Goal: Task Accomplishment & Management: Manage account settings

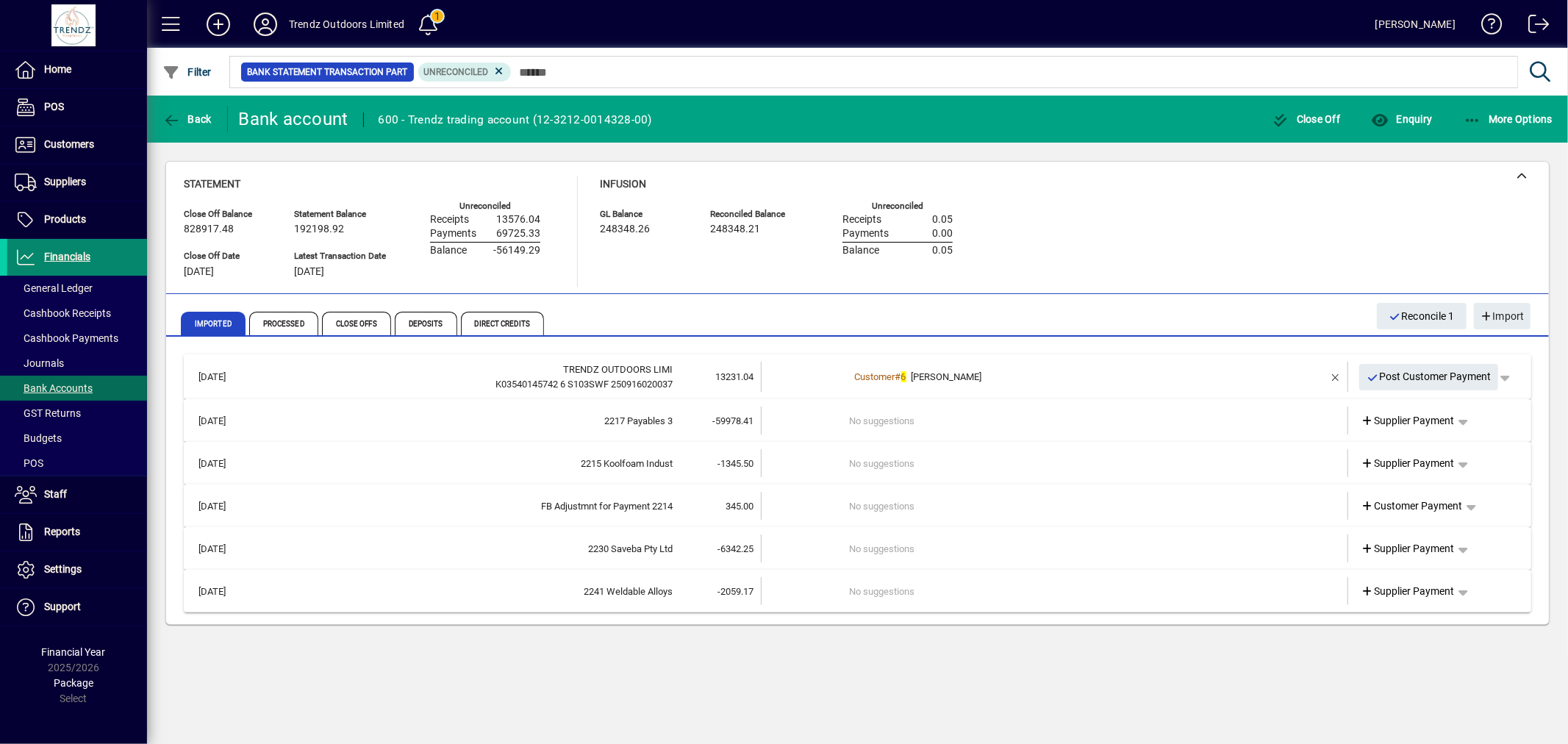
click at [99, 260] on span at bounding box center [77, 257] width 140 height 36
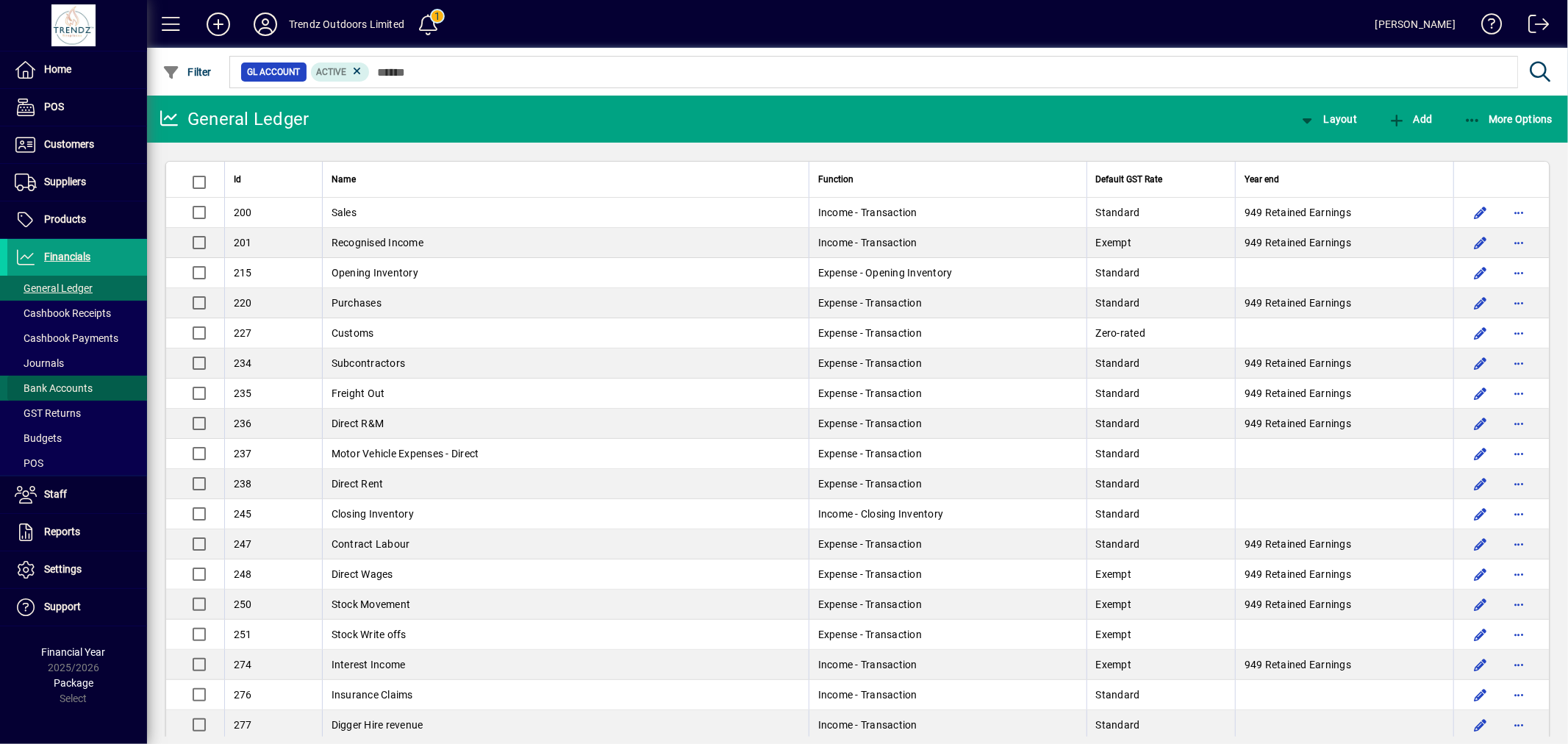
click at [94, 383] on span at bounding box center [77, 388] width 140 height 36
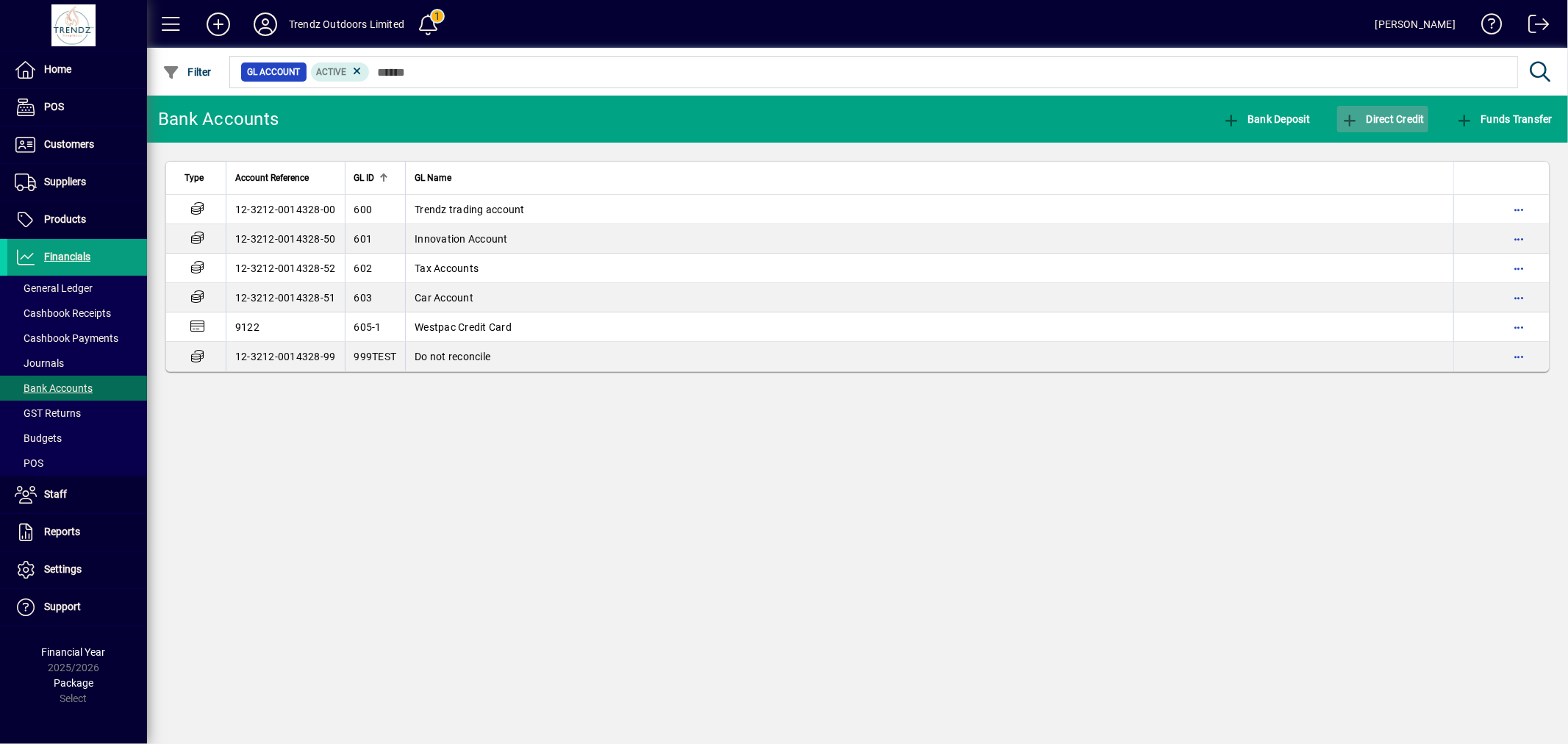
click at [1394, 111] on span "button" at bounding box center [1382, 119] width 91 height 36
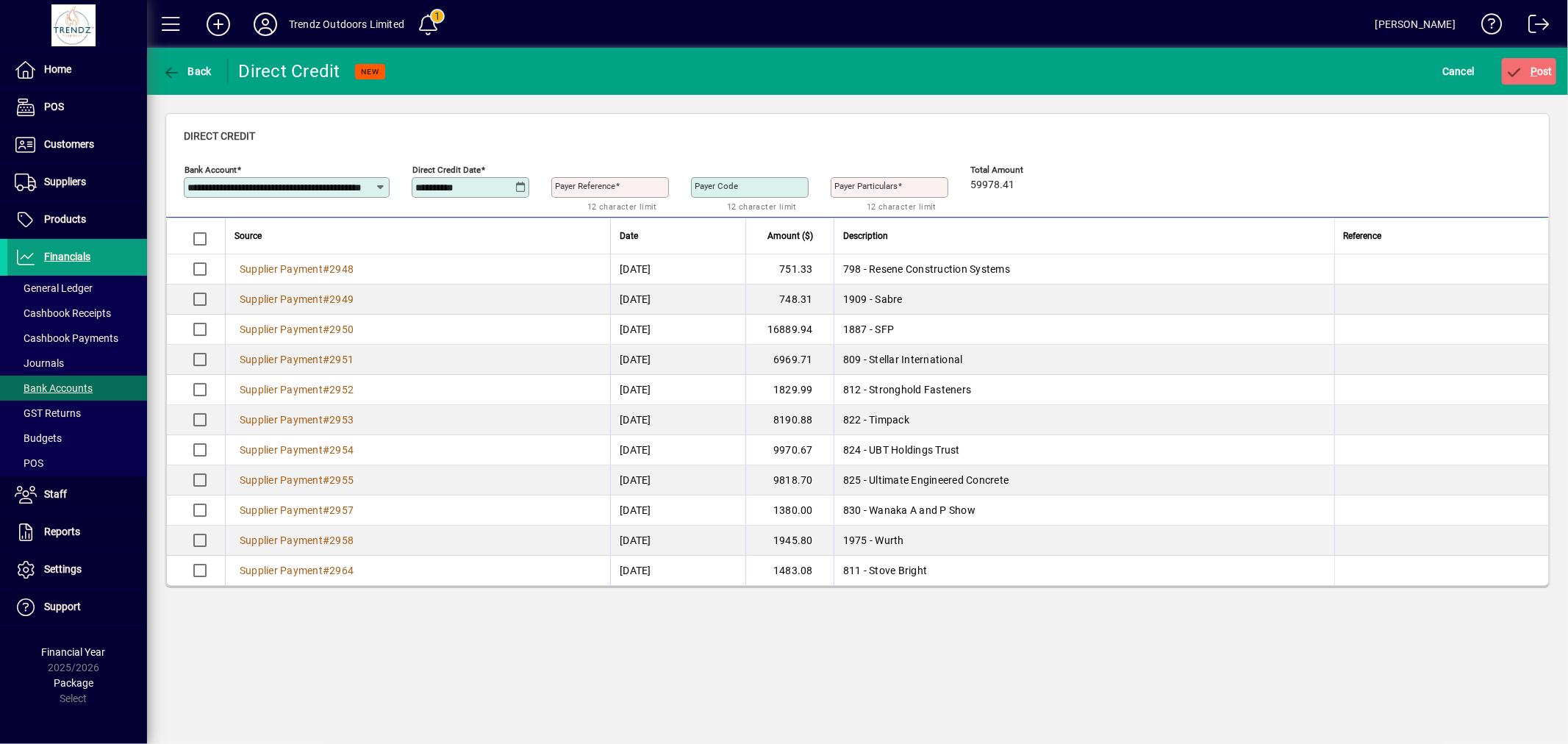
click at [597, 191] on mat-label "Payer Reference" at bounding box center [585, 186] width 60 height 10
click at [597, 191] on input "Payer Reference" at bounding box center [611, 188] width 114 height 12
type input "*********"
click at [1527, 70] on span "P ost" at bounding box center [1529, 71] width 47 height 12
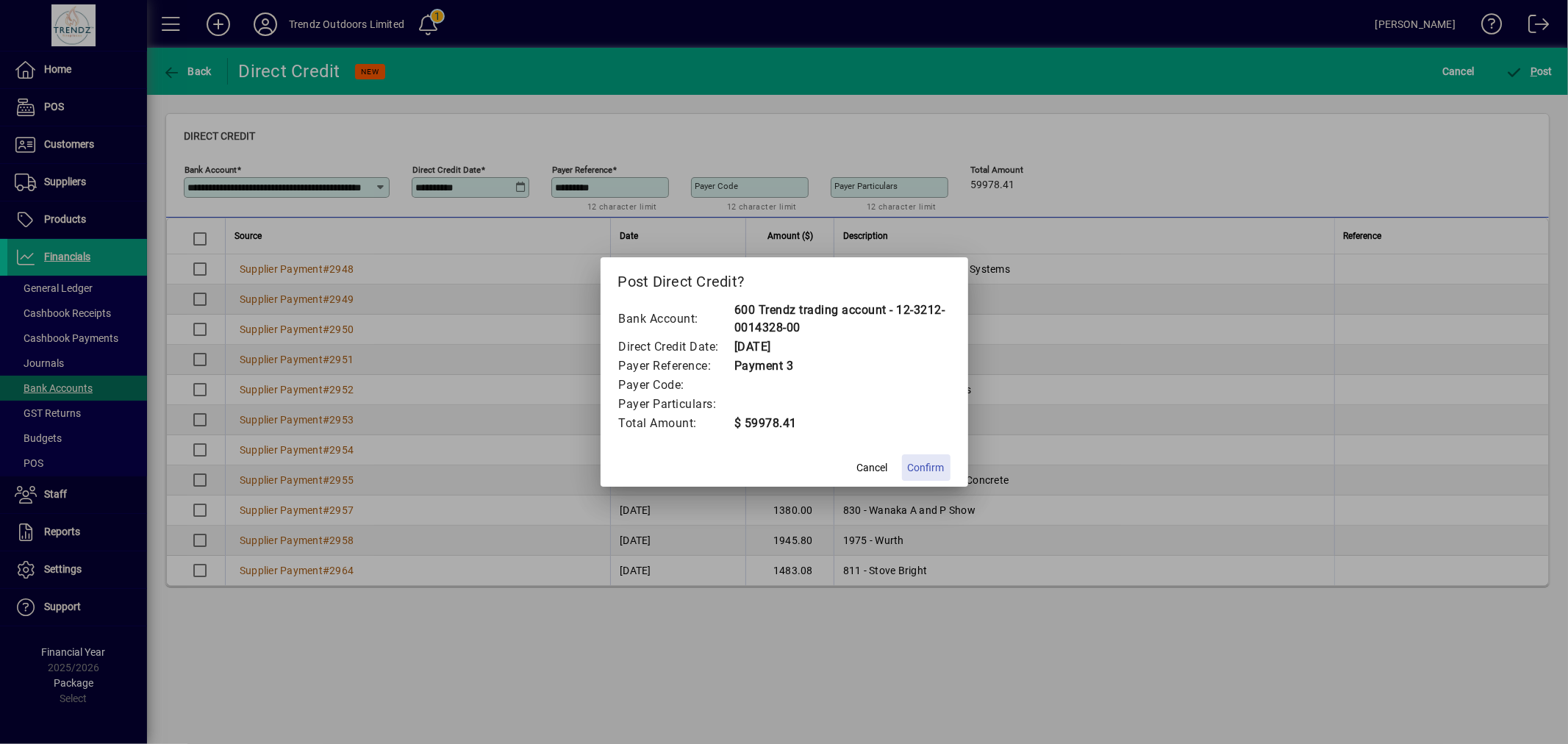
click at [941, 453] on span at bounding box center [926, 467] width 48 height 36
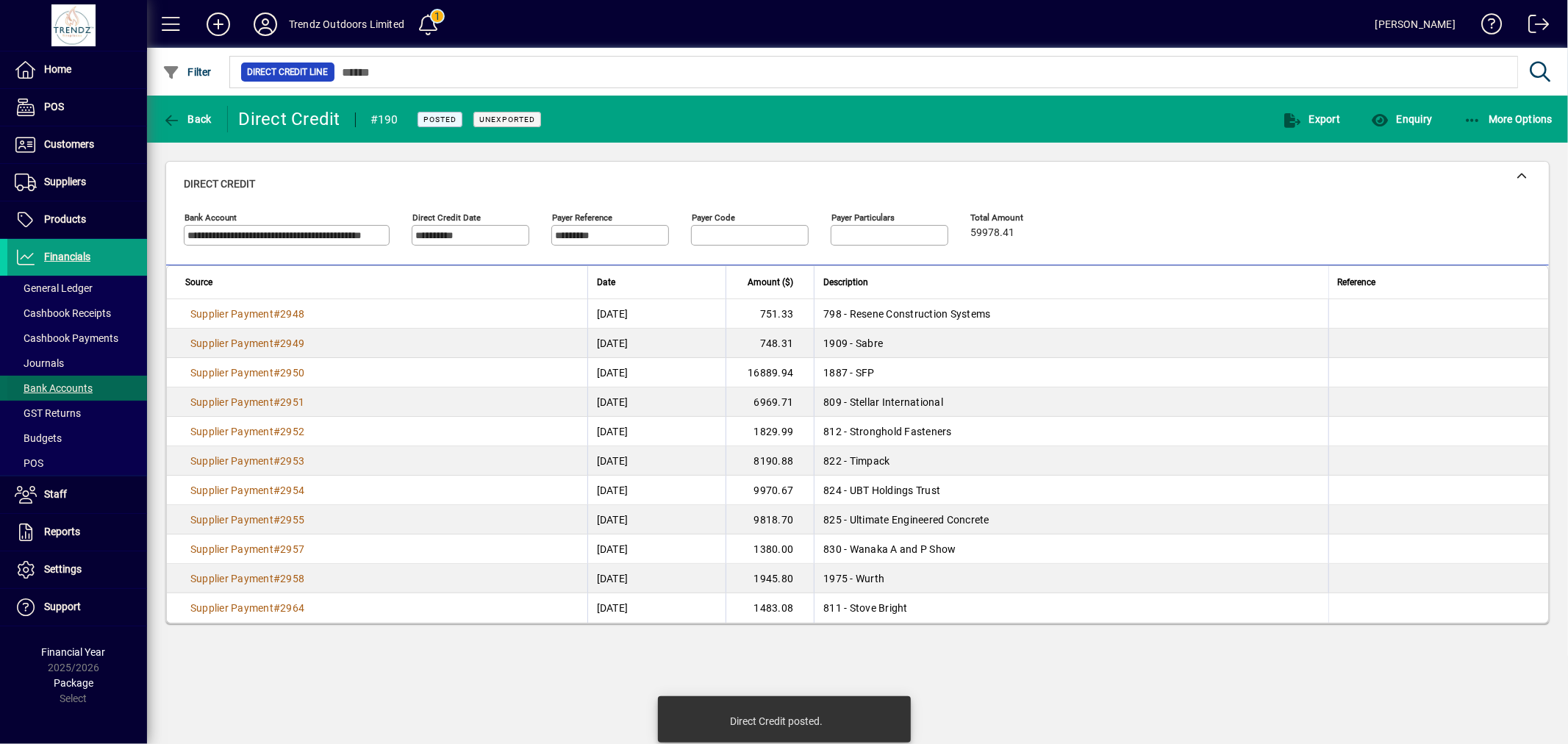
click at [133, 383] on span at bounding box center [77, 388] width 140 height 36
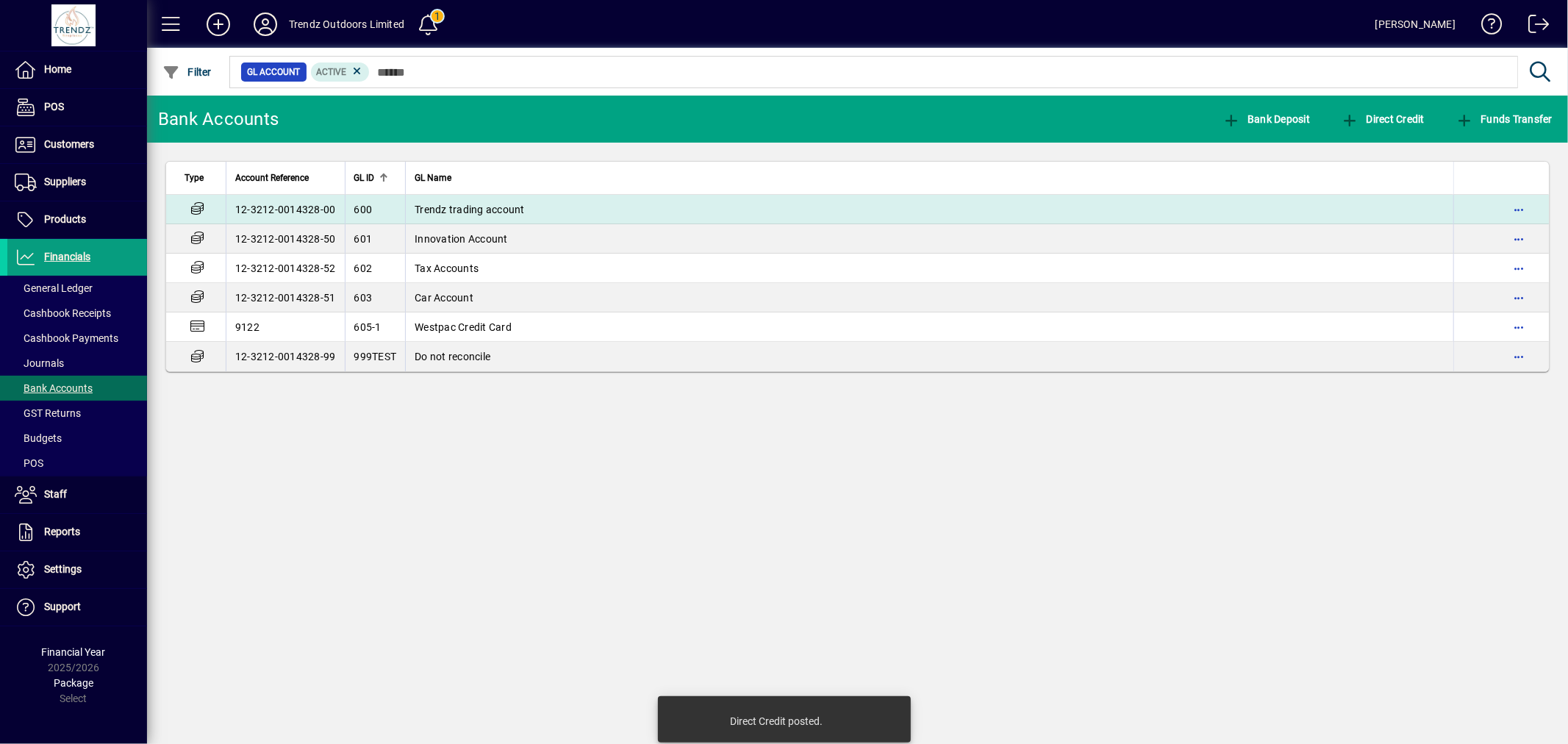
click at [550, 210] on td "Trendz trading account" at bounding box center [929, 210] width 1049 height 30
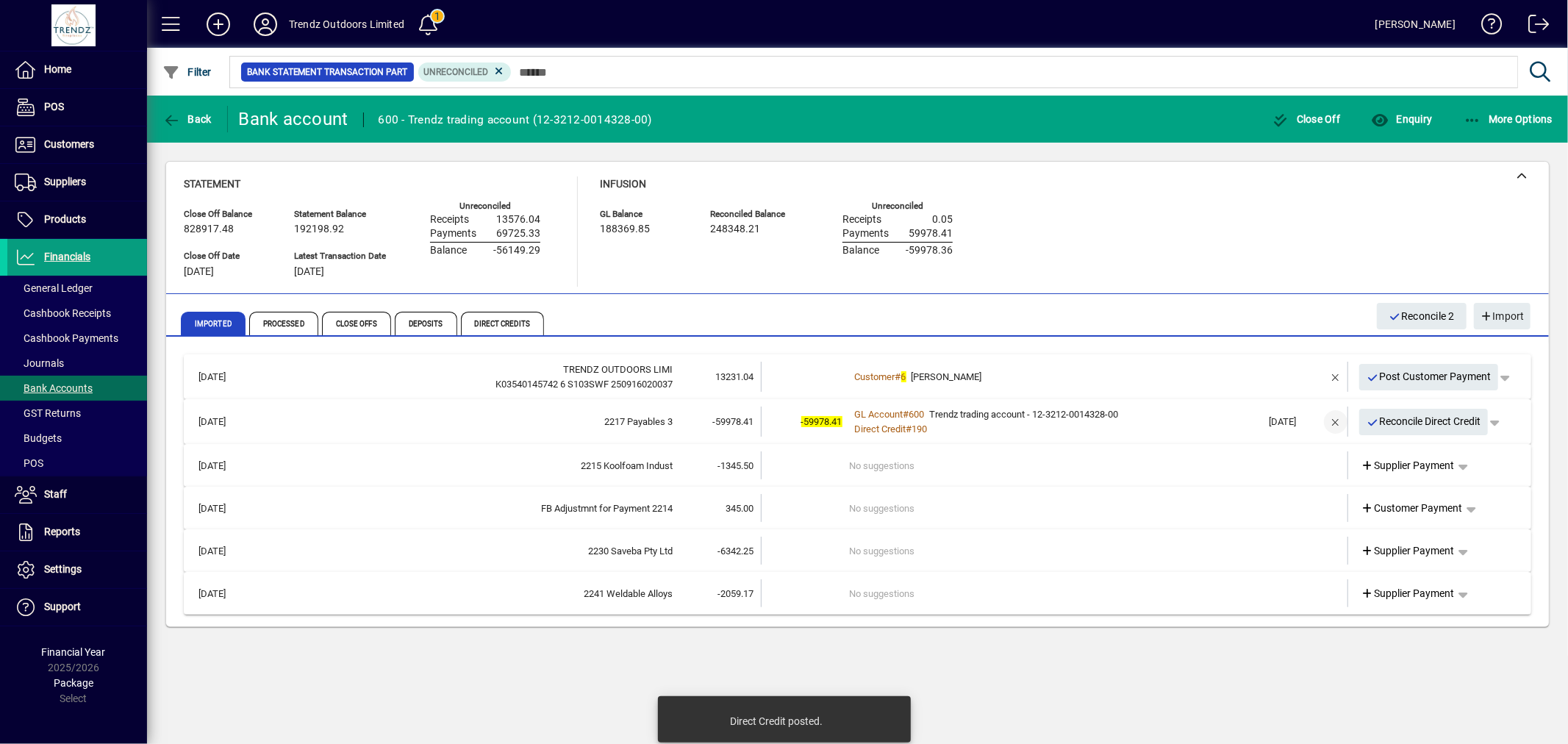
click at [1331, 417] on span "button" at bounding box center [1336, 422] width 36 height 36
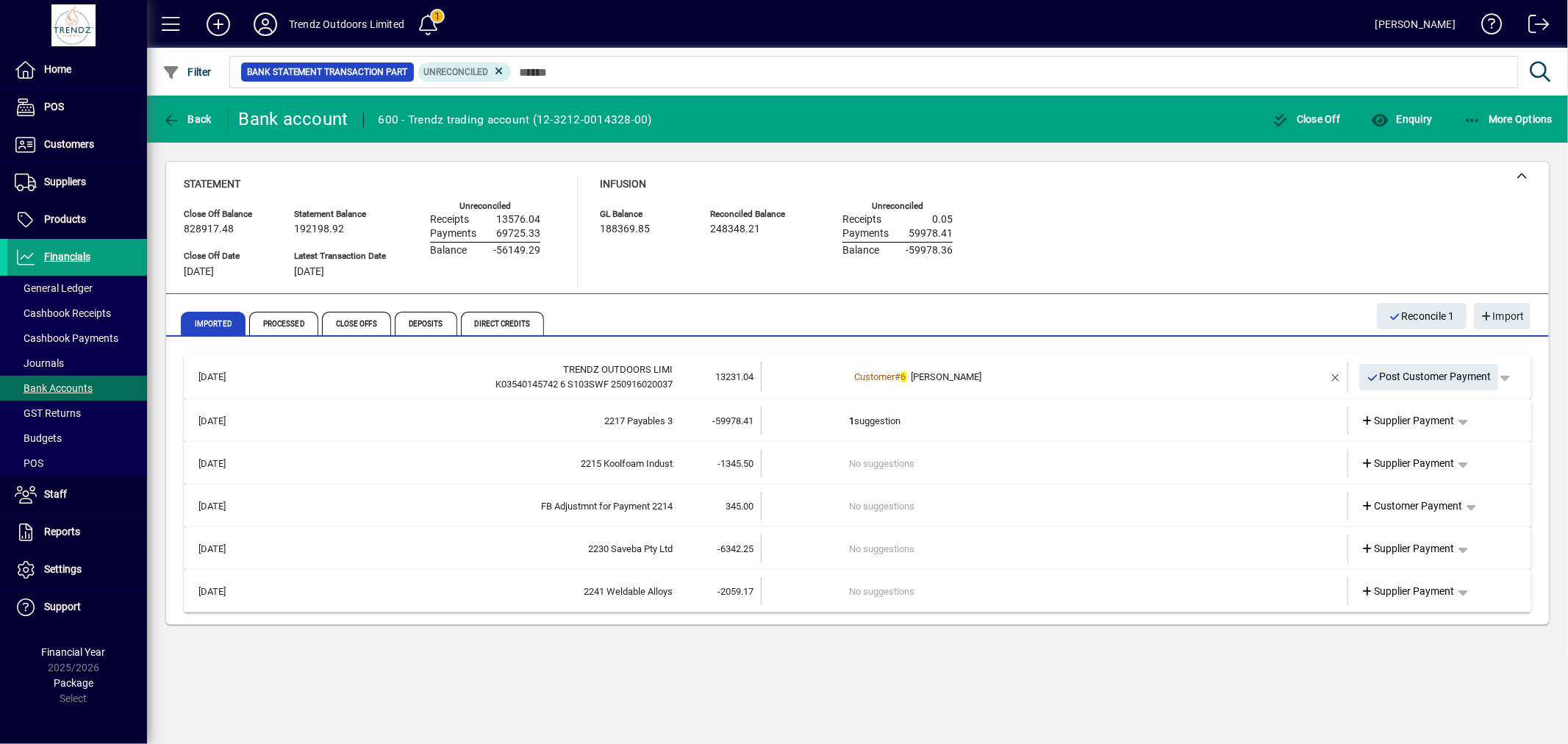
click at [1174, 415] on td "1 suggestion" at bounding box center [1056, 421] width 413 height 28
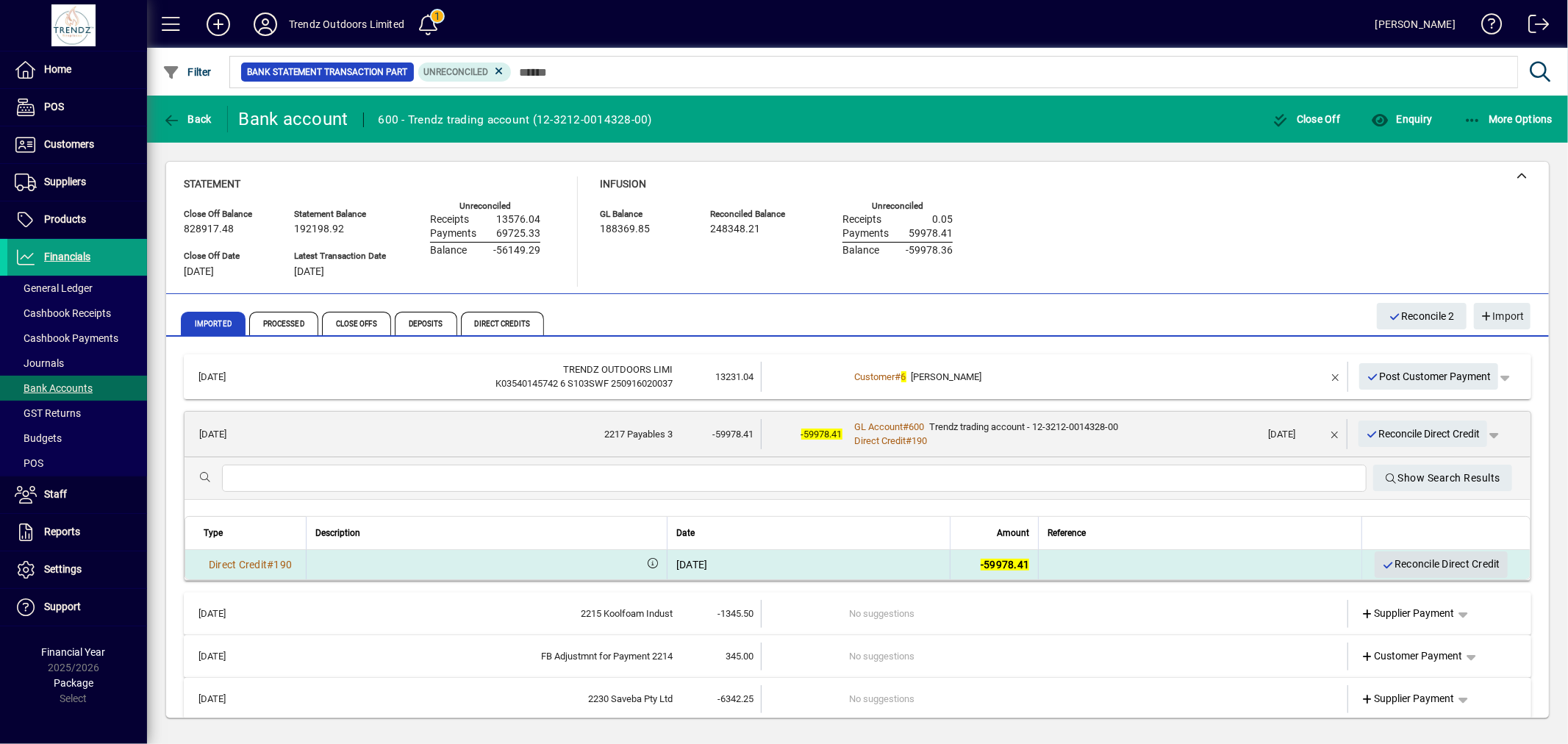
click at [1398, 559] on span "Reconcile Direct Credit" at bounding box center [1440, 564] width 118 height 24
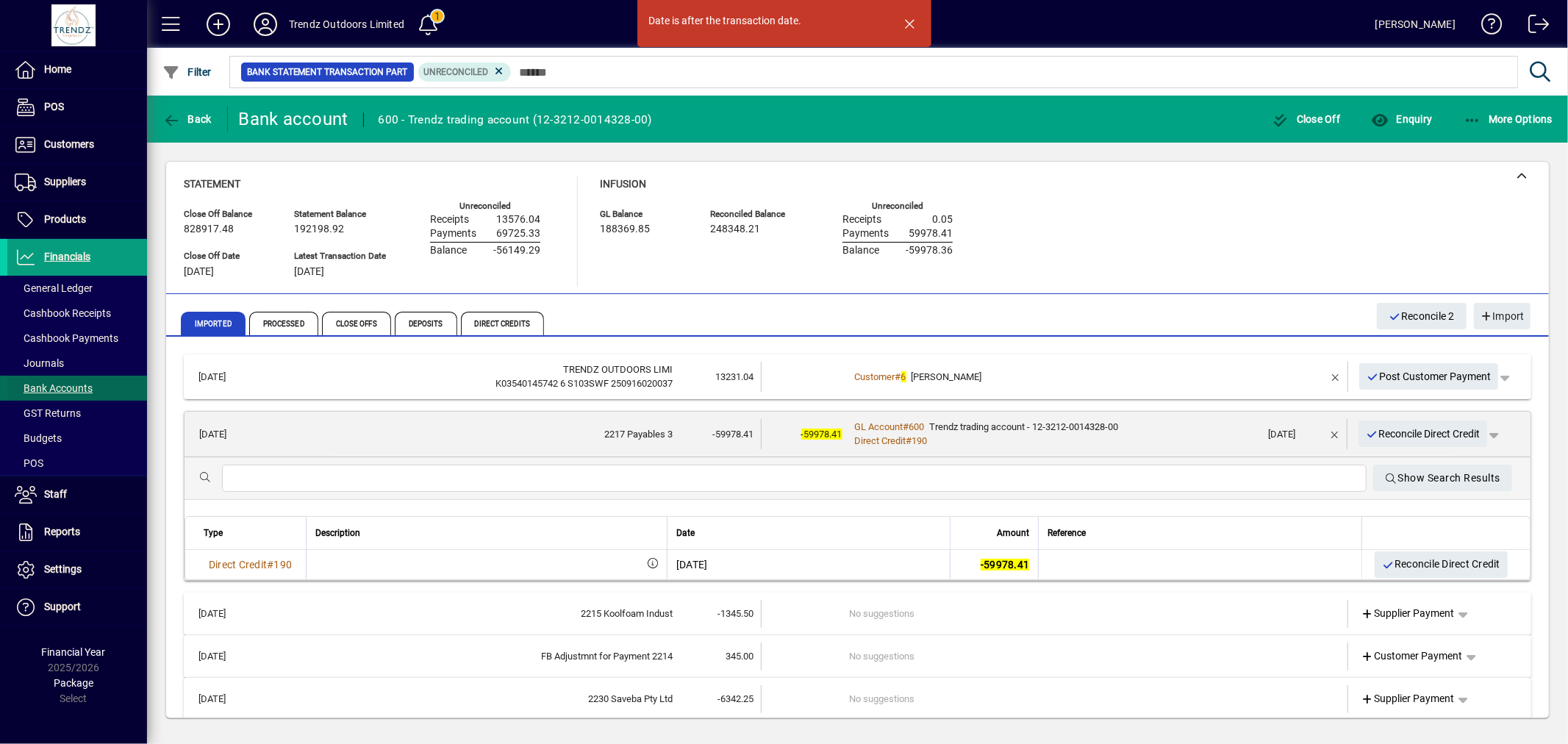
click at [88, 395] on span "Bank Accounts" at bounding box center [50, 388] width 85 height 16
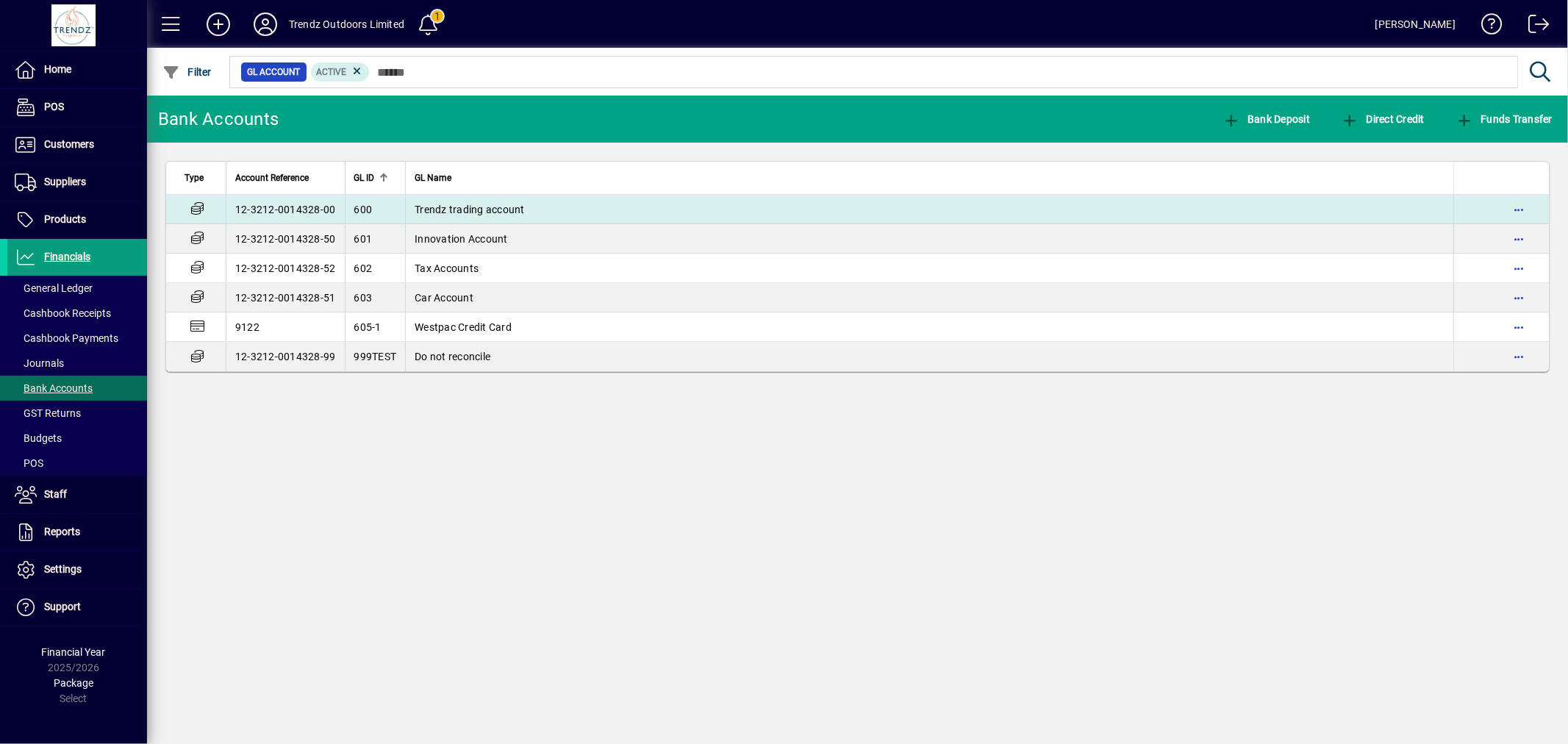
click at [537, 215] on td "Trendz trading account" at bounding box center [929, 210] width 1049 height 30
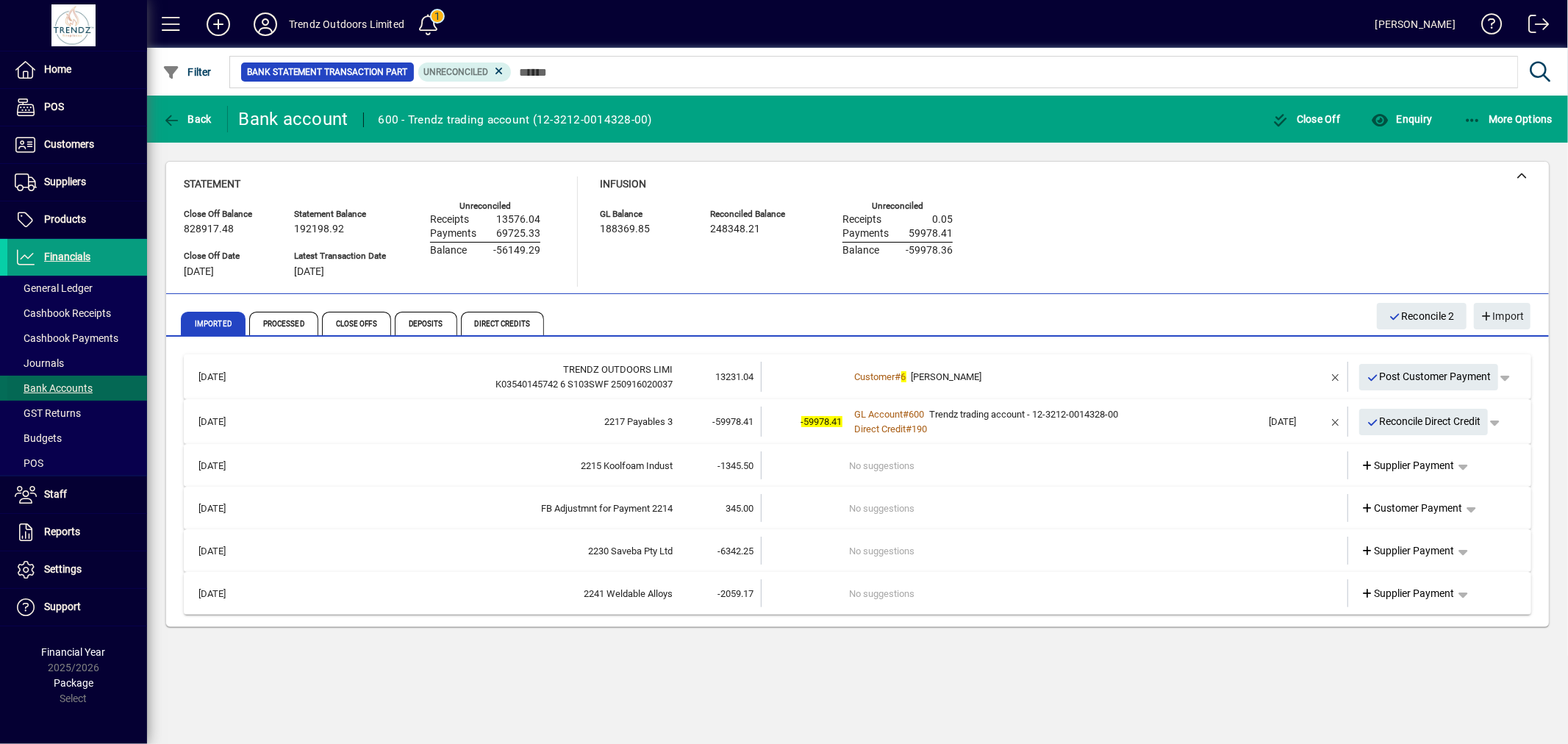
click at [84, 386] on span "Bank Accounts" at bounding box center [53, 388] width 78 height 12
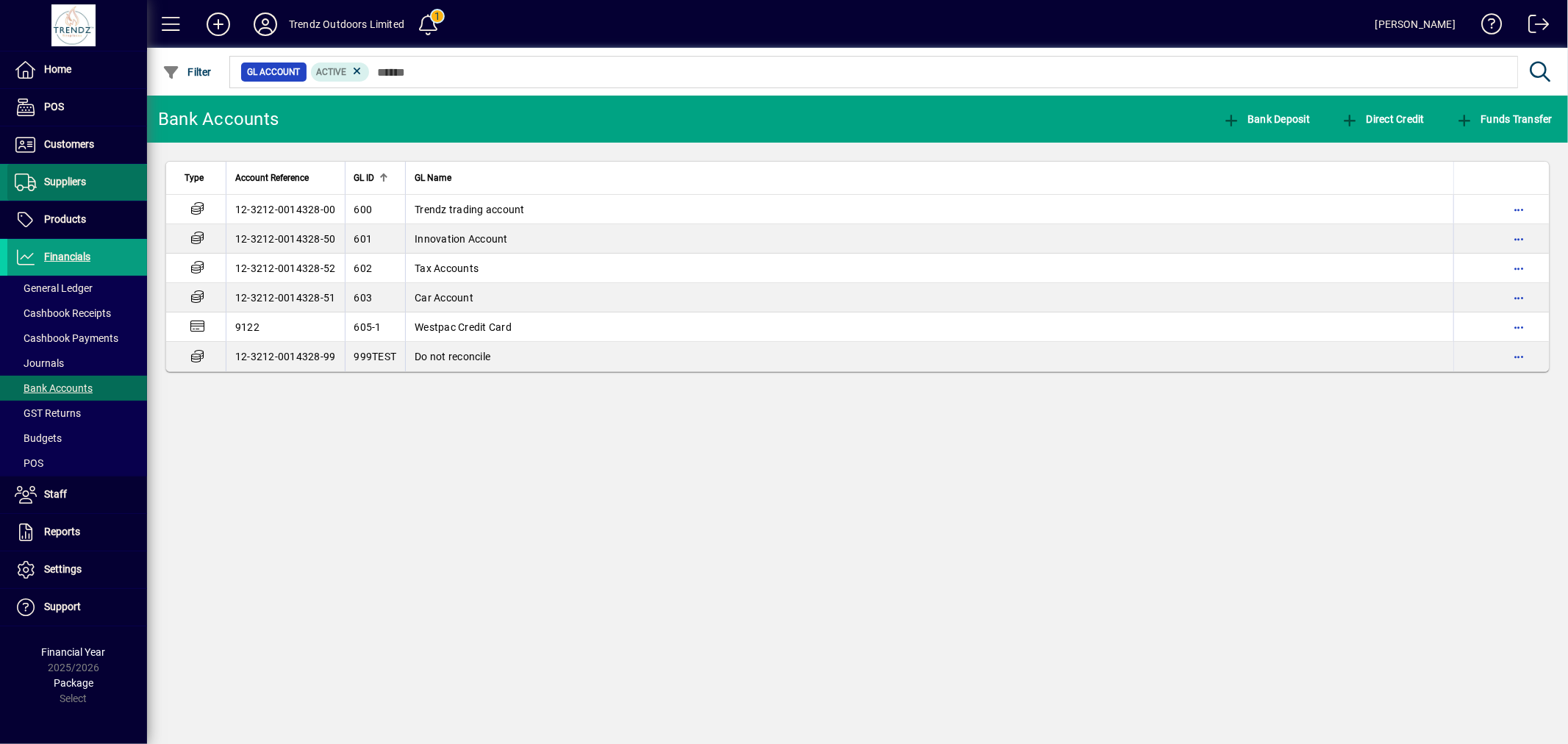
click at [69, 182] on span "Suppliers" at bounding box center [65, 182] width 42 height 12
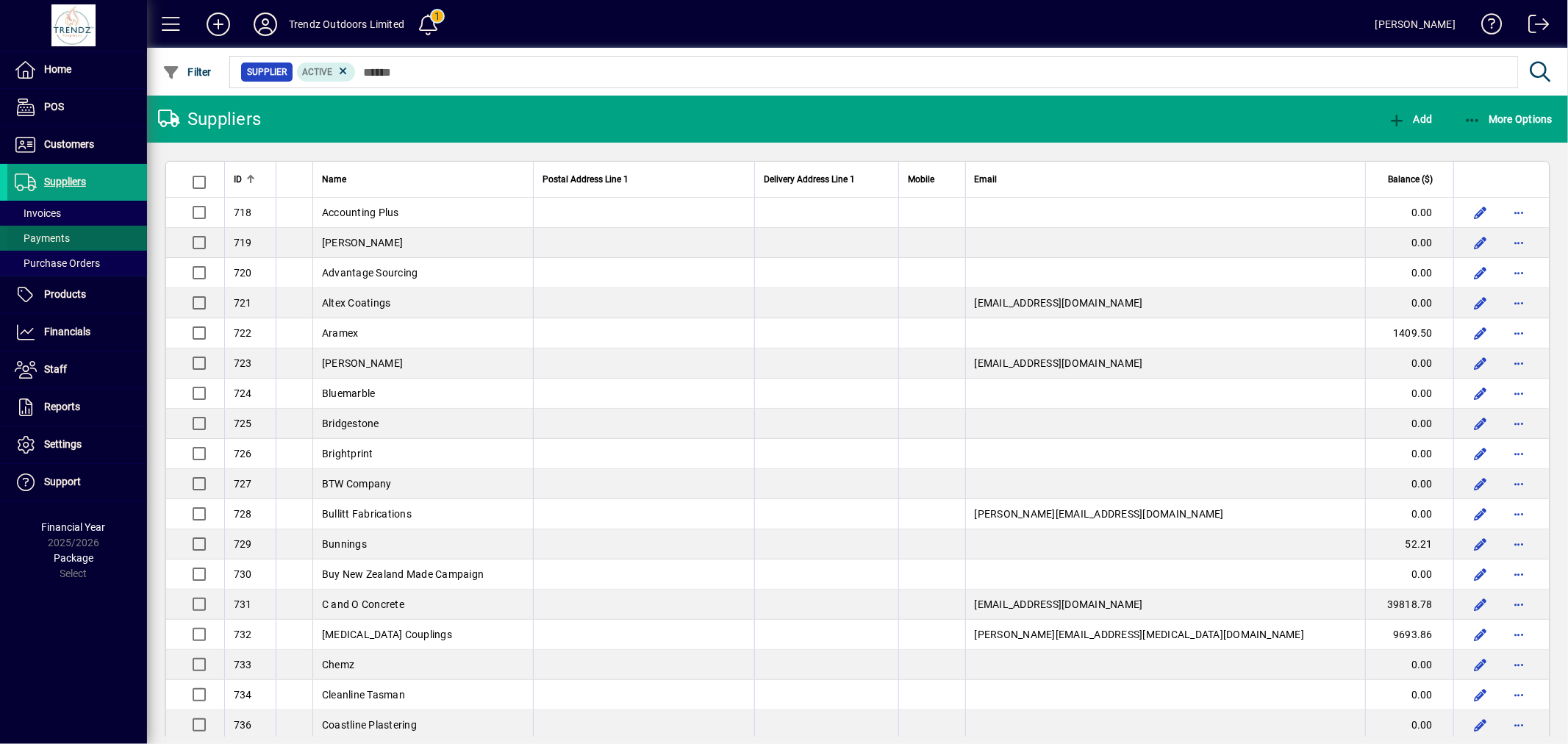
click at [68, 234] on span "Payments" at bounding box center [42, 238] width 55 height 12
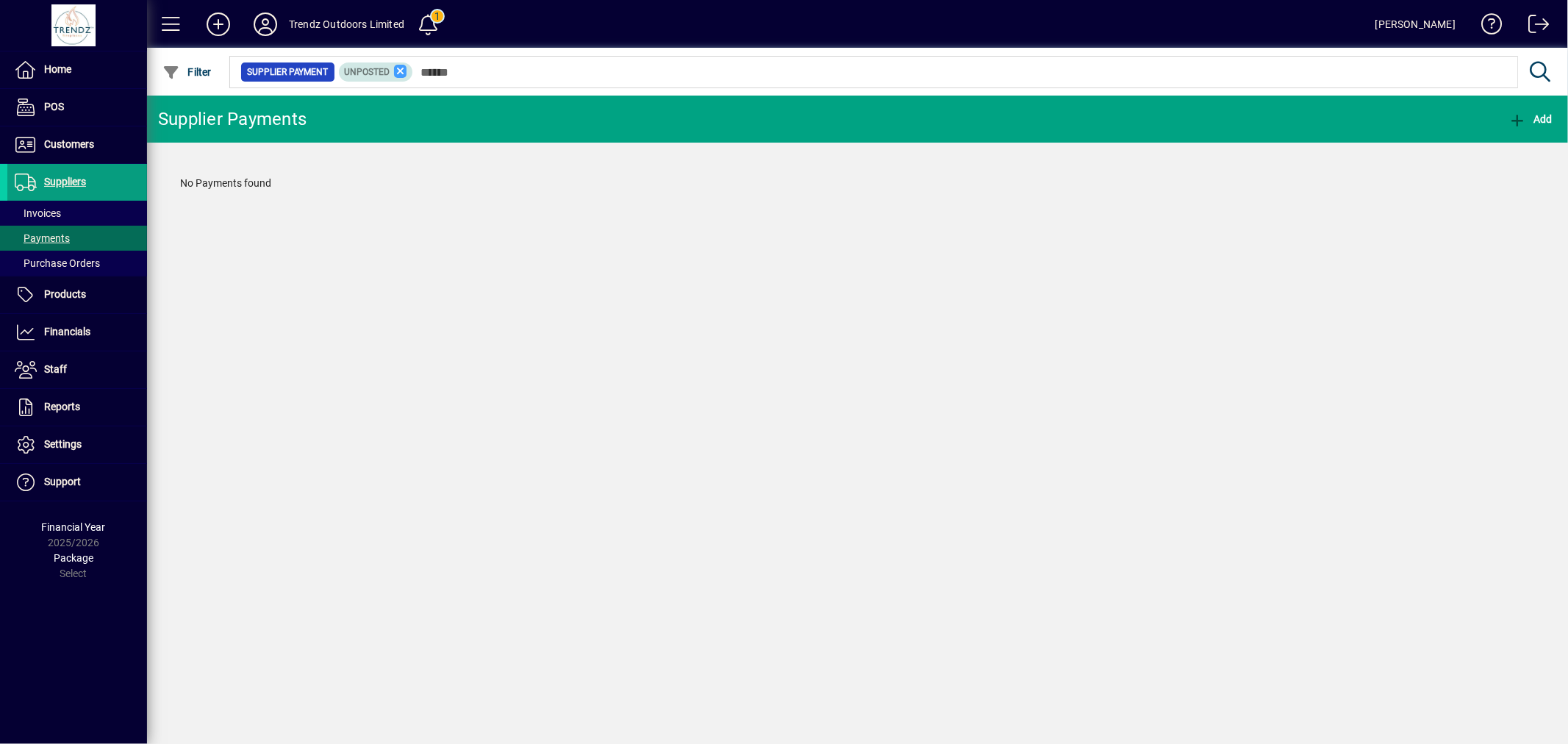
click at [399, 73] on icon at bounding box center [401, 71] width 13 height 13
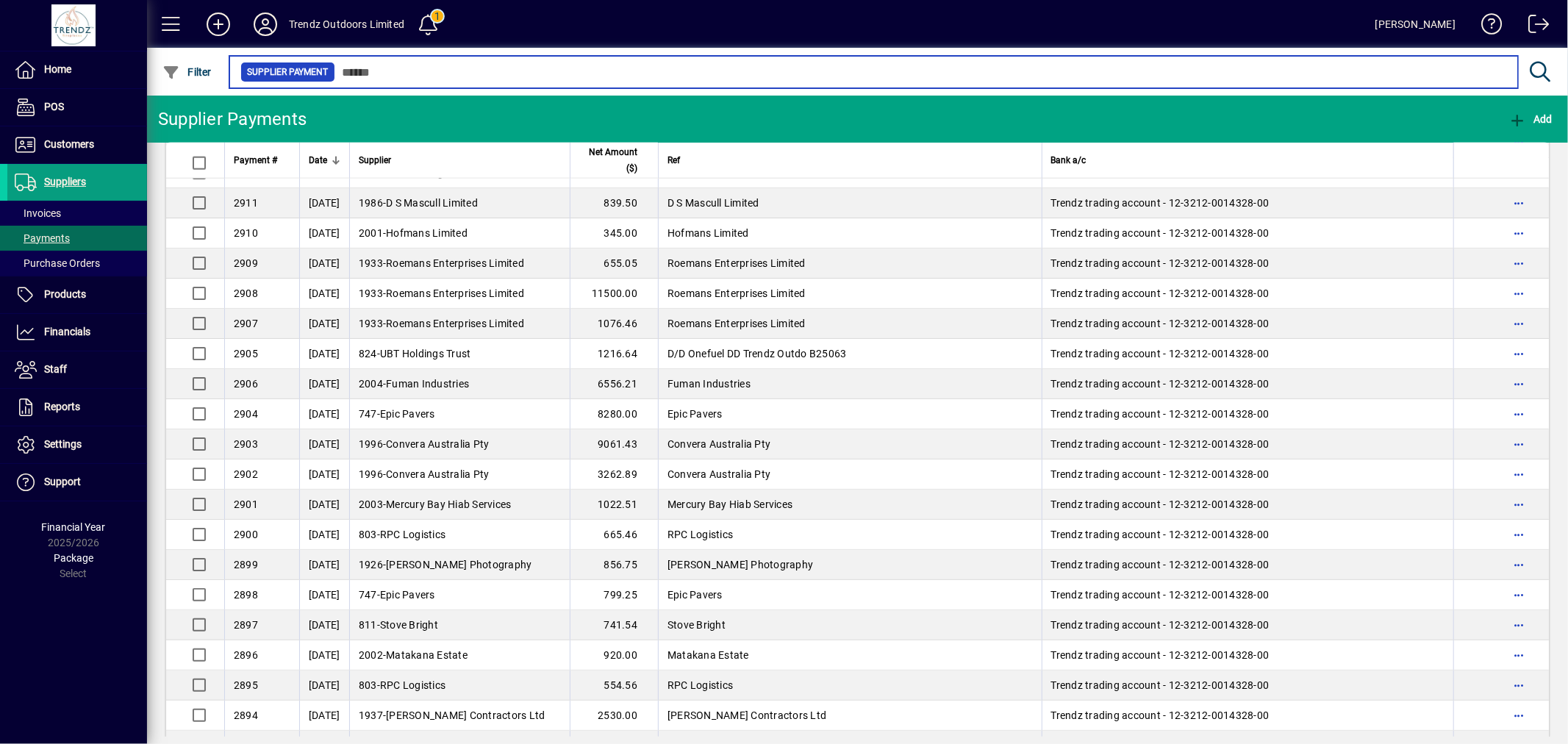
scroll to position [1633, 0]
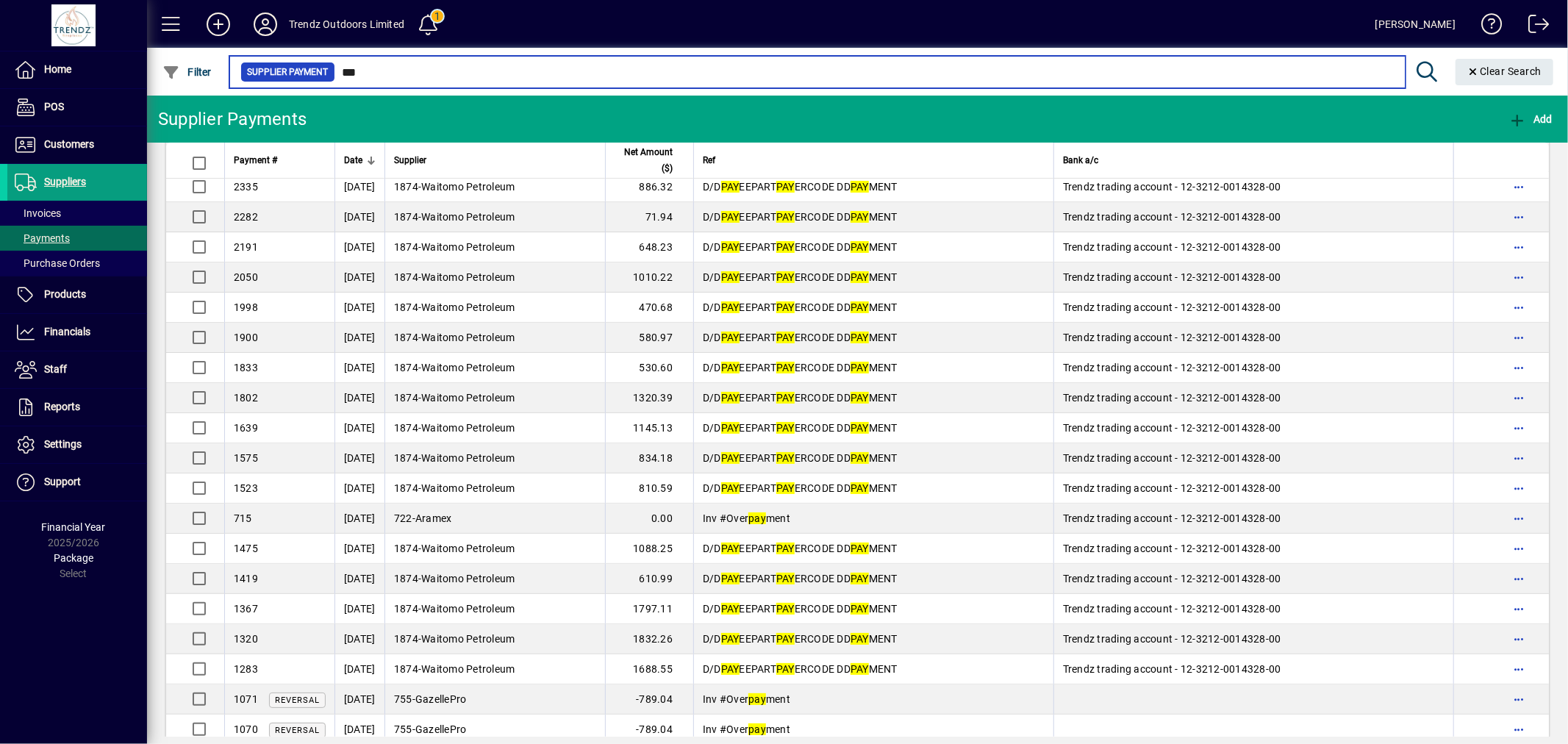
scroll to position [272, 0]
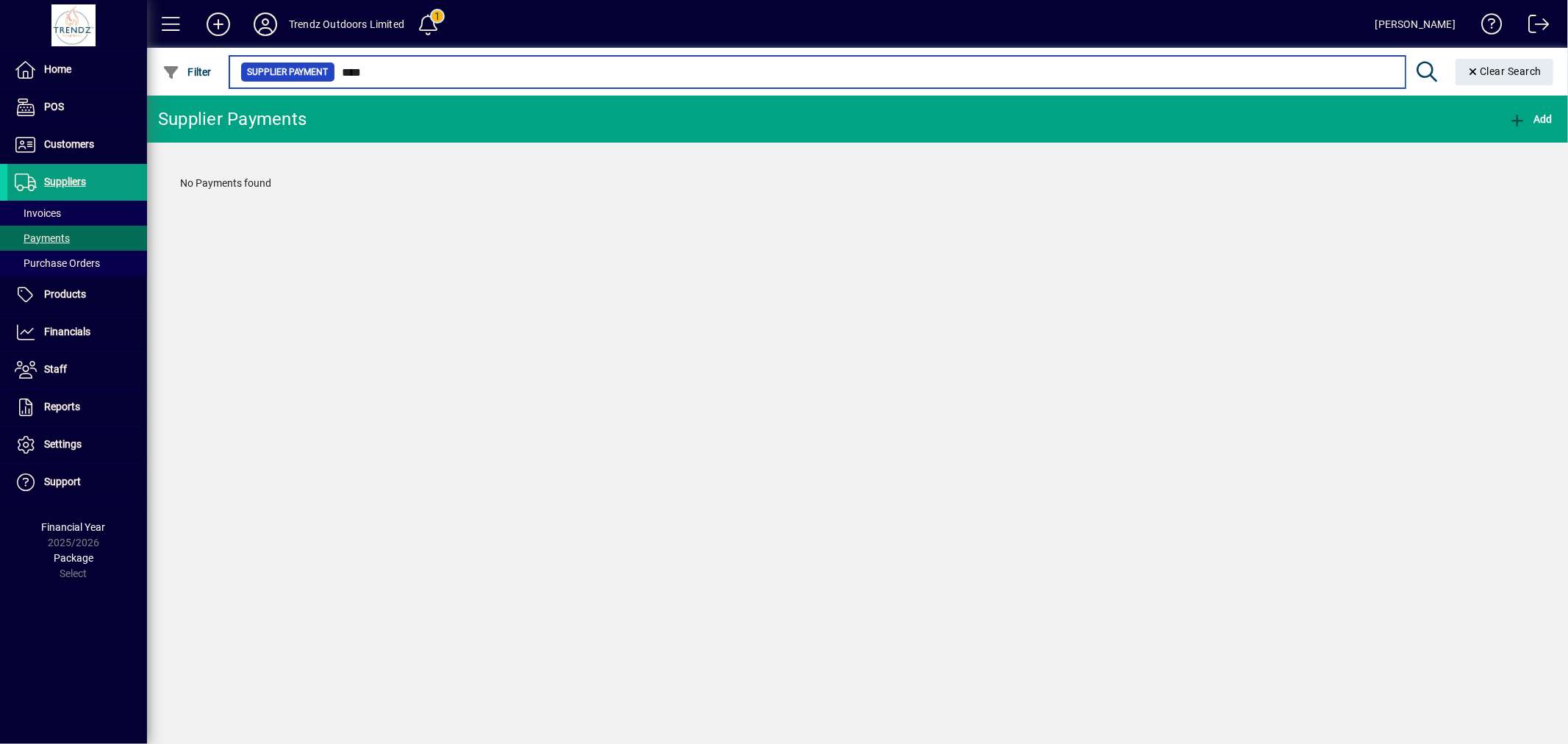
drag, startPoint x: 430, startPoint y: 68, endPoint x: 252, endPoint y: 47, distance: 179.2
click at [253, 47] on mat-form-field "Supplier Payment **** Clear Search" at bounding box center [893, 71] width 1334 height 47
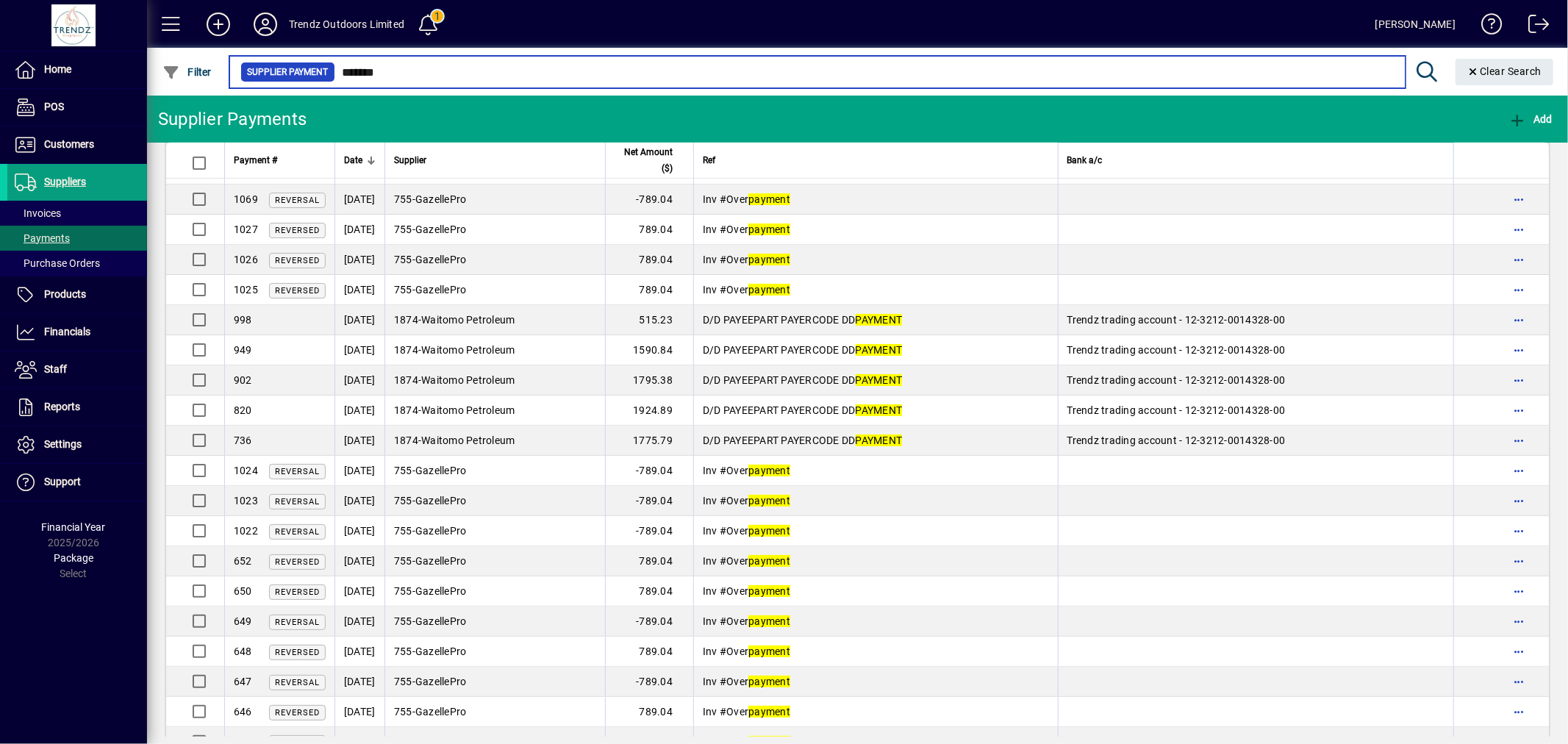
scroll to position [988, 0]
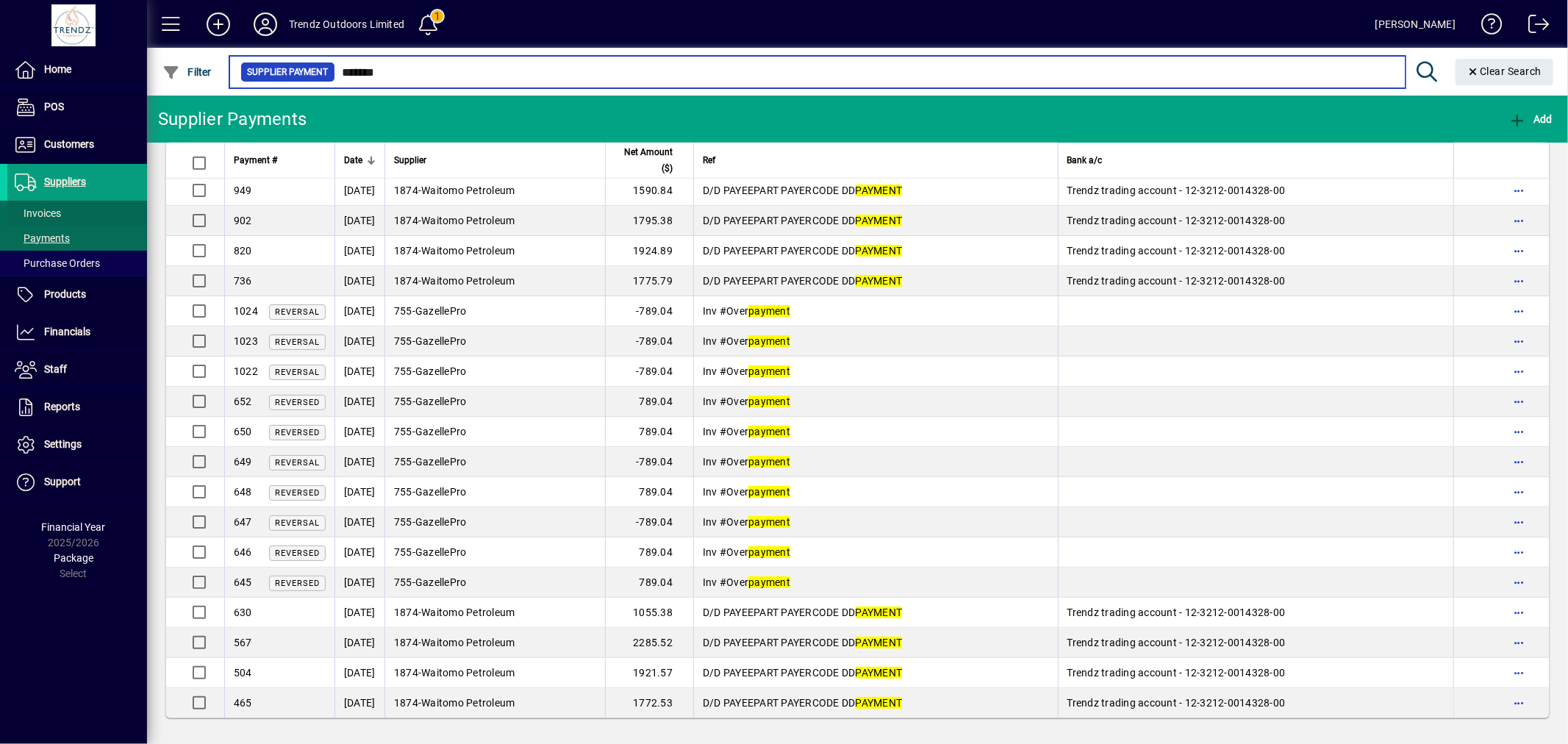
type input "*******"
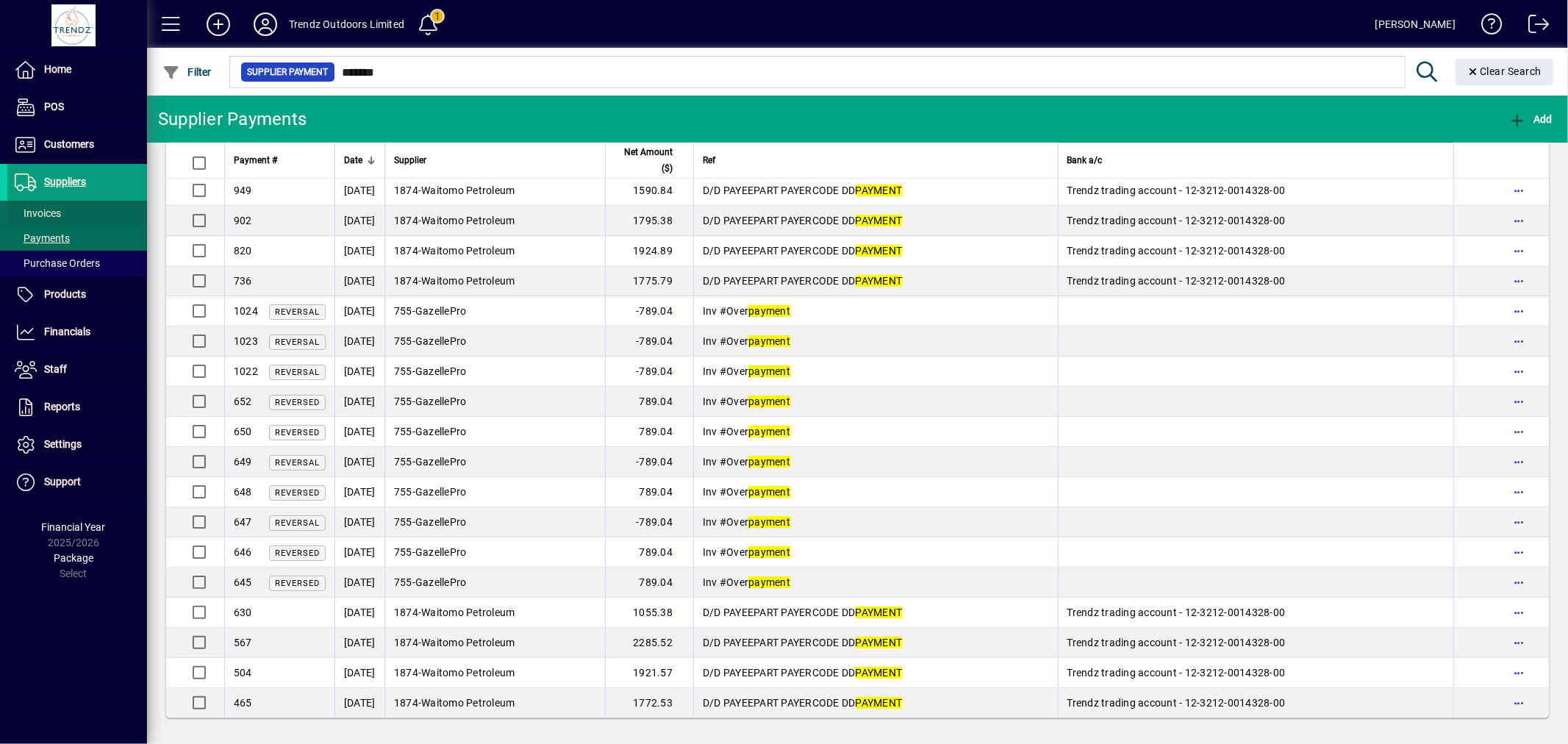
click at [83, 214] on span at bounding box center [77, 214] width 140 height 36
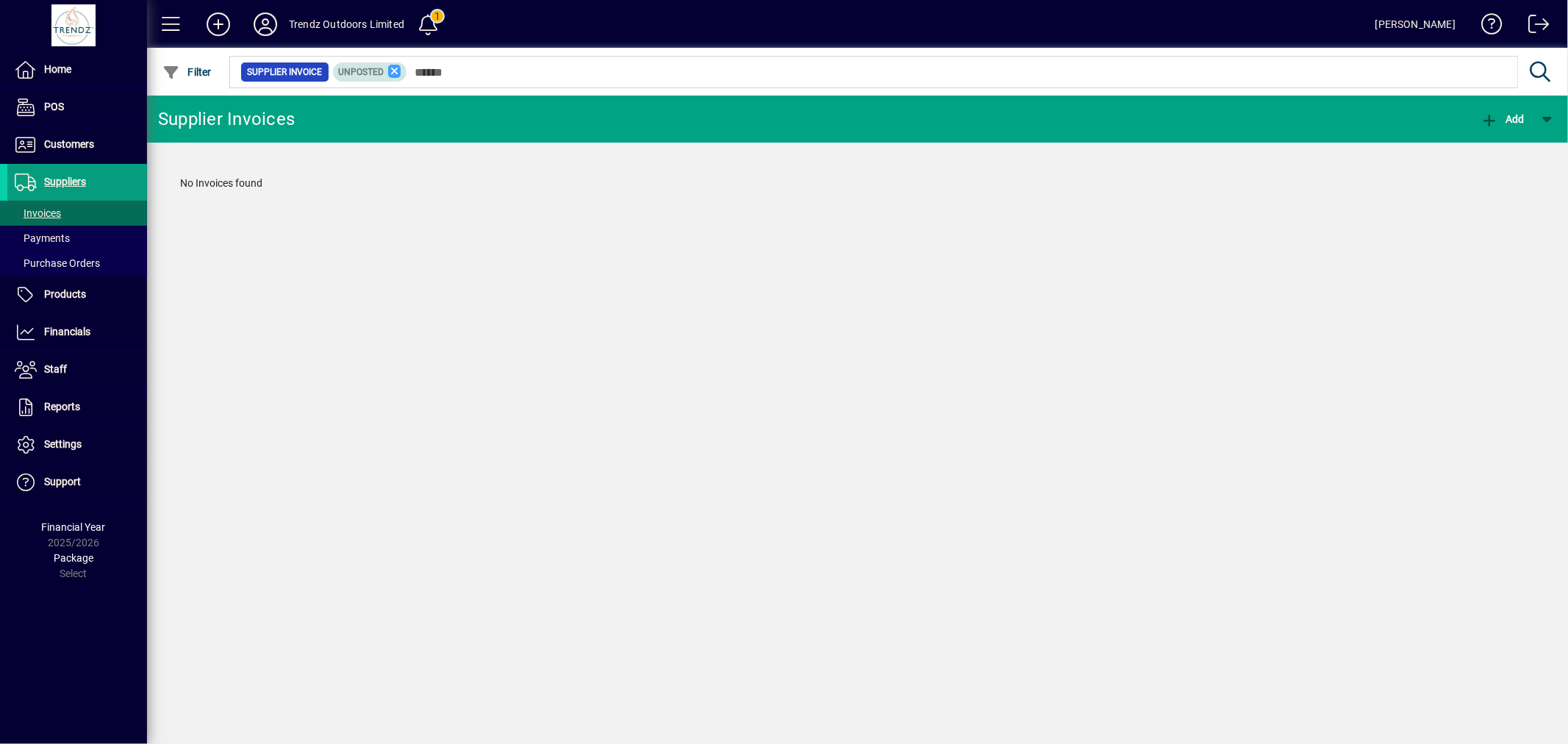
click at [388, 70] on icon at bounding box center [395, 71] width 13 height 13
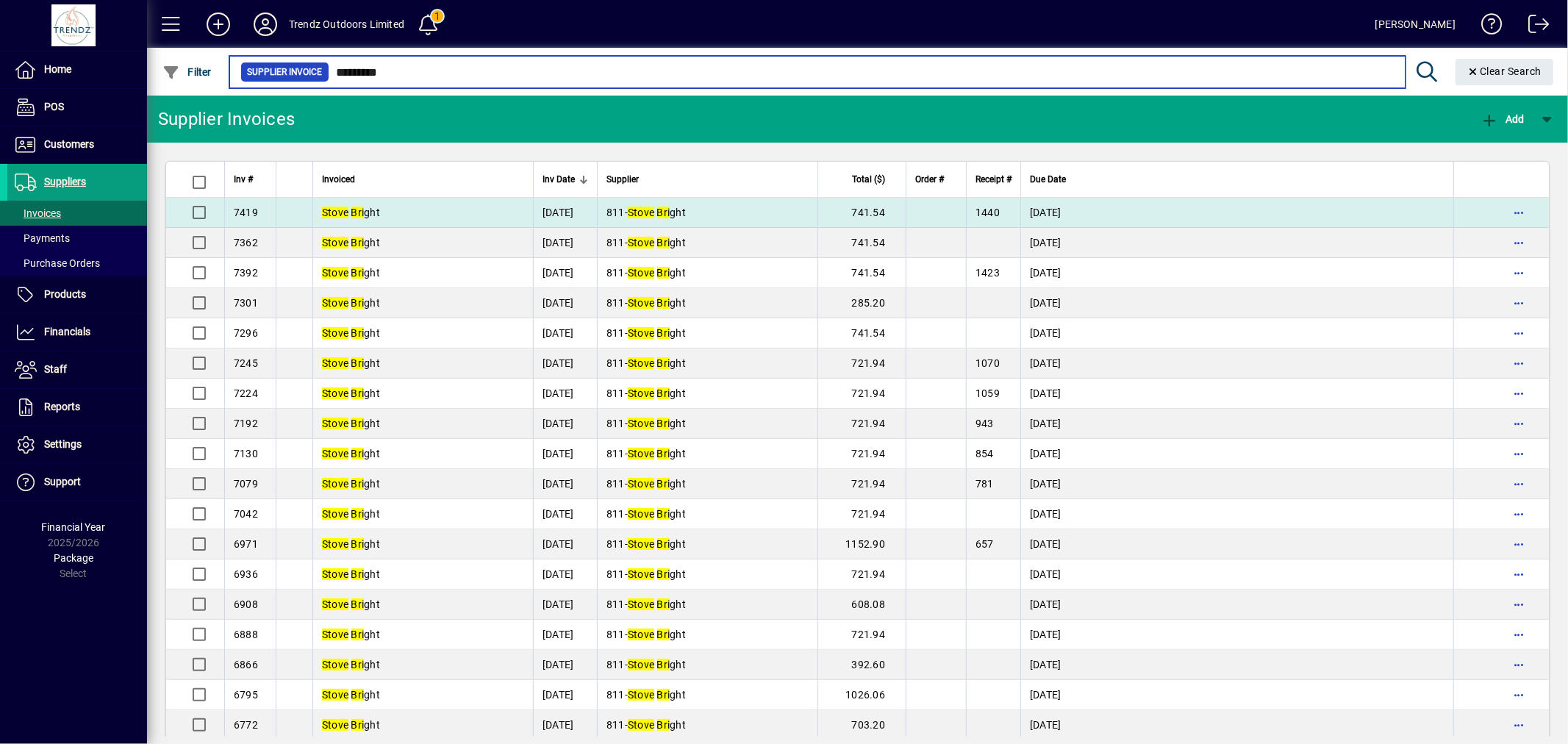
type input "*********"
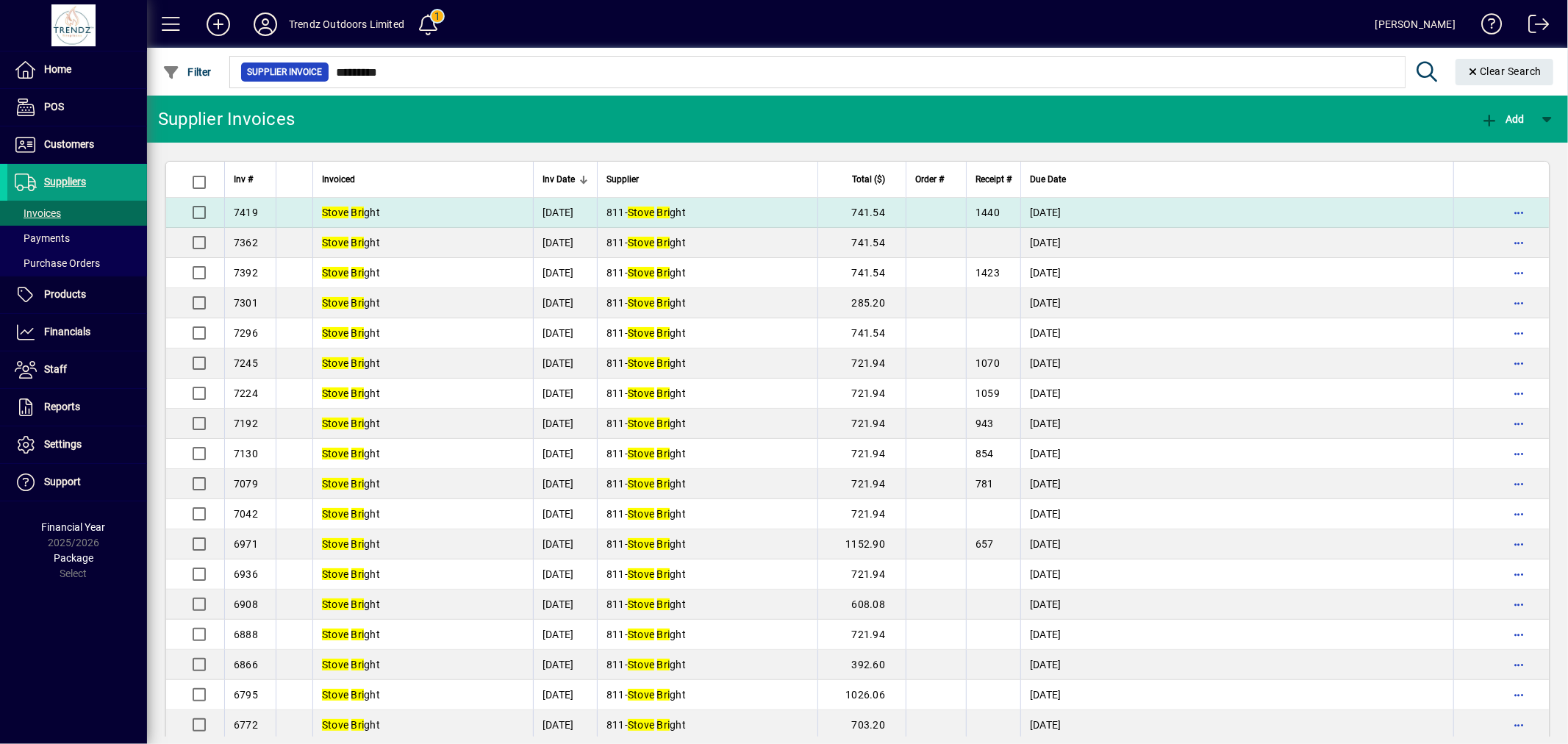
click at [738, 211] on td "811 - Stove Bri ght" at bounding box center [706, 212] width 220 height 30
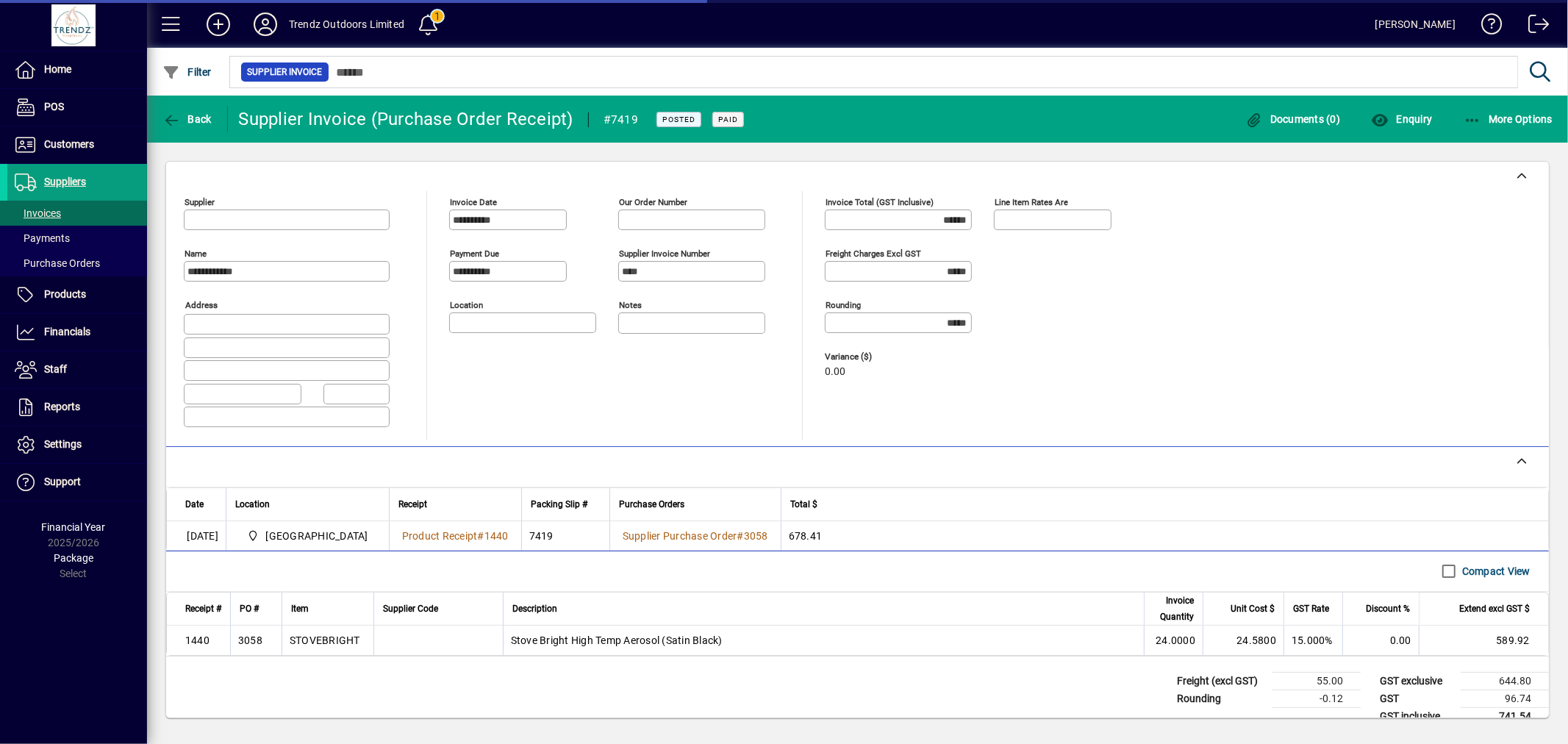
type input "**********"
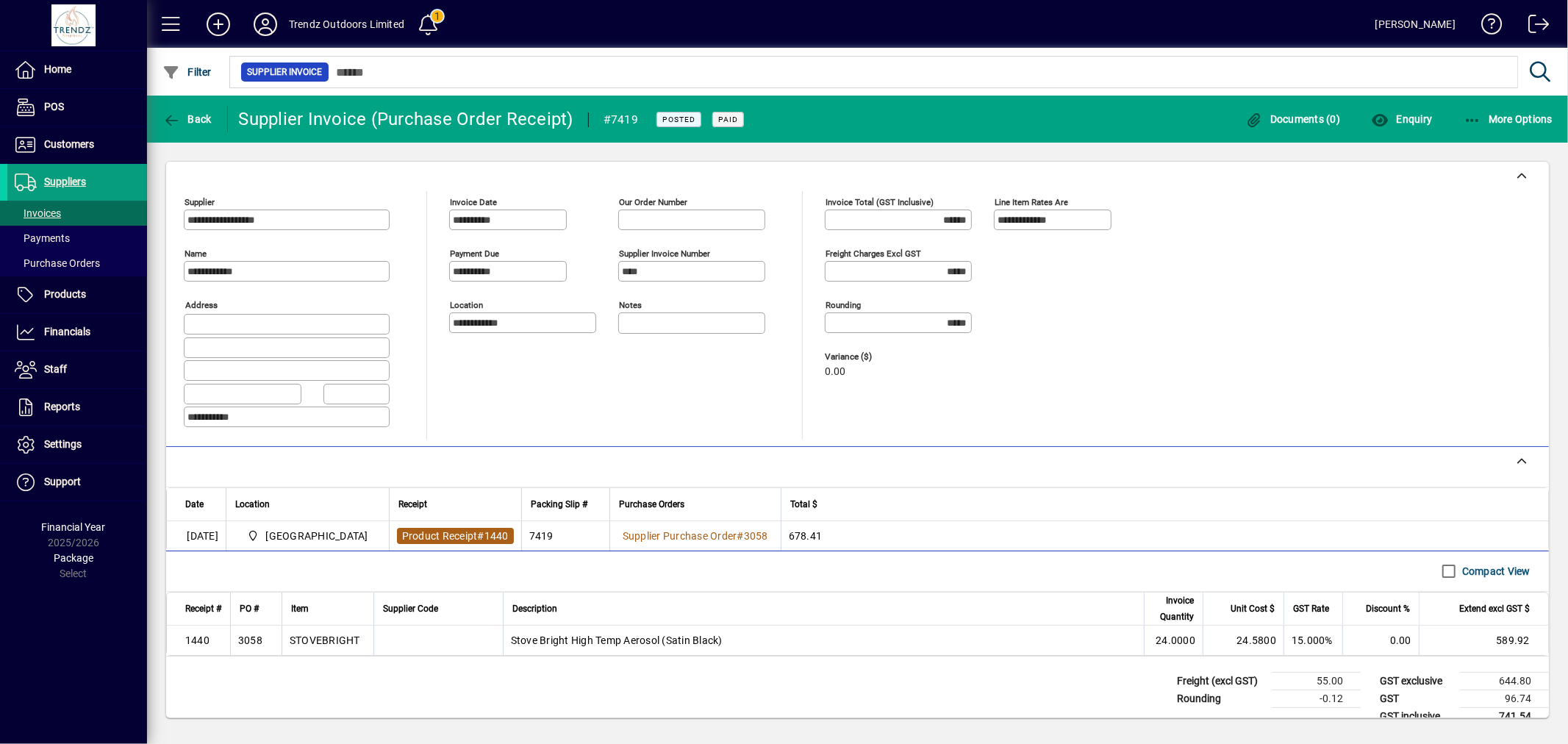
click at [448, 541] on span "Product Receipt" at bounding box center [440, 536] width 76 height 12
click at [191, 116] on span "Back" at bounding box center [187, 119] width 49 height 12
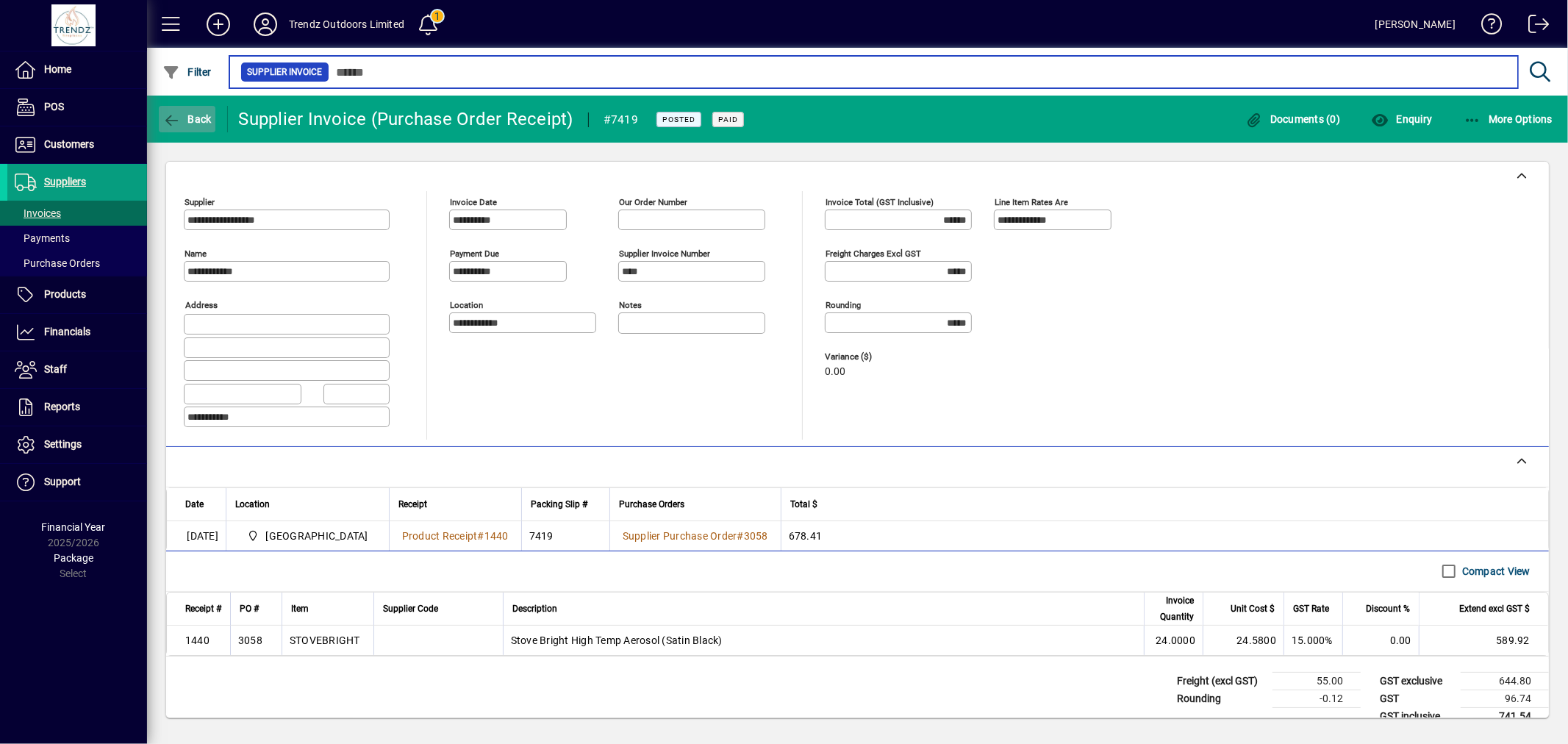
type input "*********"
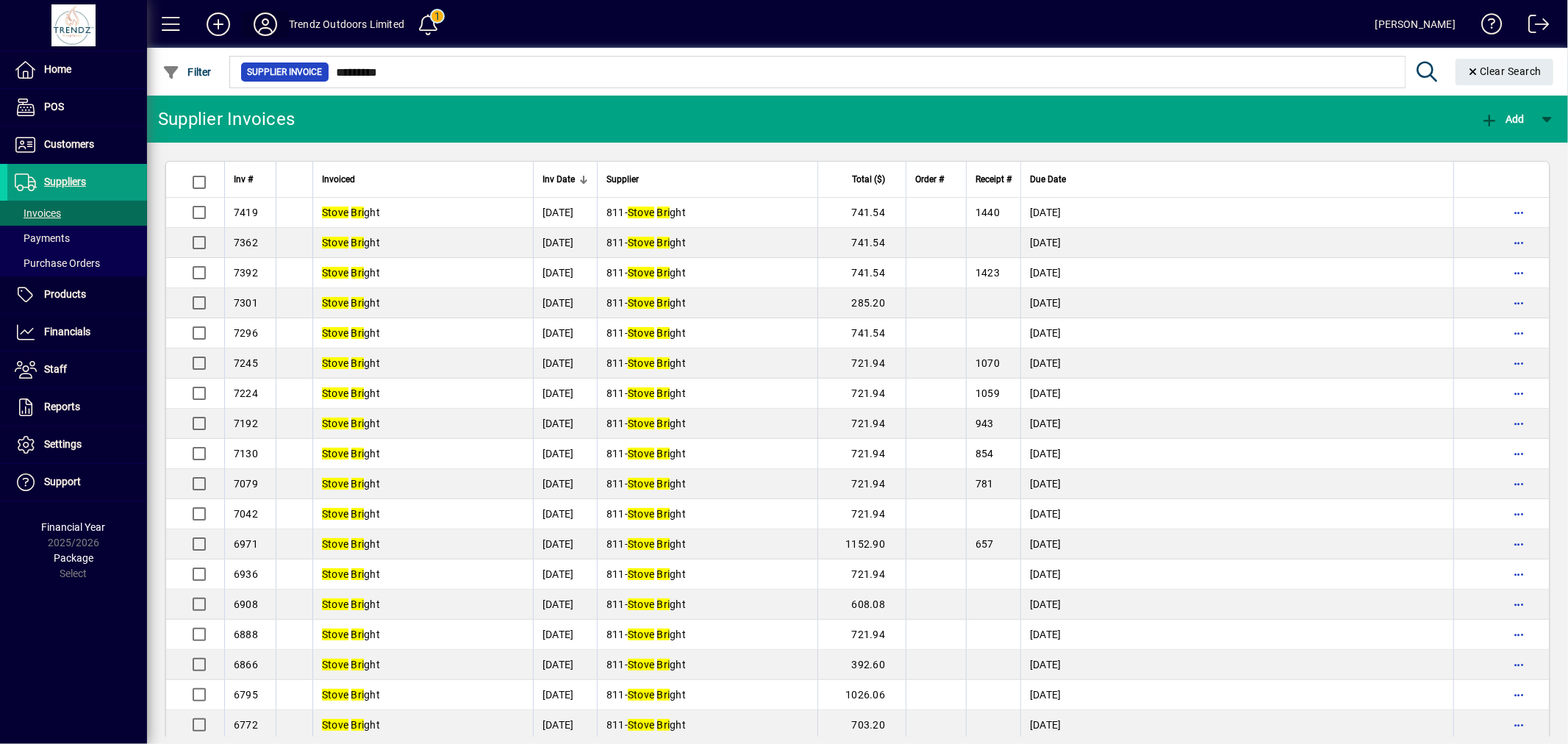
click at [266, 24] on icon at bounding box center [266, 24] width 30 height 24
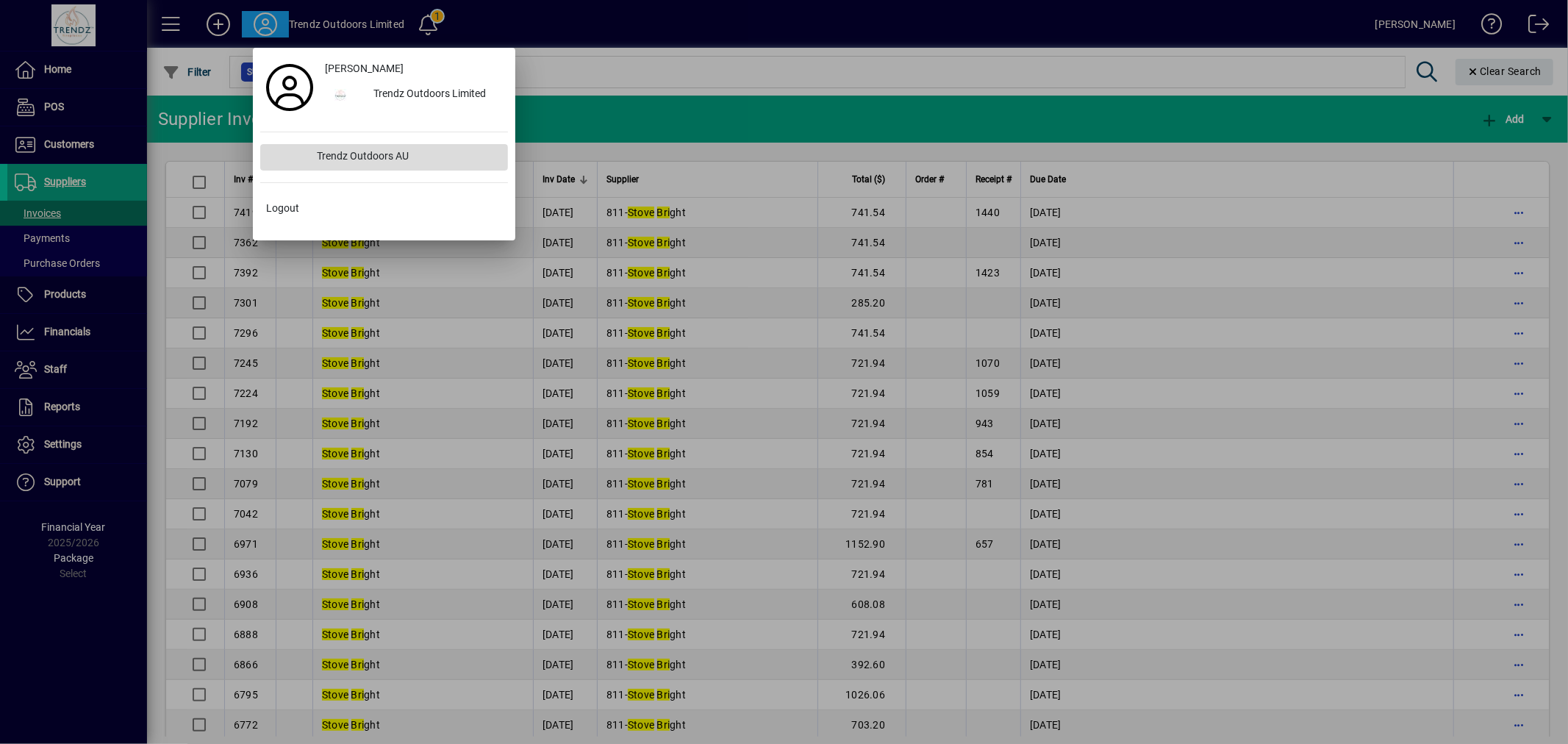
click at [372, 159] on div "Trendz Outdoors AU" at bounding box center [407, 157] width 202 height 27
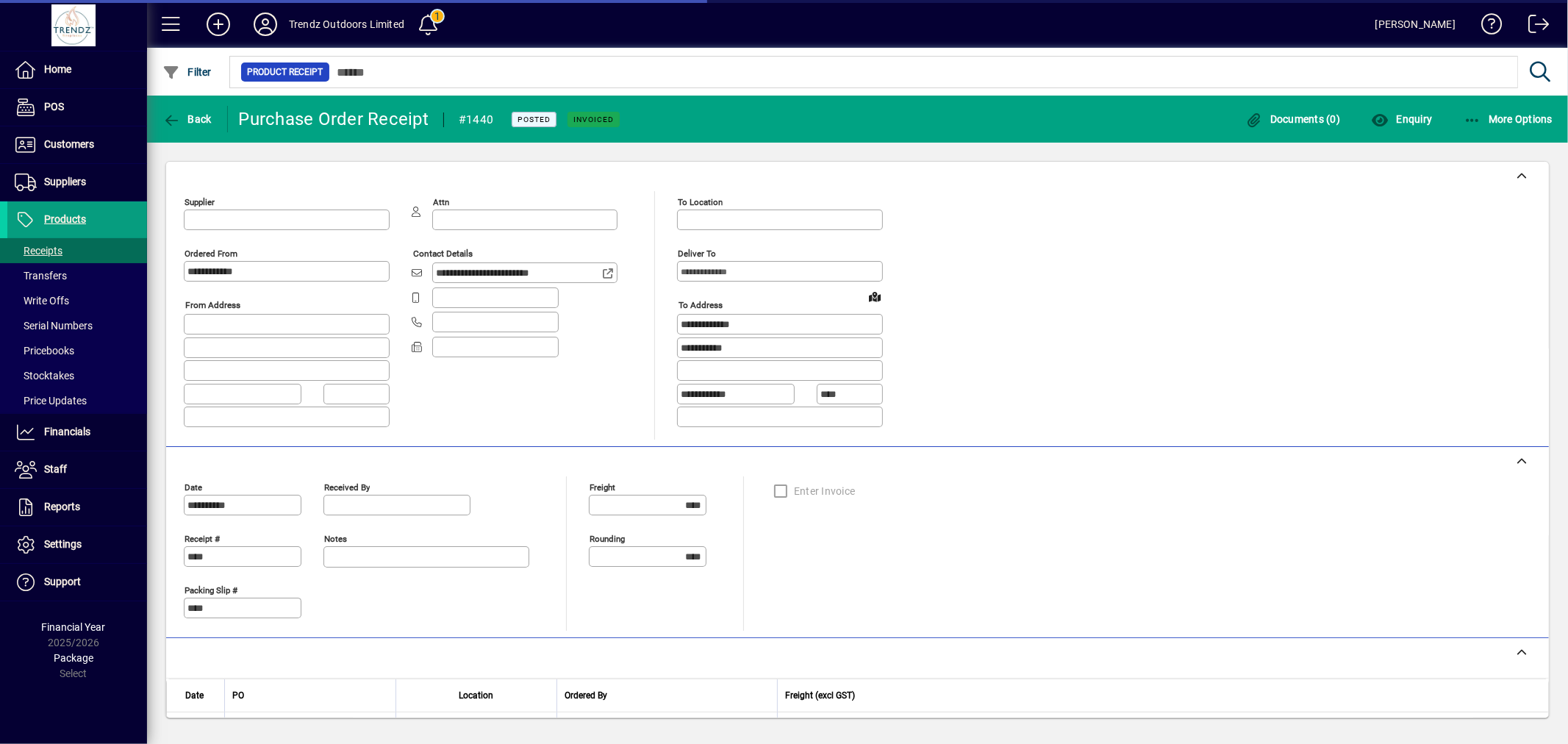
type input "**********"
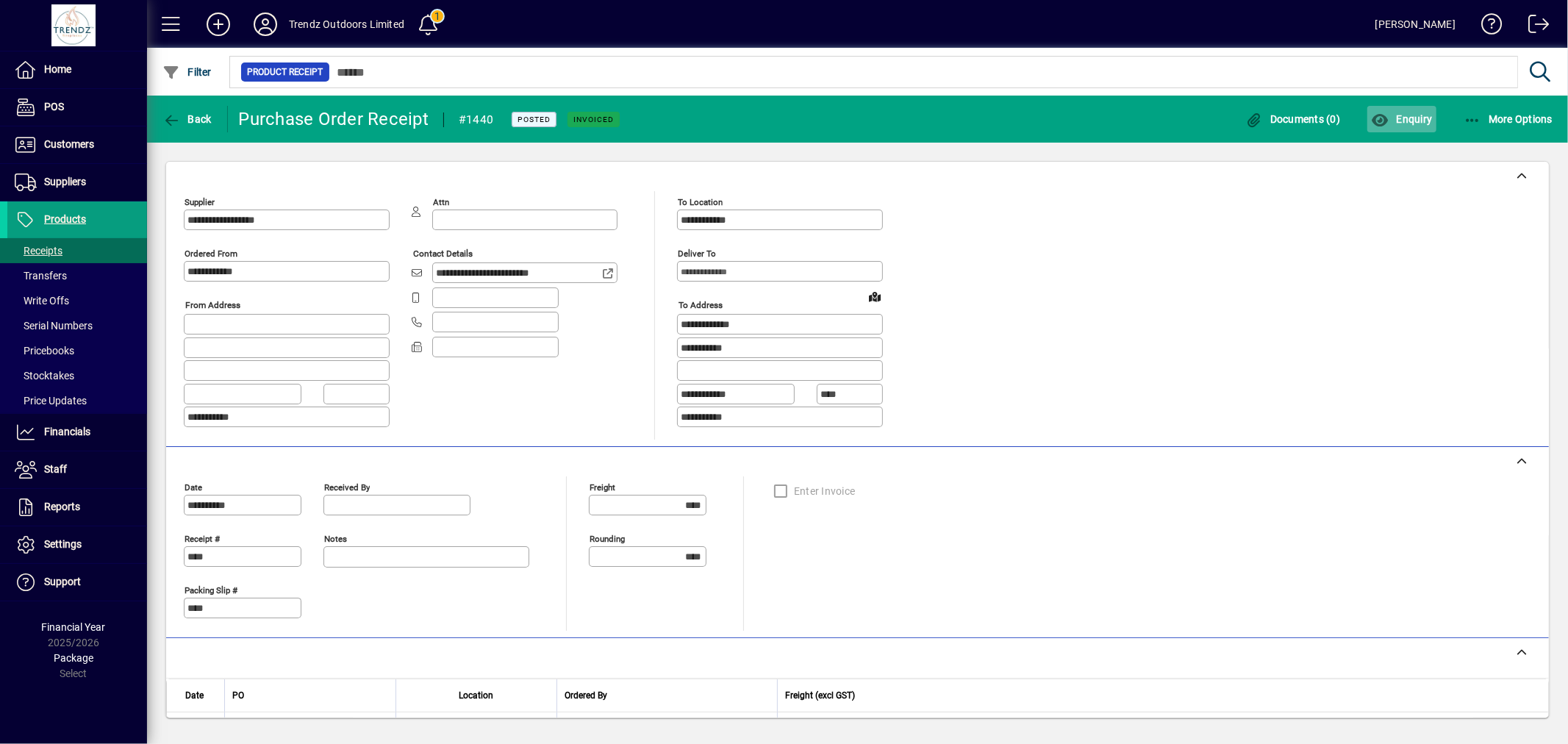
click at [1384, 119] on icon "button" at bounding box center [1380, 121] width 19 height 15
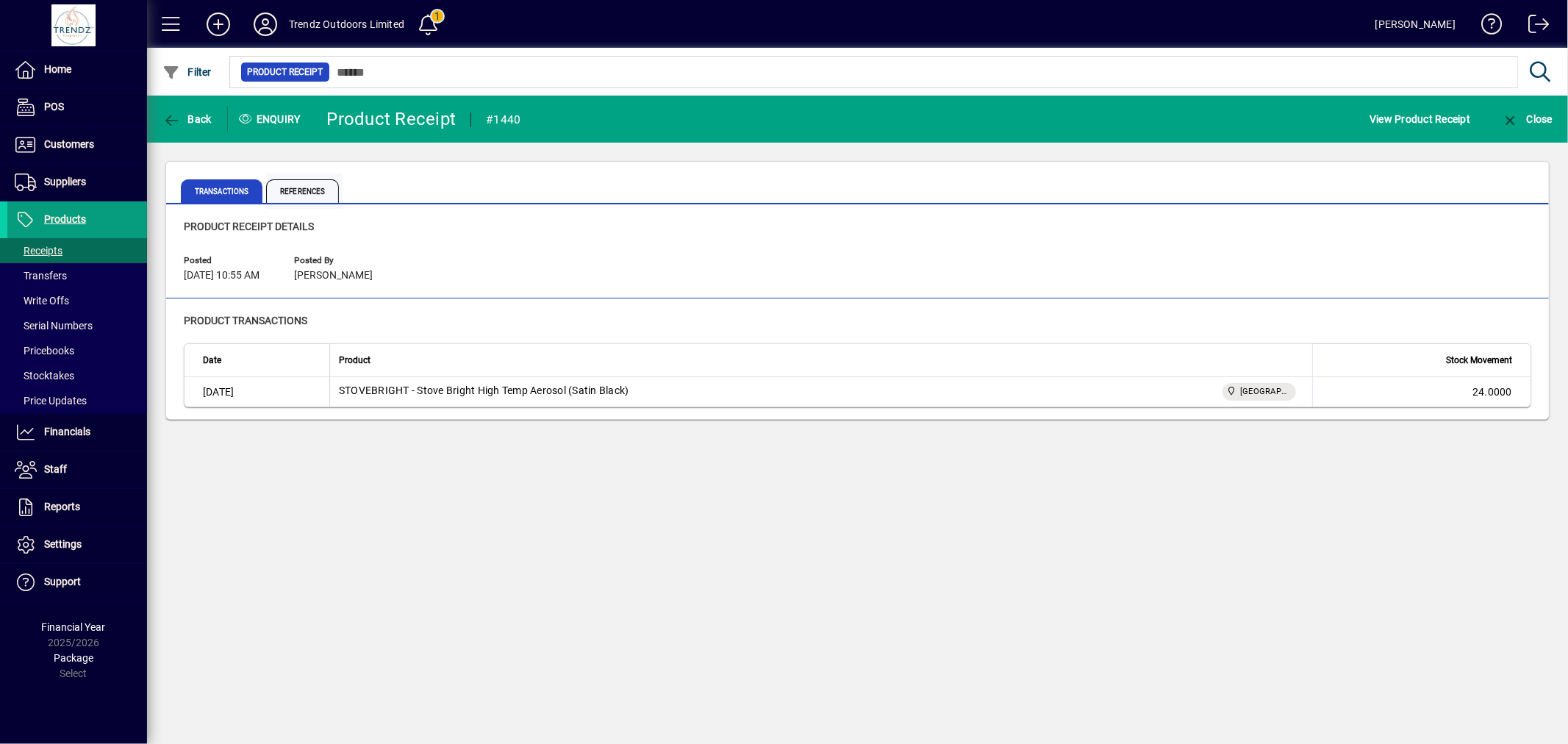
click at [311, 185] on span "References" at bounding box center [303, 191] width 73 height 24
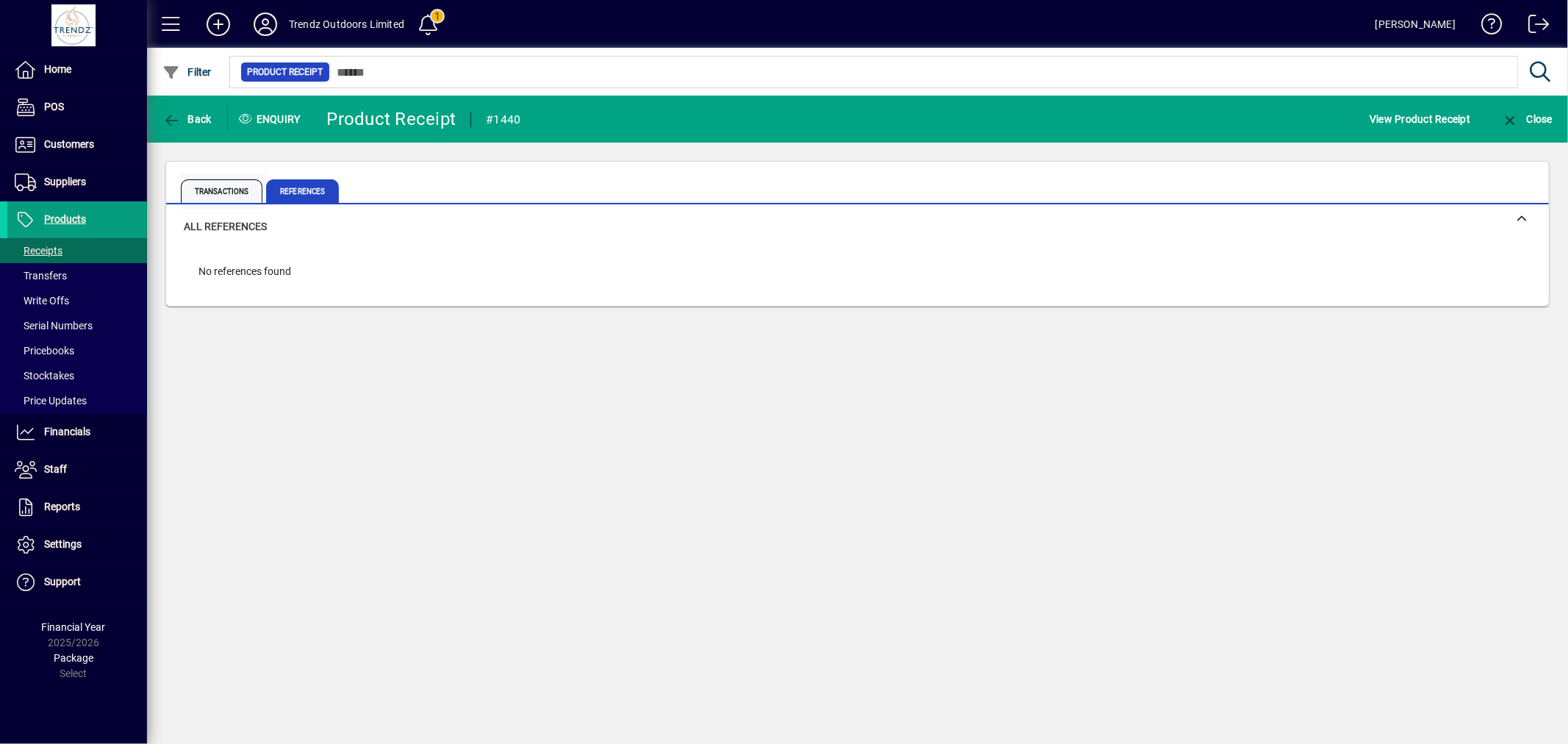
click at [182, 192] on span "Transactions" at bounding box center [222, 191] width 82 height 24
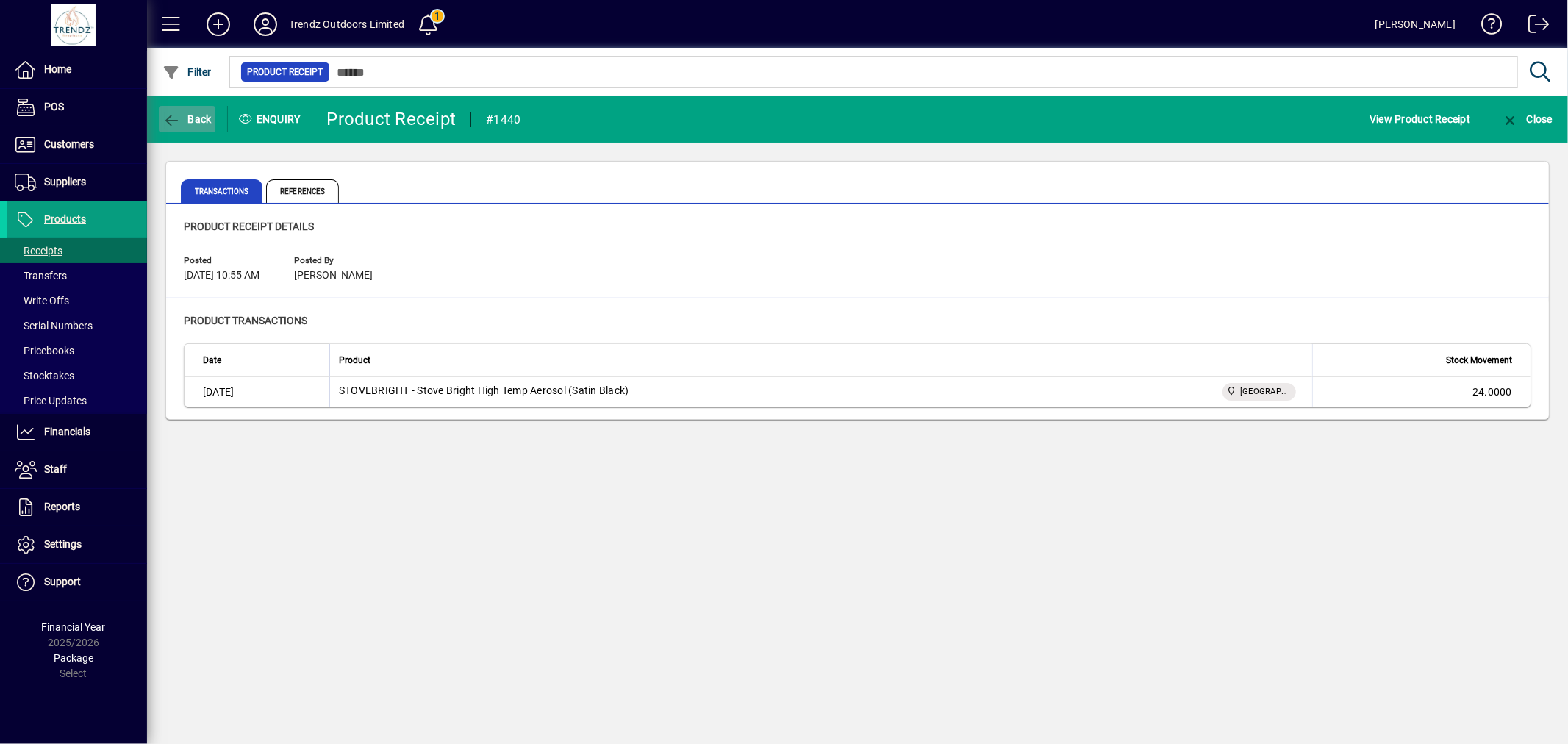
click at [194, 122] on span "Back" at bounding box center [187, 119] width 49 height 12
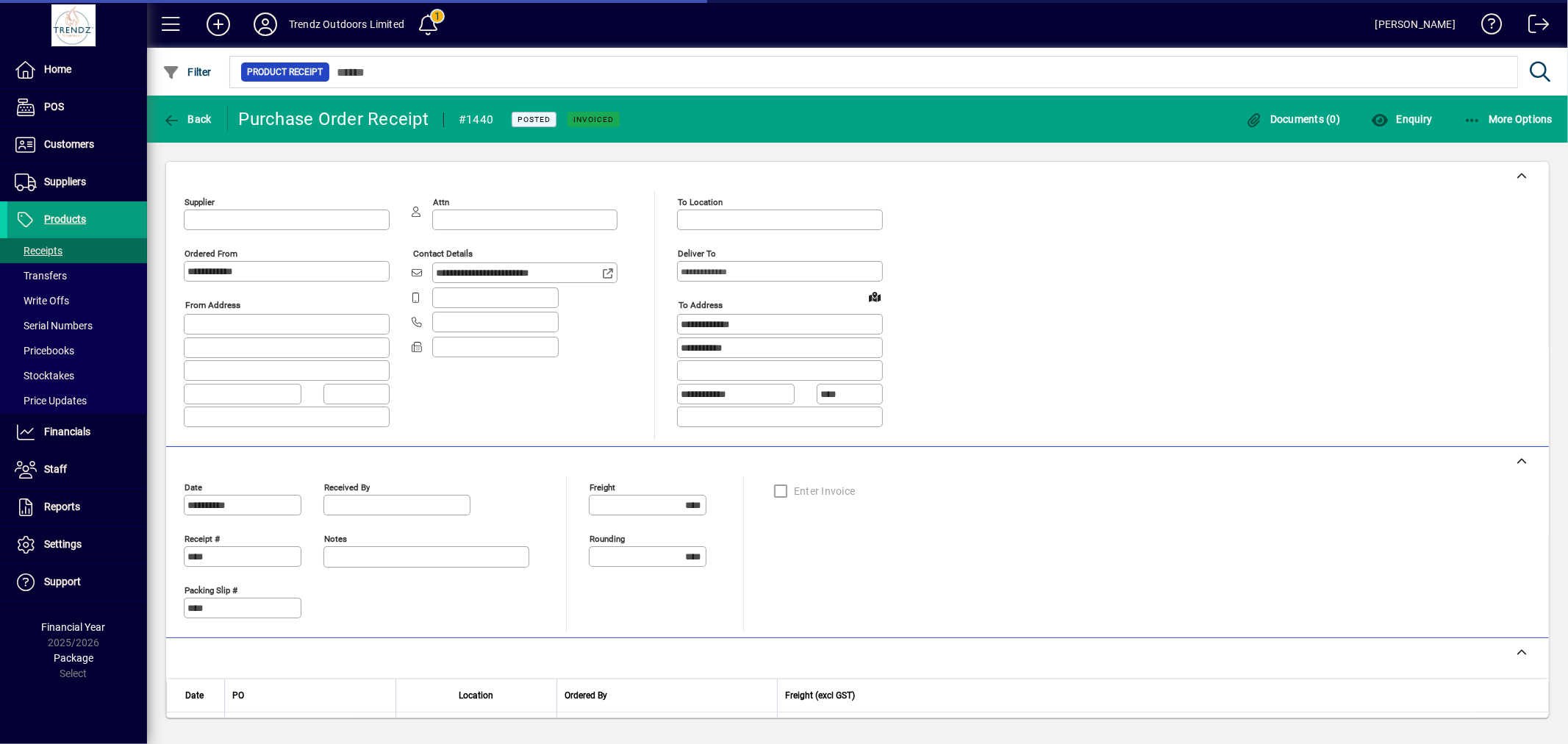
type input "**********"
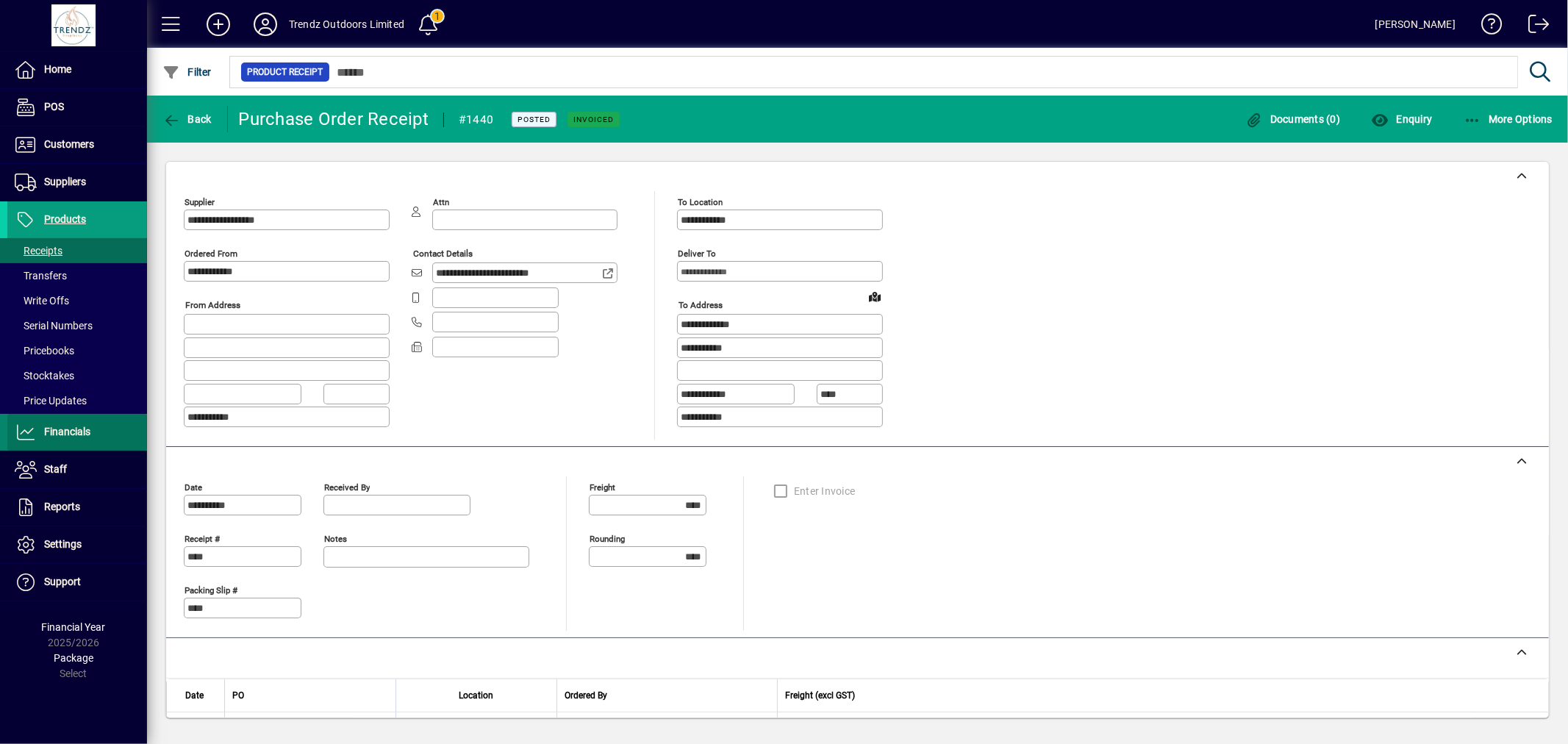
click at [68, 437] on span "Financials" at bounding box center [49, 432] width 83 height 18
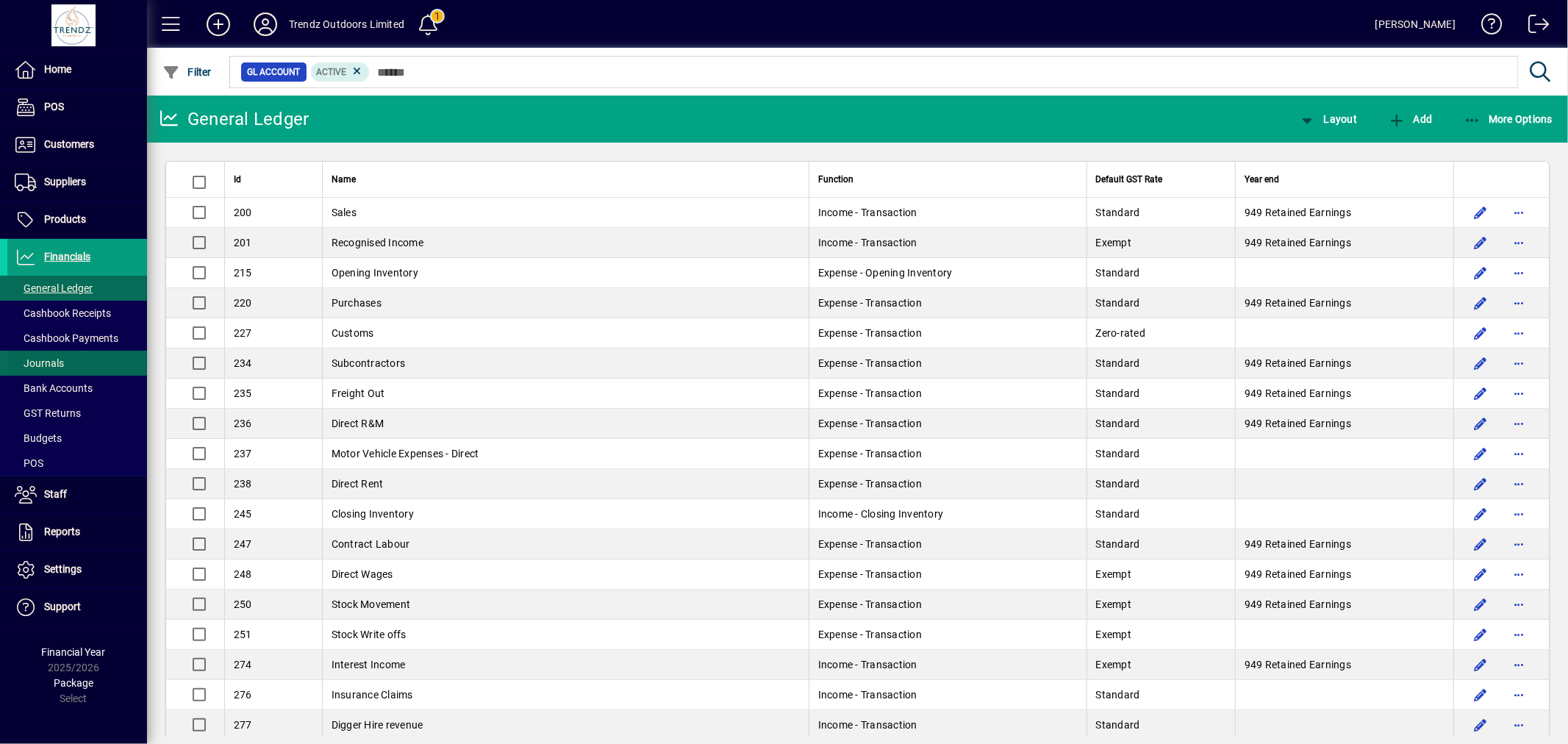
click at [94, 362] on span at bounding box center [77, 363] width 140 height 36
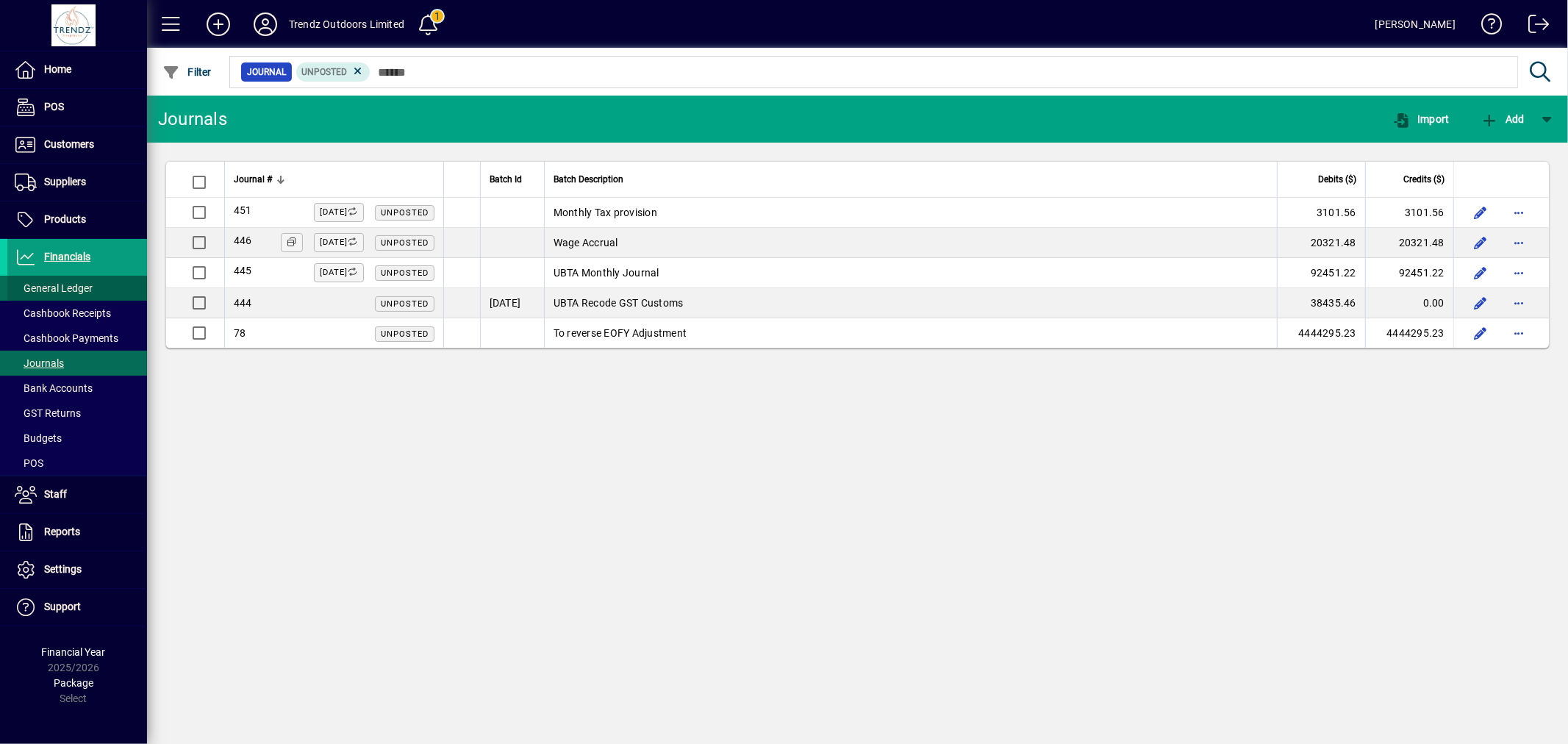
click at [67, 285] on span "General Ledger" at bounding box center [53, 288] width 78 height 12
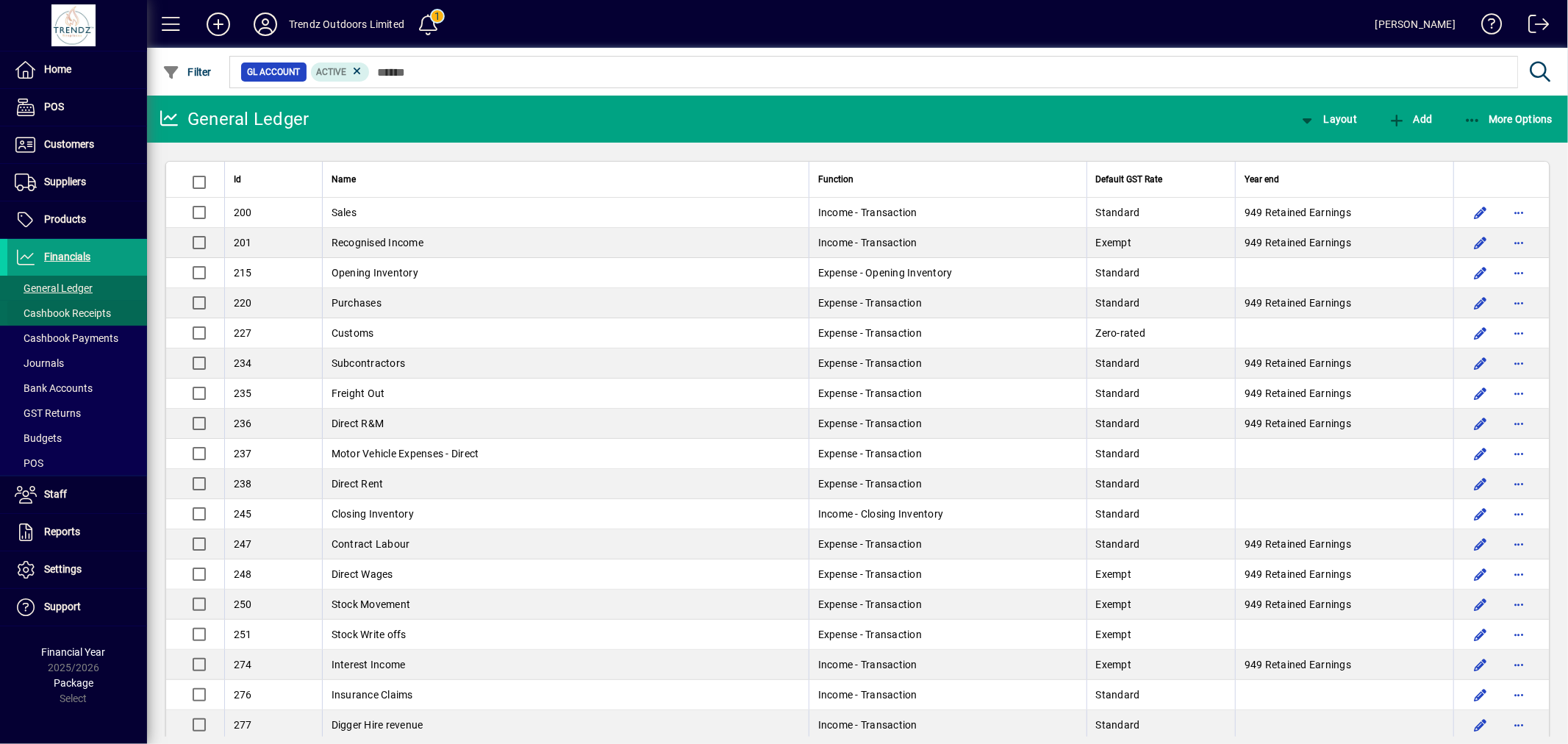
click at [68, 316] on span "Cashbook Receipts" at bounding box center [63, 313] width 96 height 12
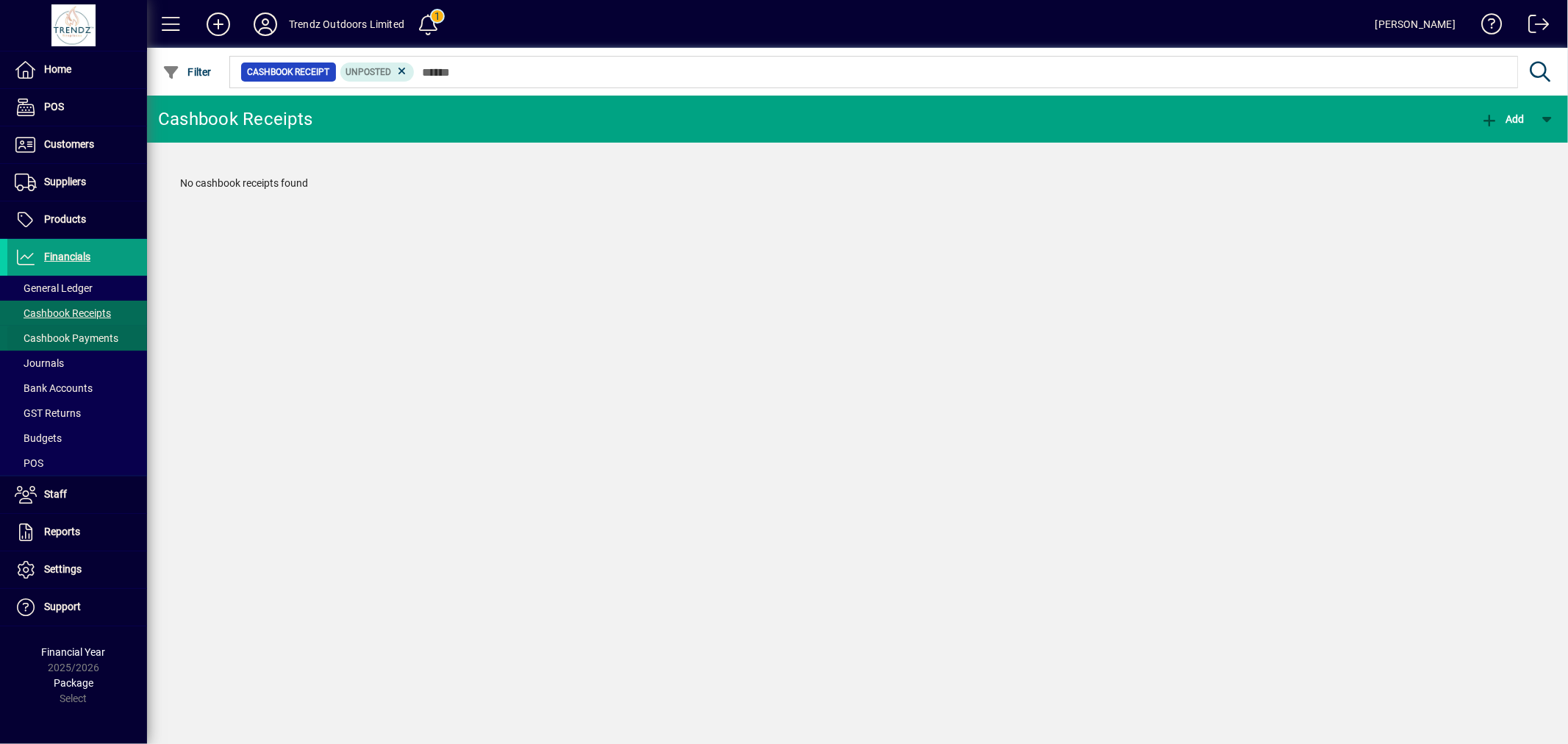
click at [76, 338] on span "Cashbook Payments" at bounding box center [67, 338] width 104 height 12
click at [416, 68] on mat-chip "Unposted" at bounding box center [383, 72] width 74 height 19
click at [410, 65] on icon at bounding box center [407, 71] width 13 height 13
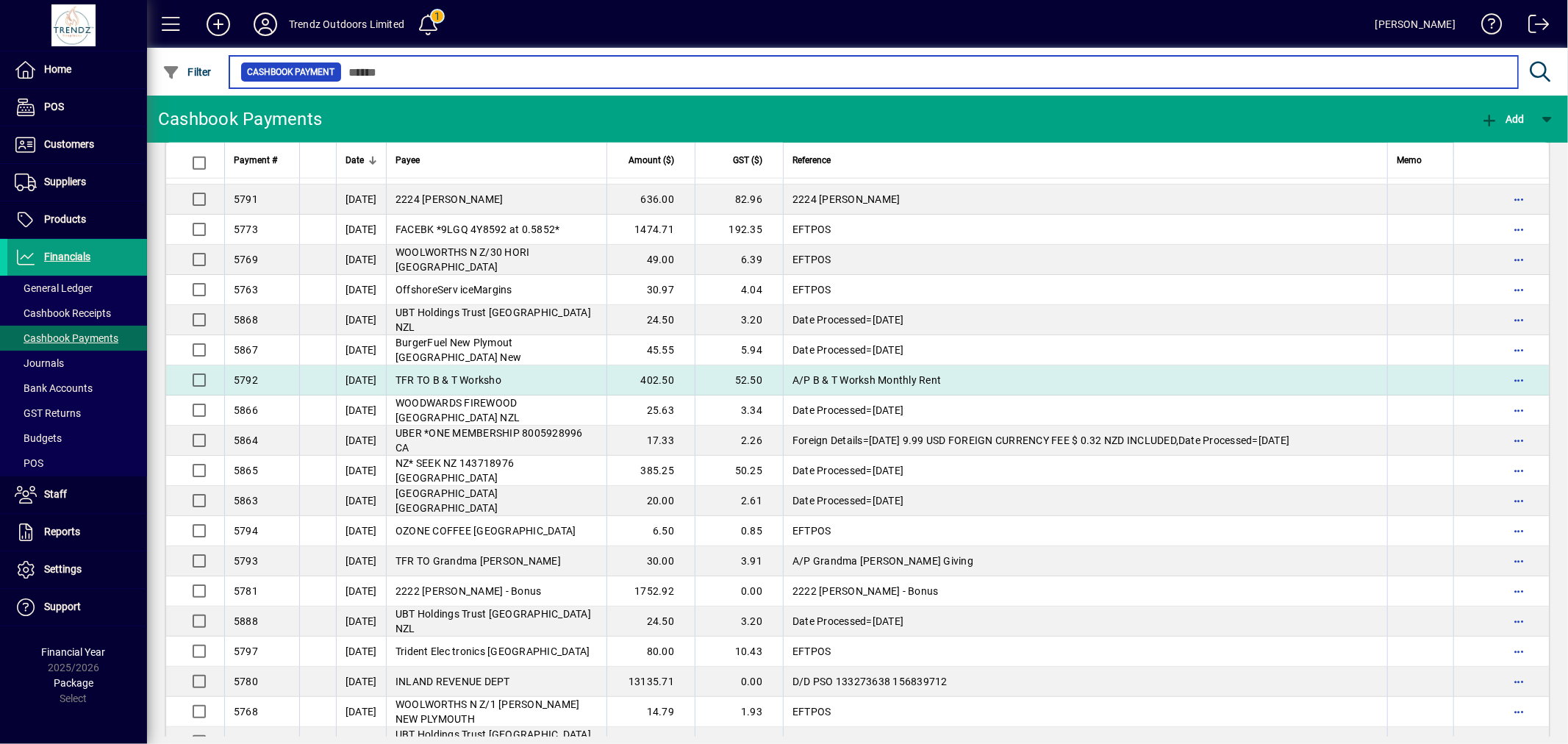
scroll to position [1361, 0]
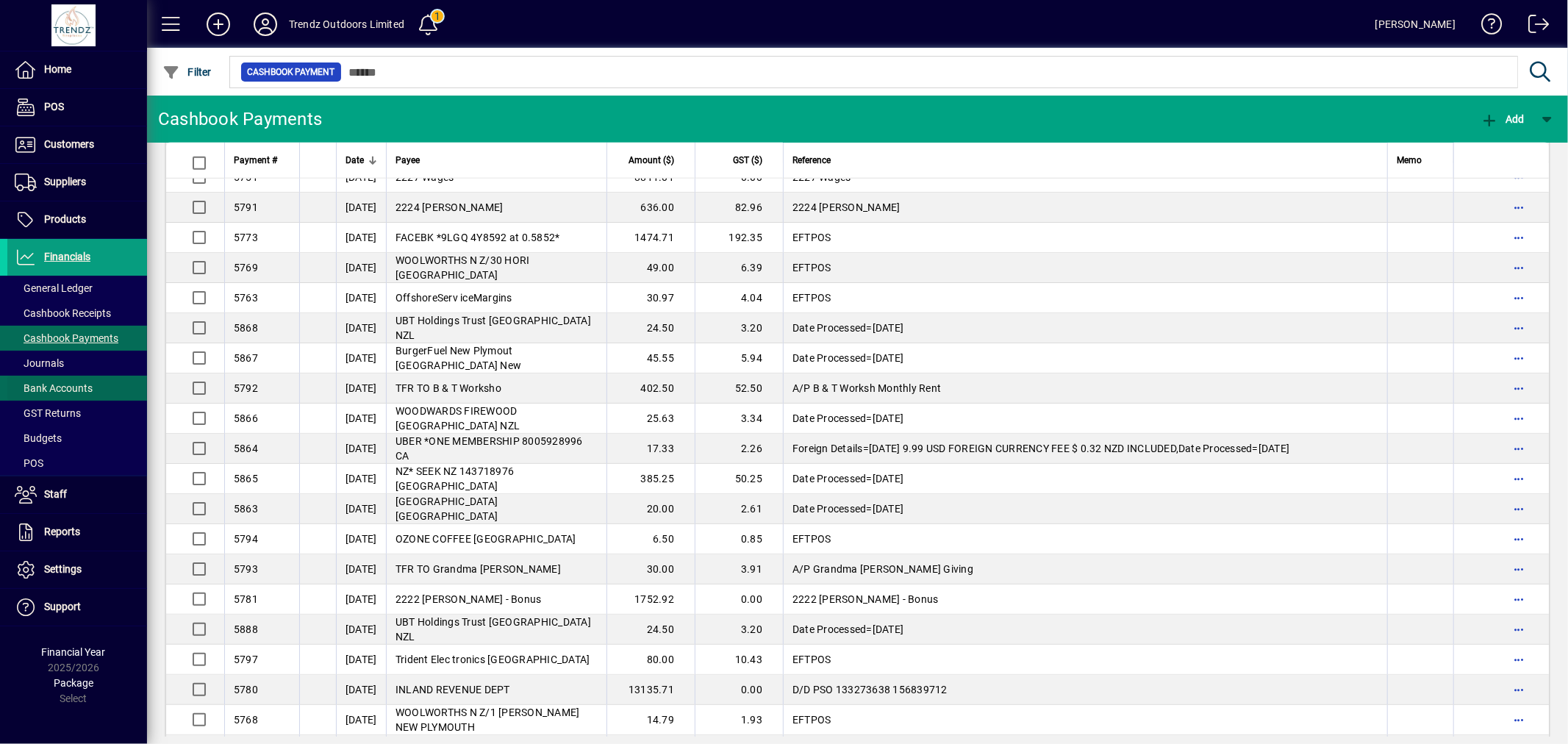
click at [99, 389] on span at bounding box center [77, 388] width 140 height 36
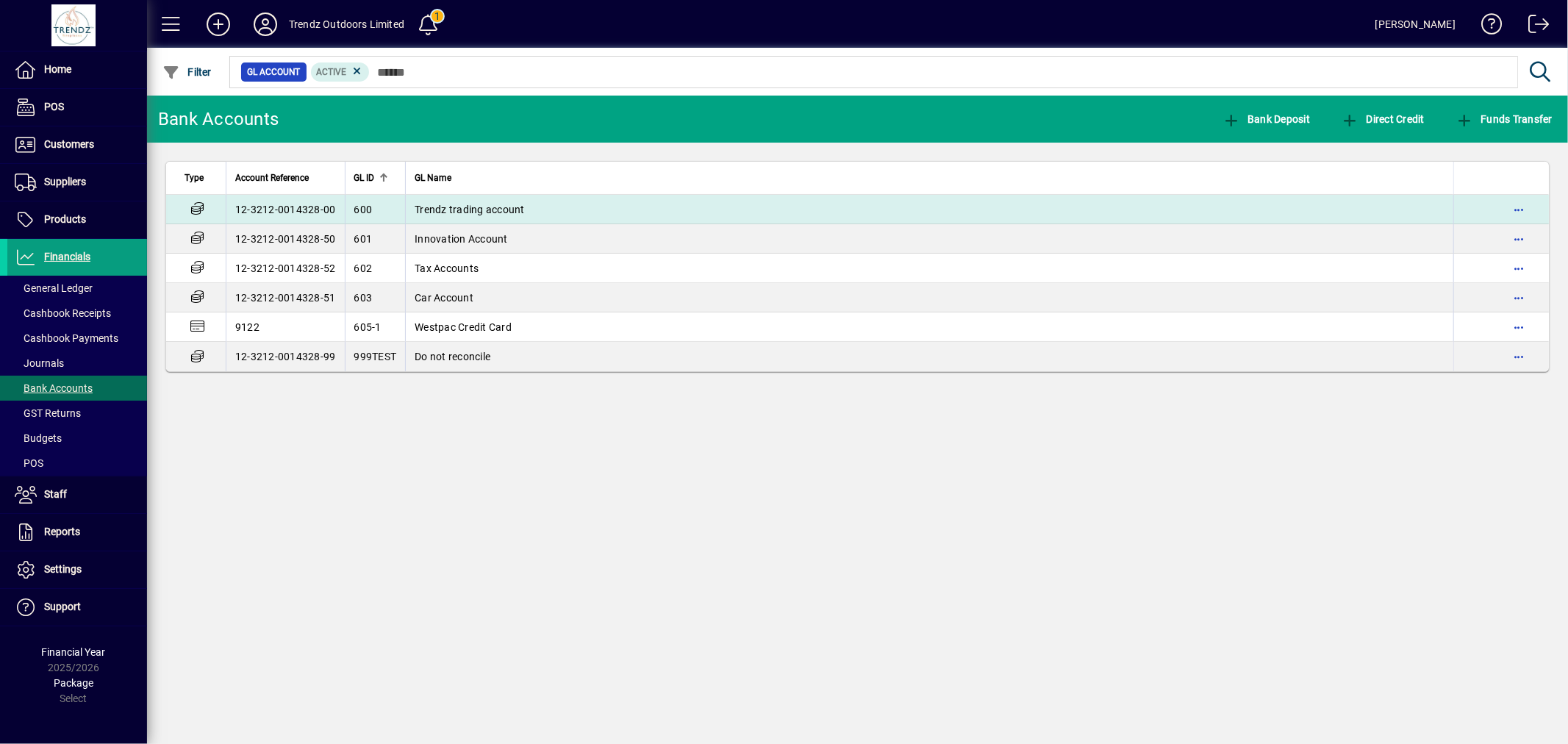
click at [511, 211] on span "Trendz trading account" at bounding box center [470, 209] width 111 height 12
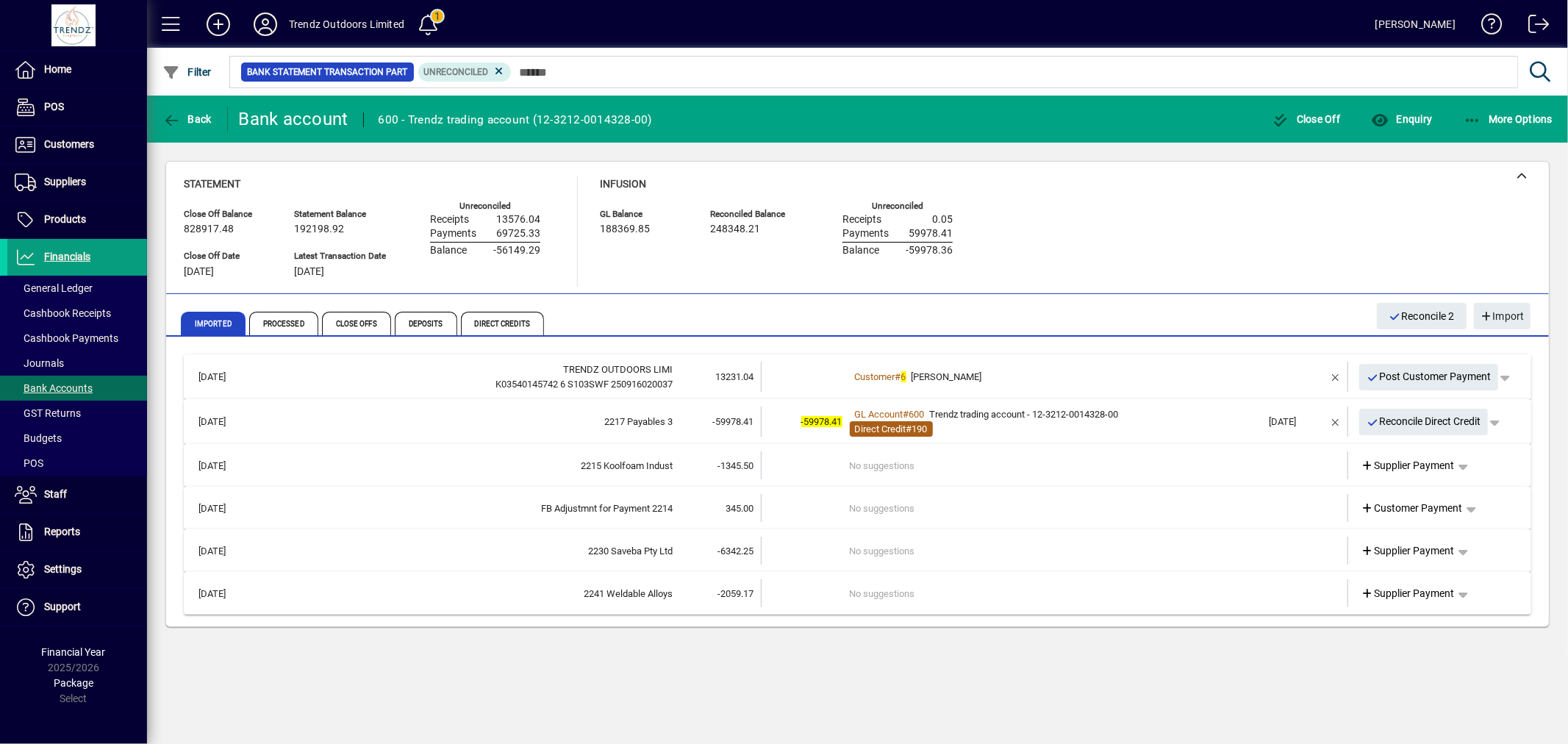
click at [892, 427] on span "Direct Credit" at bounding box center [880, 429] width 51 height 11
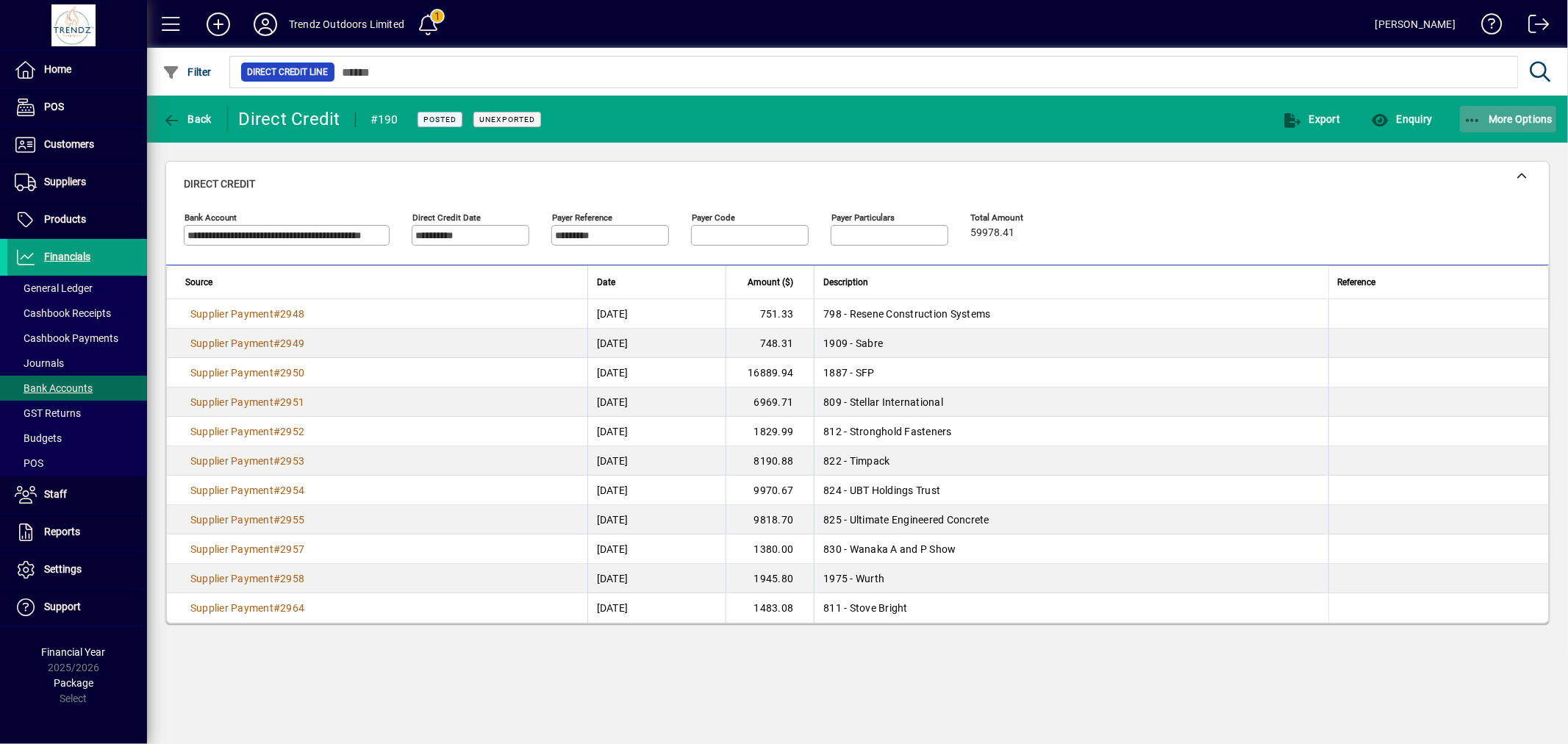
click at [1467, 122] on icon "button" at bounding box center [1472, 121] width 19 height 15
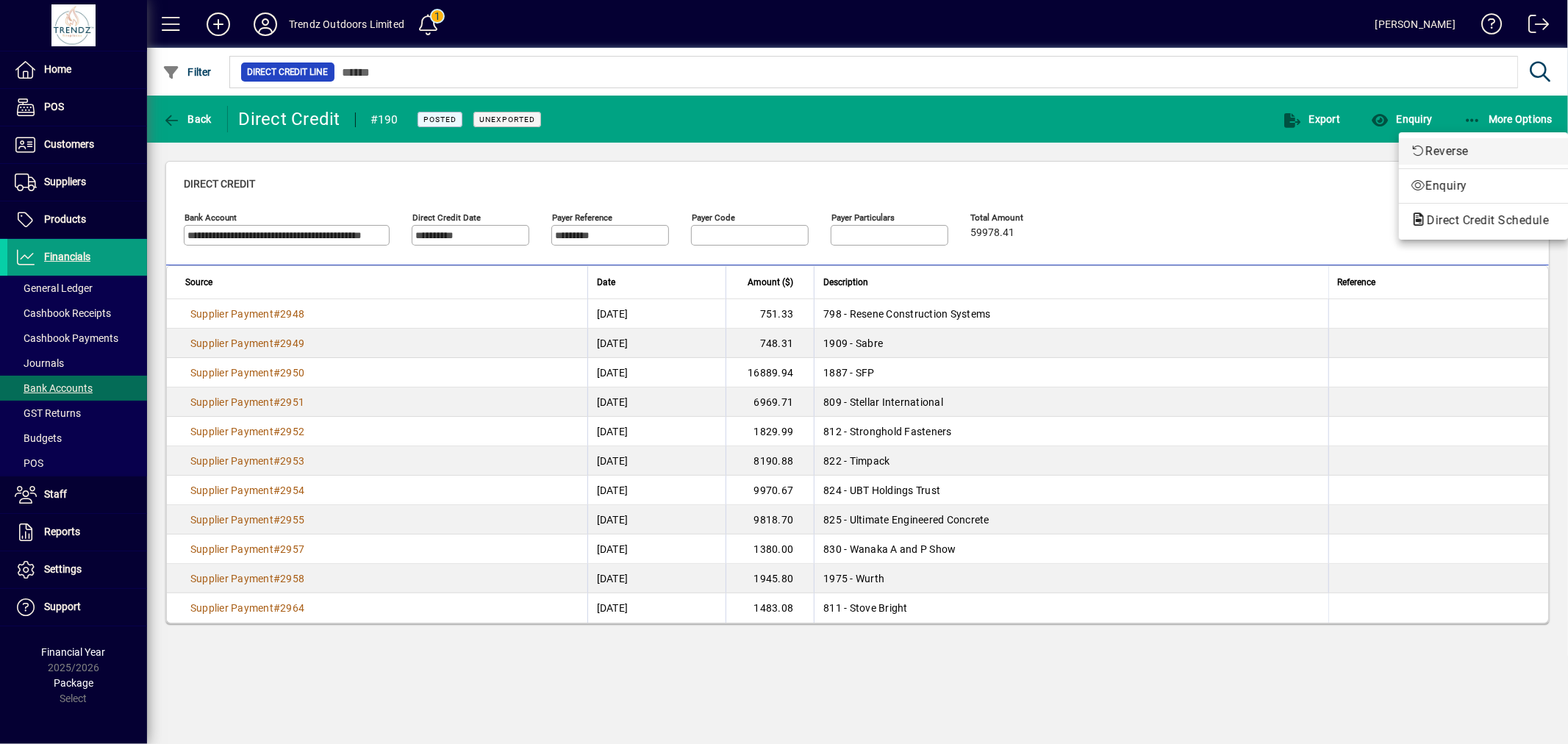
click at [1467, 152] on span "Reverse" at bounding box center [1483, 151] width 145 height 18
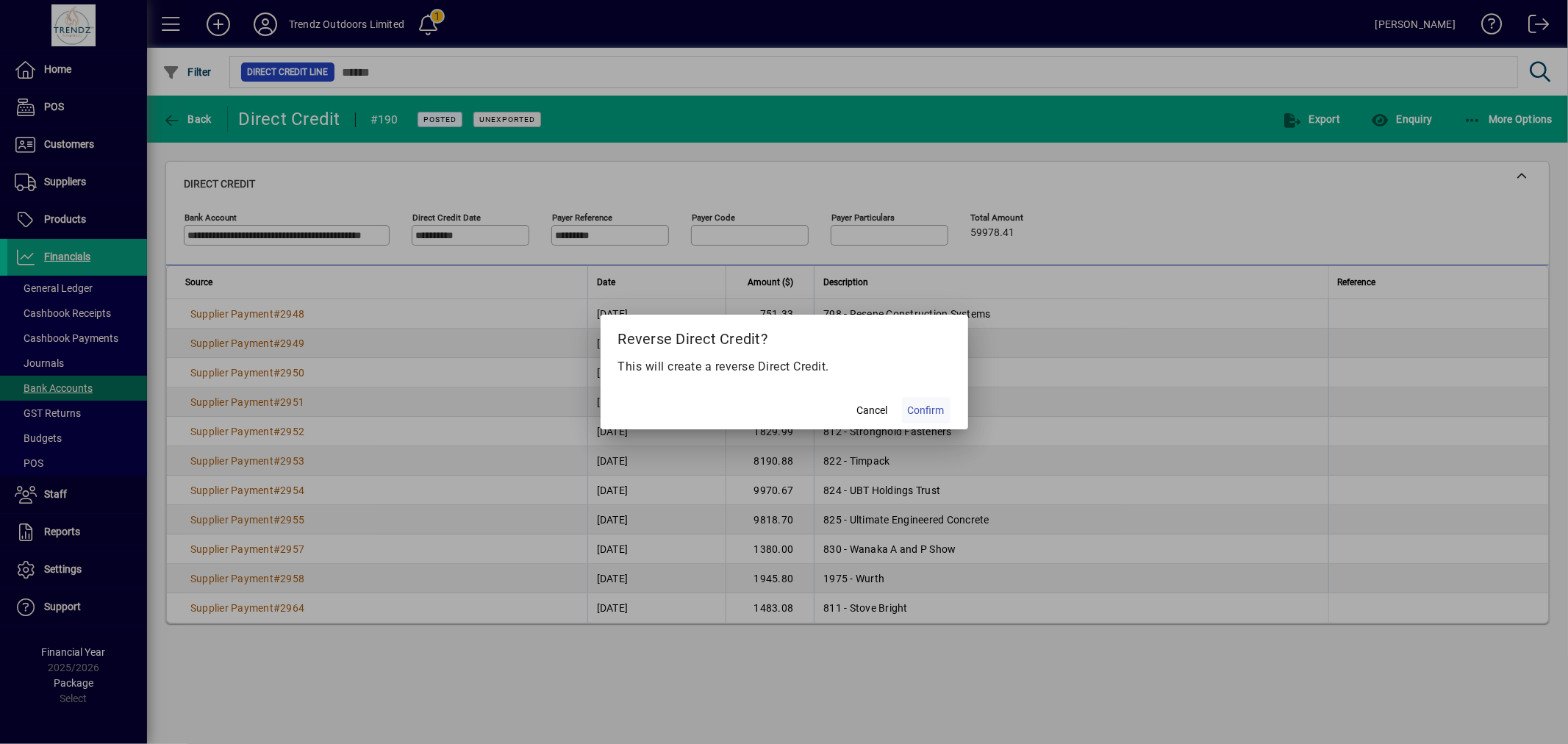
click at [923, 400] on span at bounding box center [926, 410] width 48 height 36
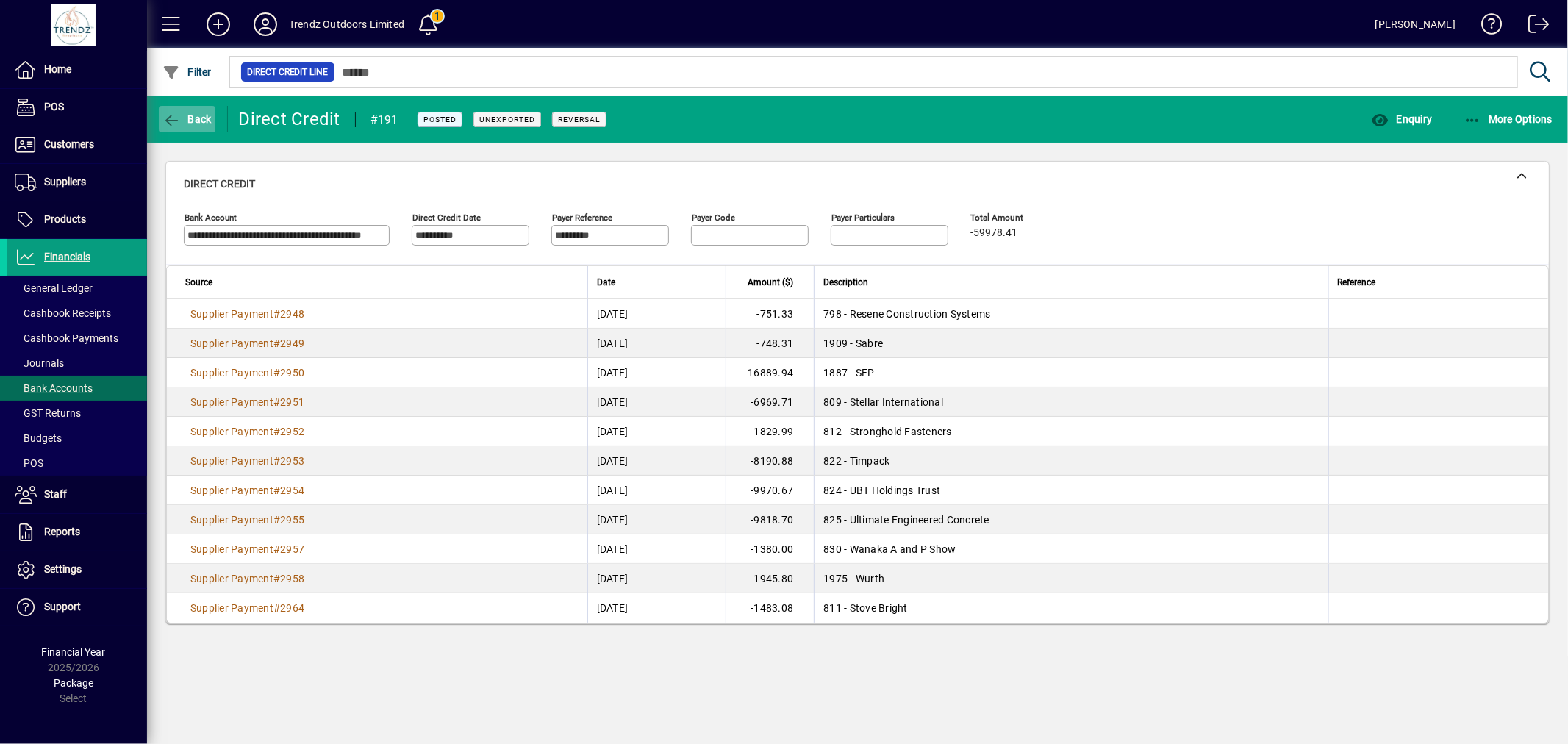
drag, startPoint x: 197, startPoint y: 123, endPoint x: 200, endPoint y: 133, distance: 10.4
click at [197, 123] on span "button" at bounding box center [187, 119] width 56 height 36
click at [188, 114] on span "Back" at bounding box center [187, 119] width 49 height 12
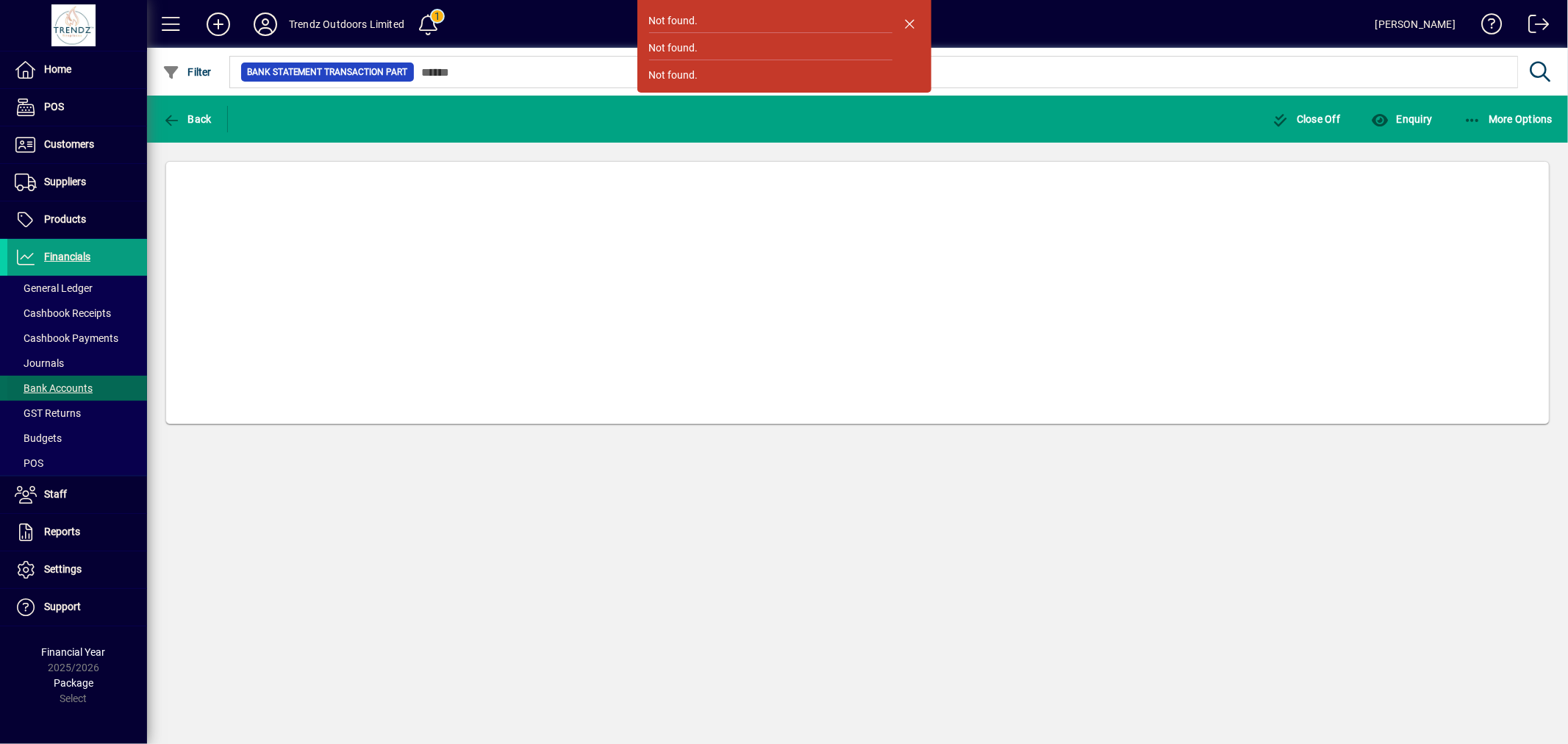
click at [63, 391] on span "Bank Accounts" at bounding box center [53, 388] width 78 height 12
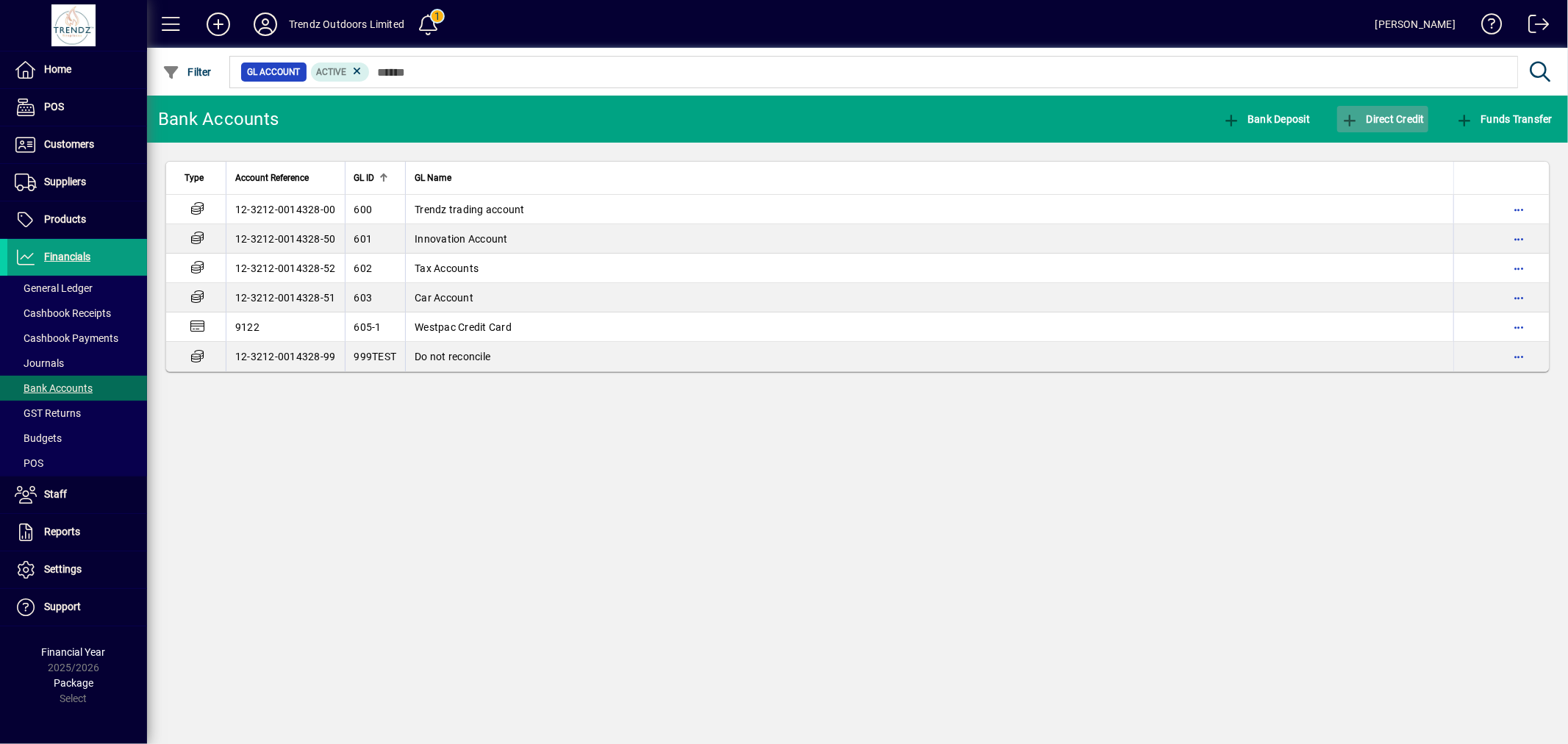
click at [1373, 120] on span "Direct Credit" at bounding box center [1382, 119] width 84 height 12
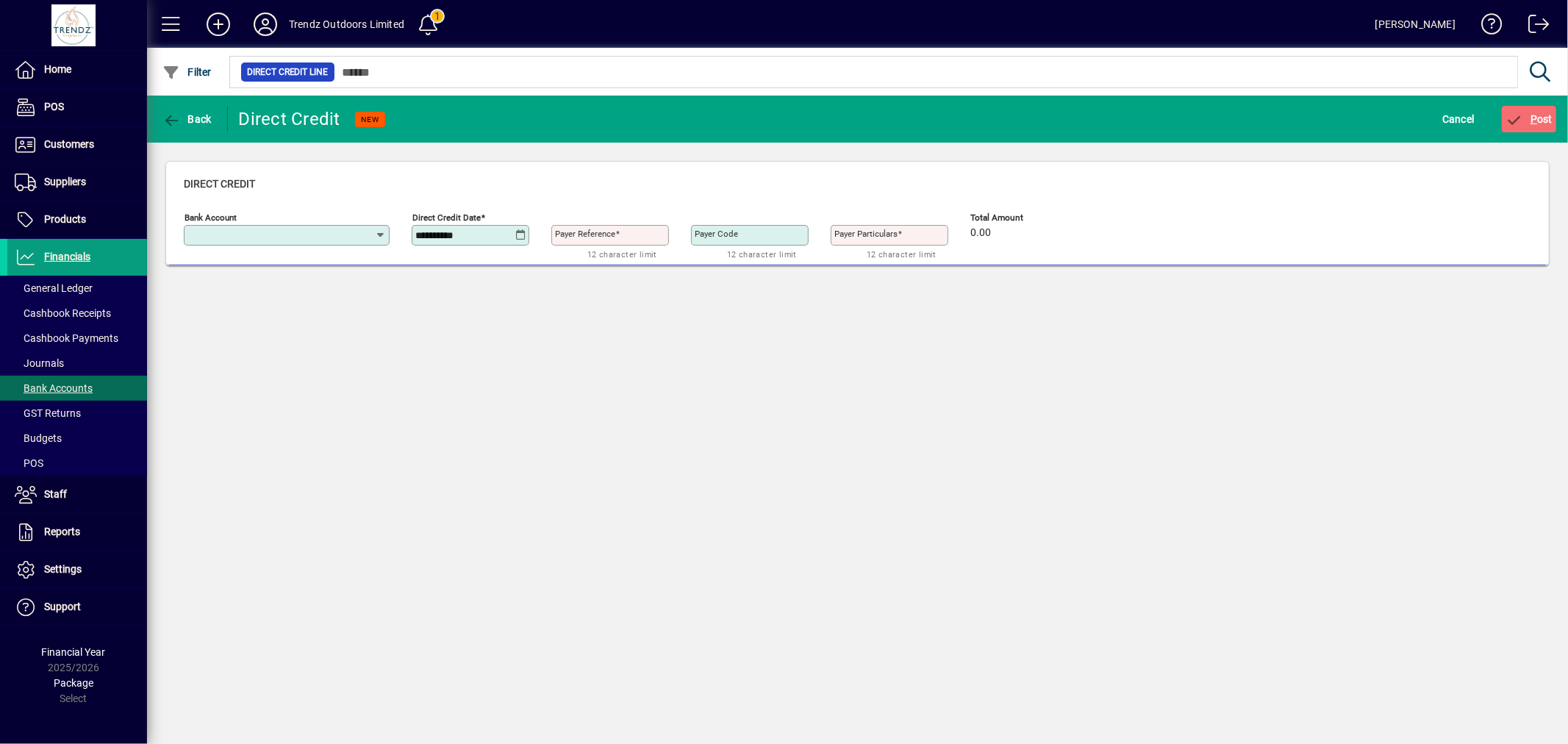
type input "**********"
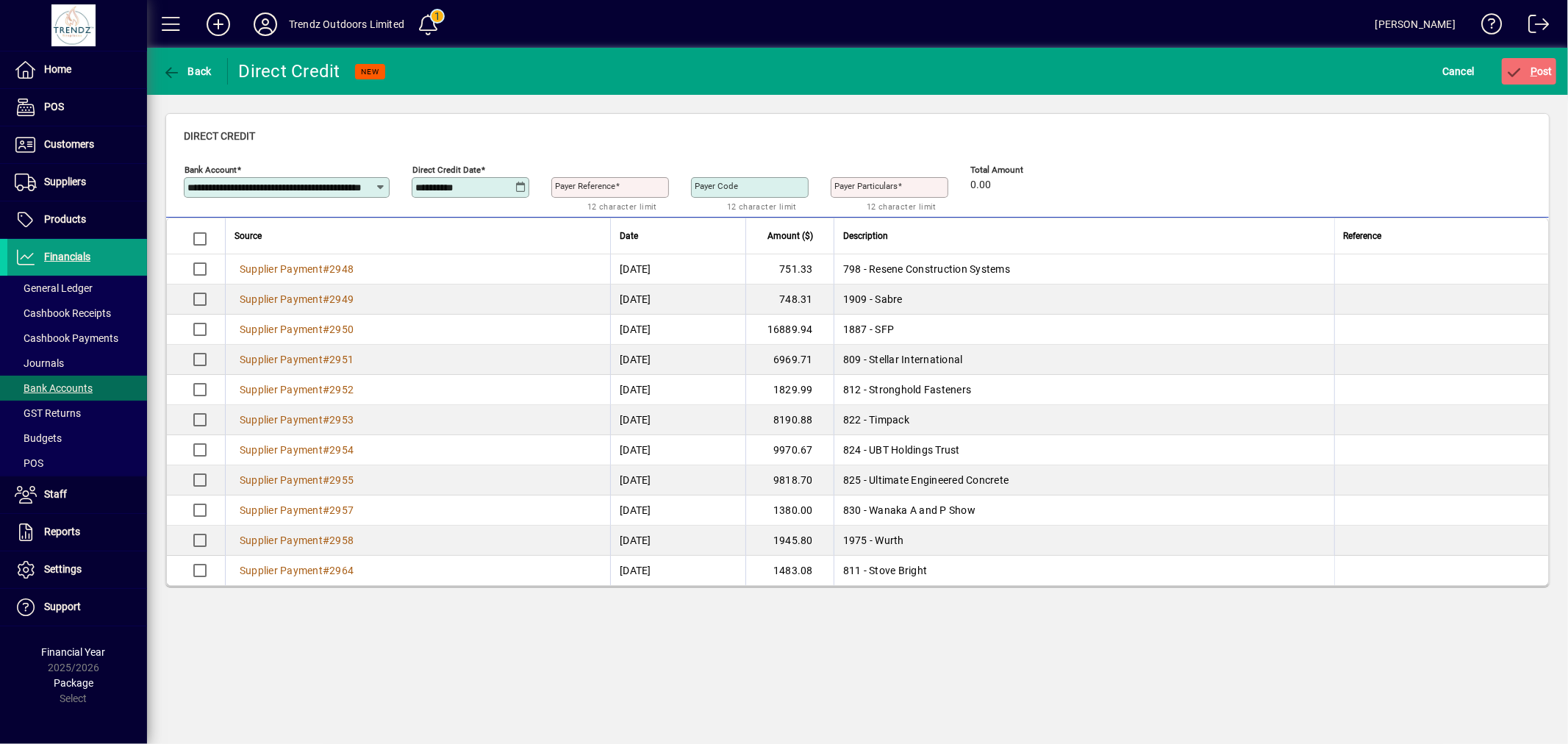
drag, startPoint x: 500, startPoint y: 188, endPoint x: 328, endPoint y: 188, distance: 172.0
click at [329, 187] on div "**********" at bounding box center [577, 184] width 787 height 51
type input "**********"
type input "*********"
drag, startPoint x: 444, startPoint y: 186, endPoint x: 432, endPoint y: 189, distance: 12.4
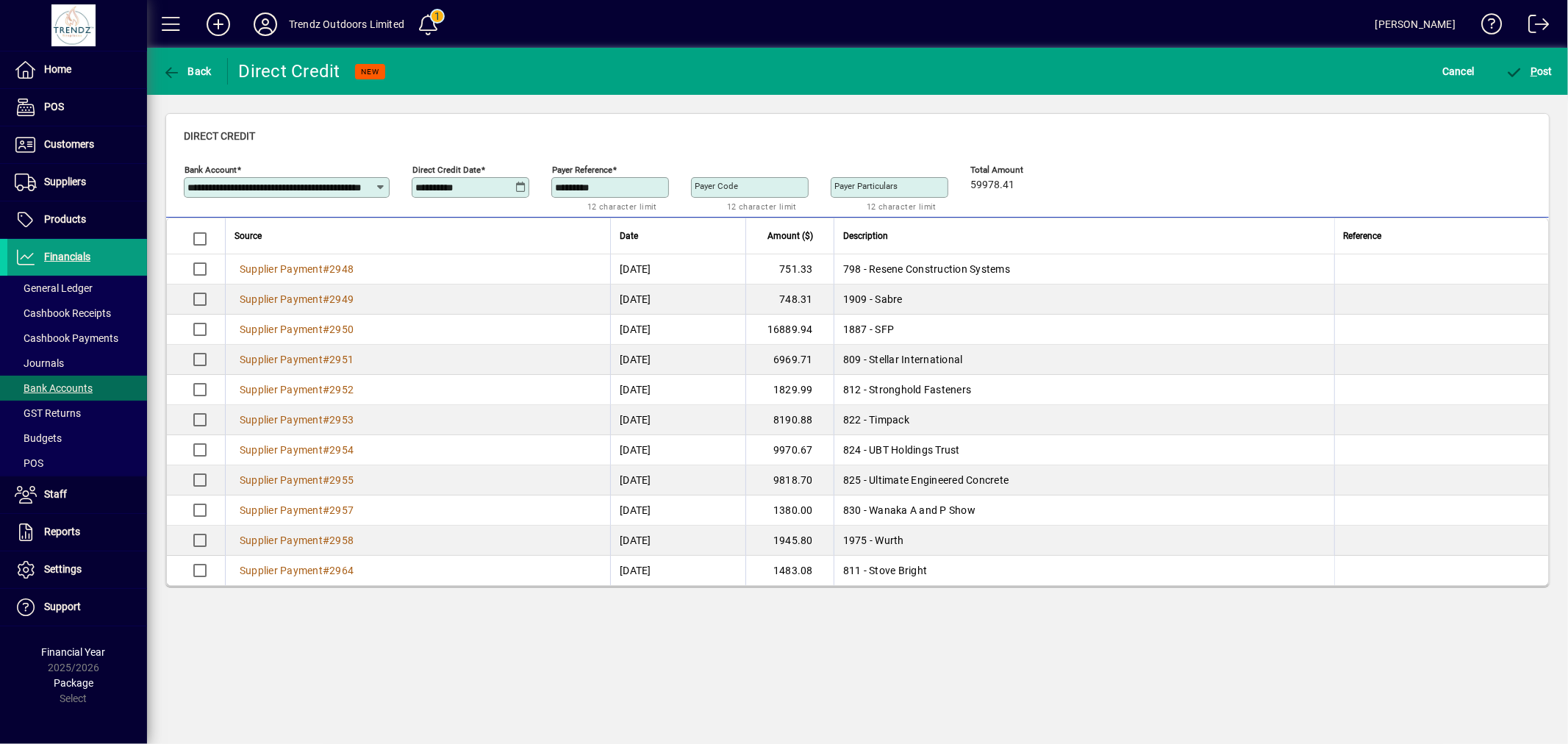
click at [432, 189] on input "**********" at bounding box center [465, 188] width 100 height 12
type input "**********"
click at [1521, 86] on span "submit" at bounding box center [1529, 71] width 55 height 36
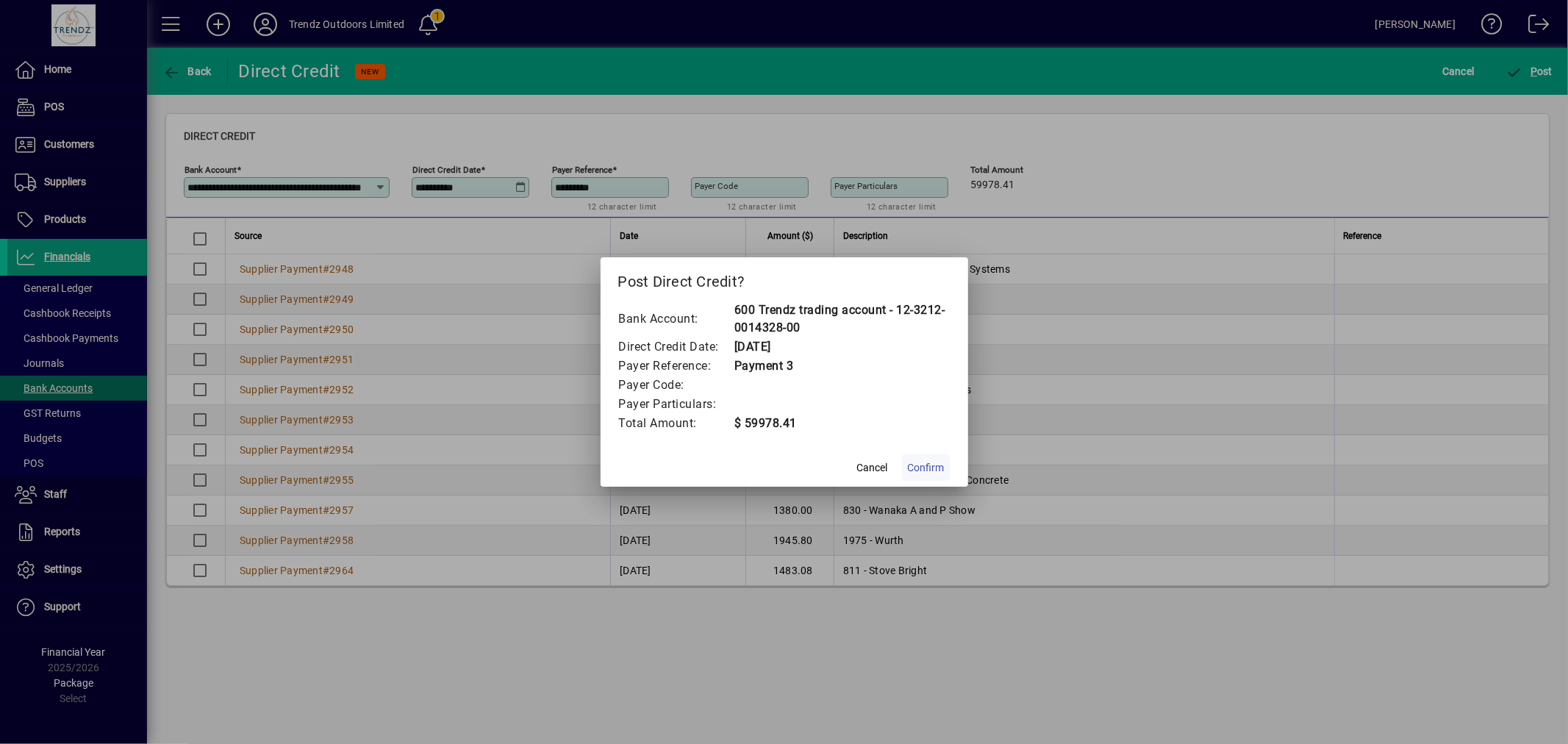
click at [928, 467] on span "Confirm" at bounding box center [926, 467] width 37 height 16
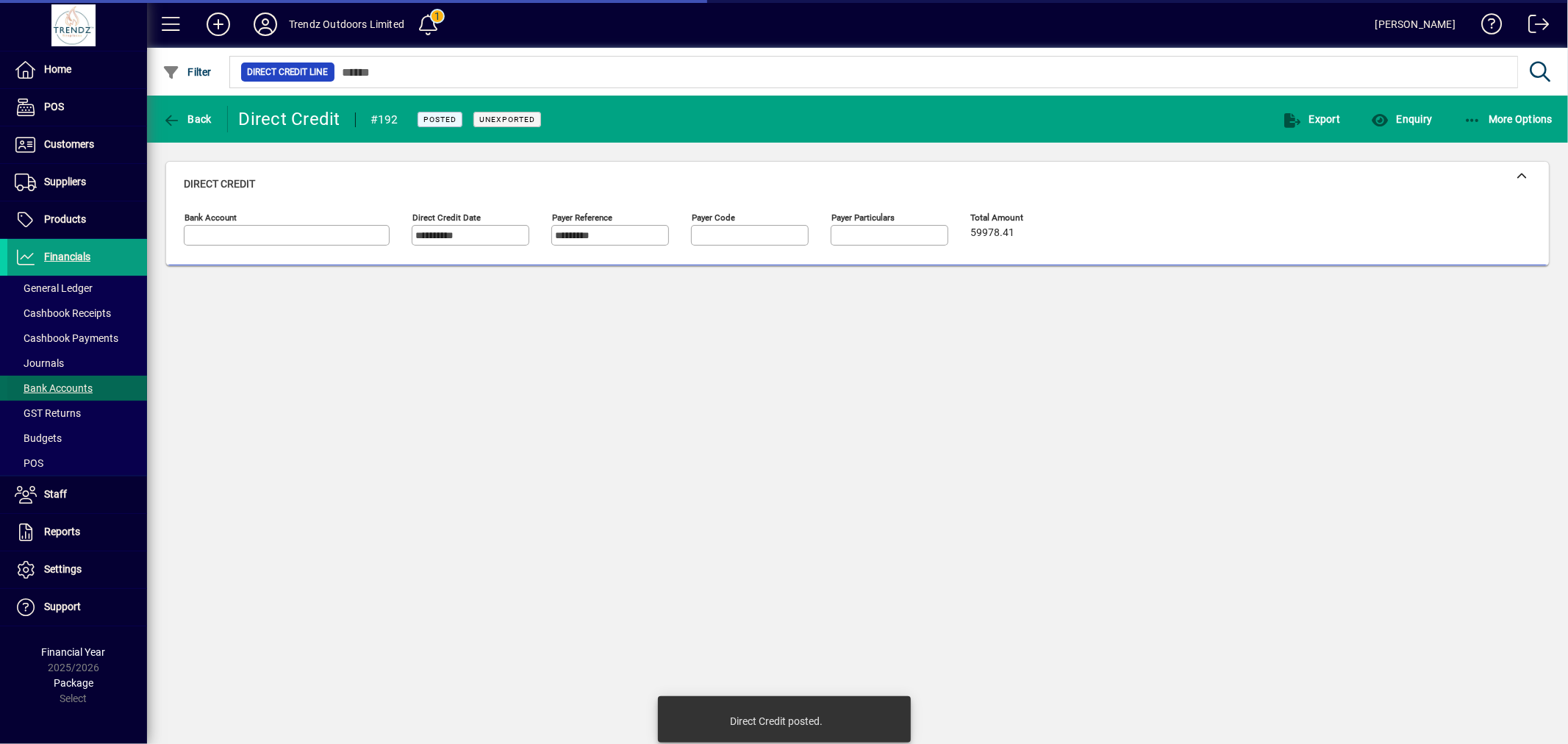
type input "**********"
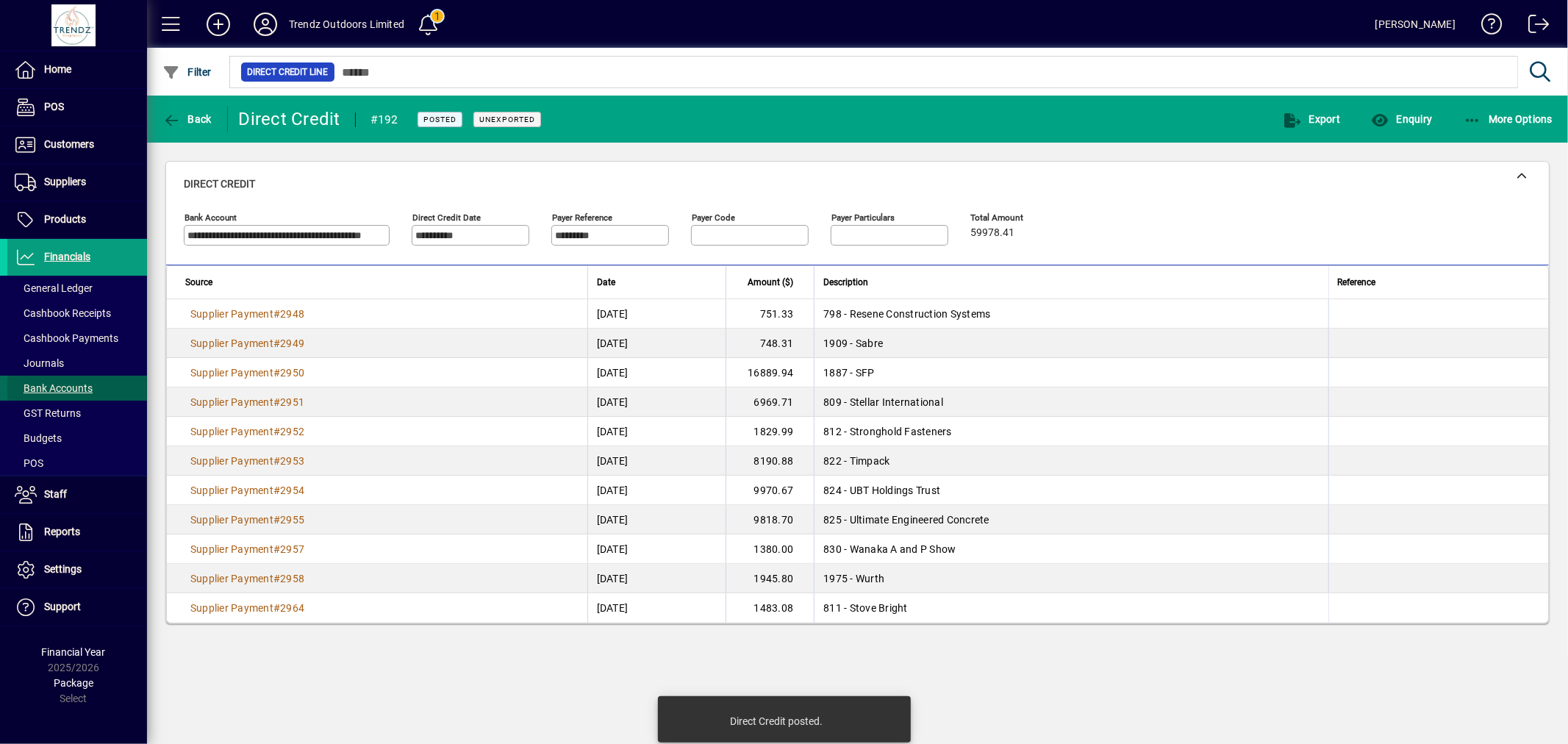
click at [72, 387] on span "Bank Accounts" at bounding box center [53, 388] width 78 height 12
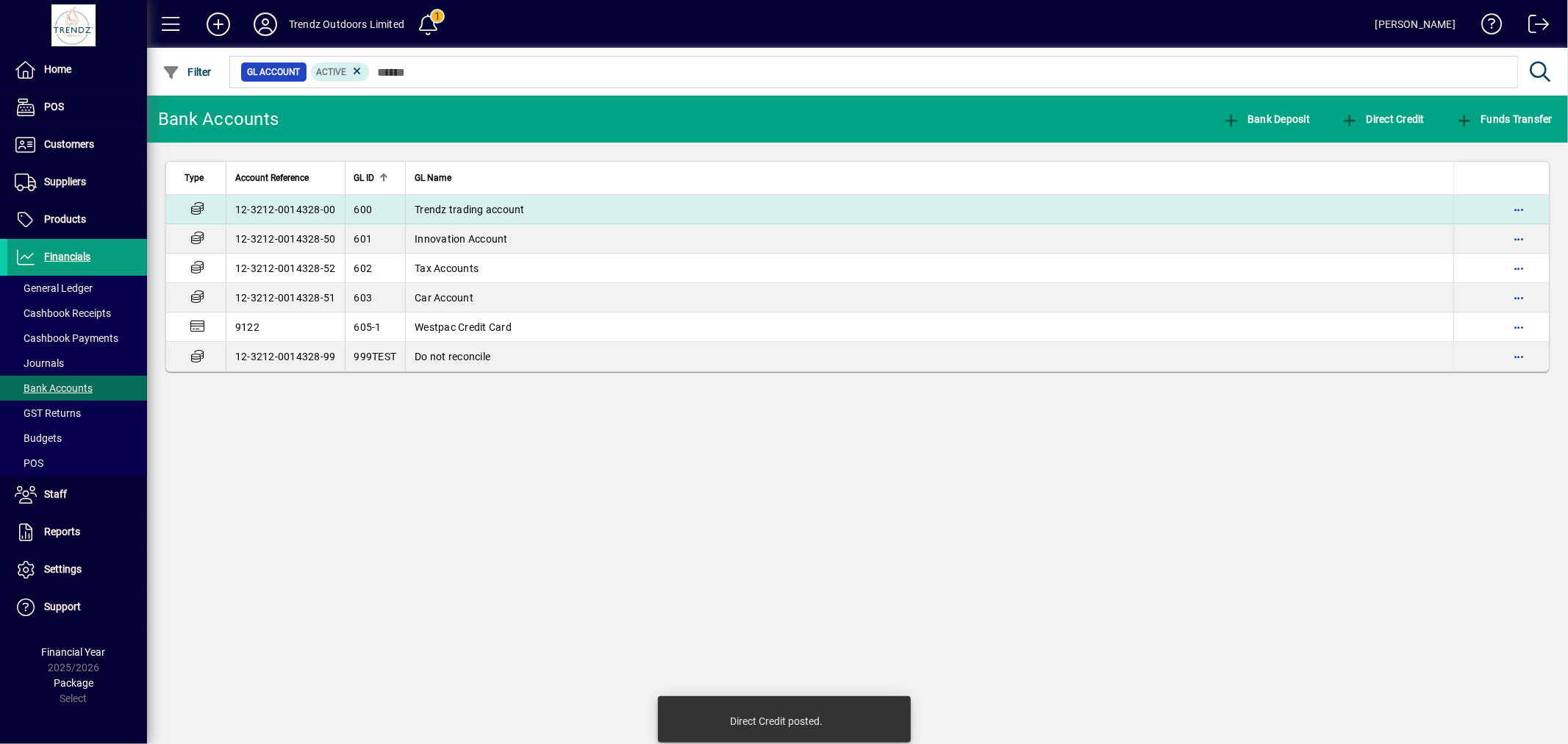
click at [496, 204] on span "Trendz trading account" at bounding box center [470, 209] width 111 height 12
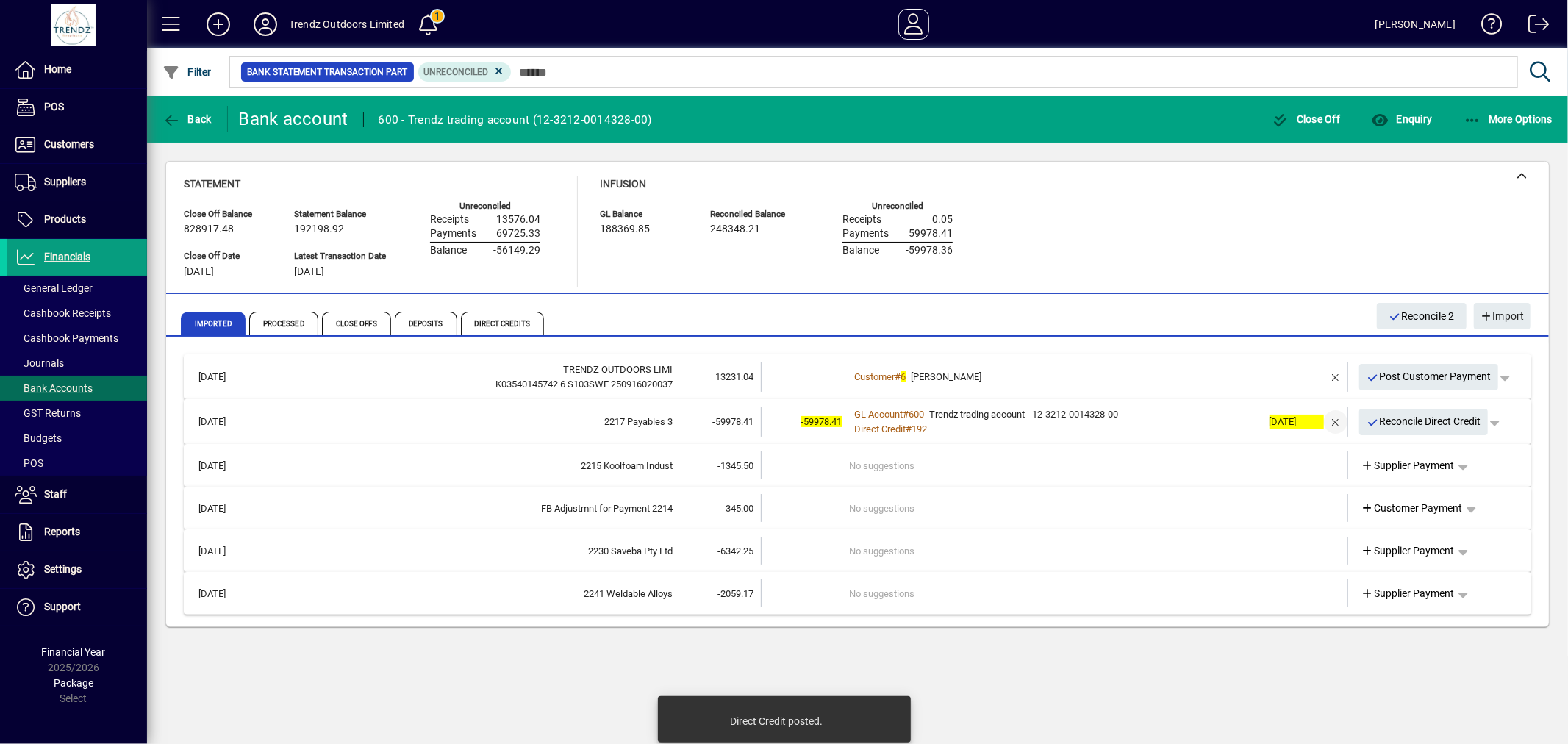
click at [1335, 418] on span "button" at bounding box center [1336, 422] width 36 height 36
click at [1005, 412] on td "1 suggestion" at bounding box center [1056, 421] width 413 height 28
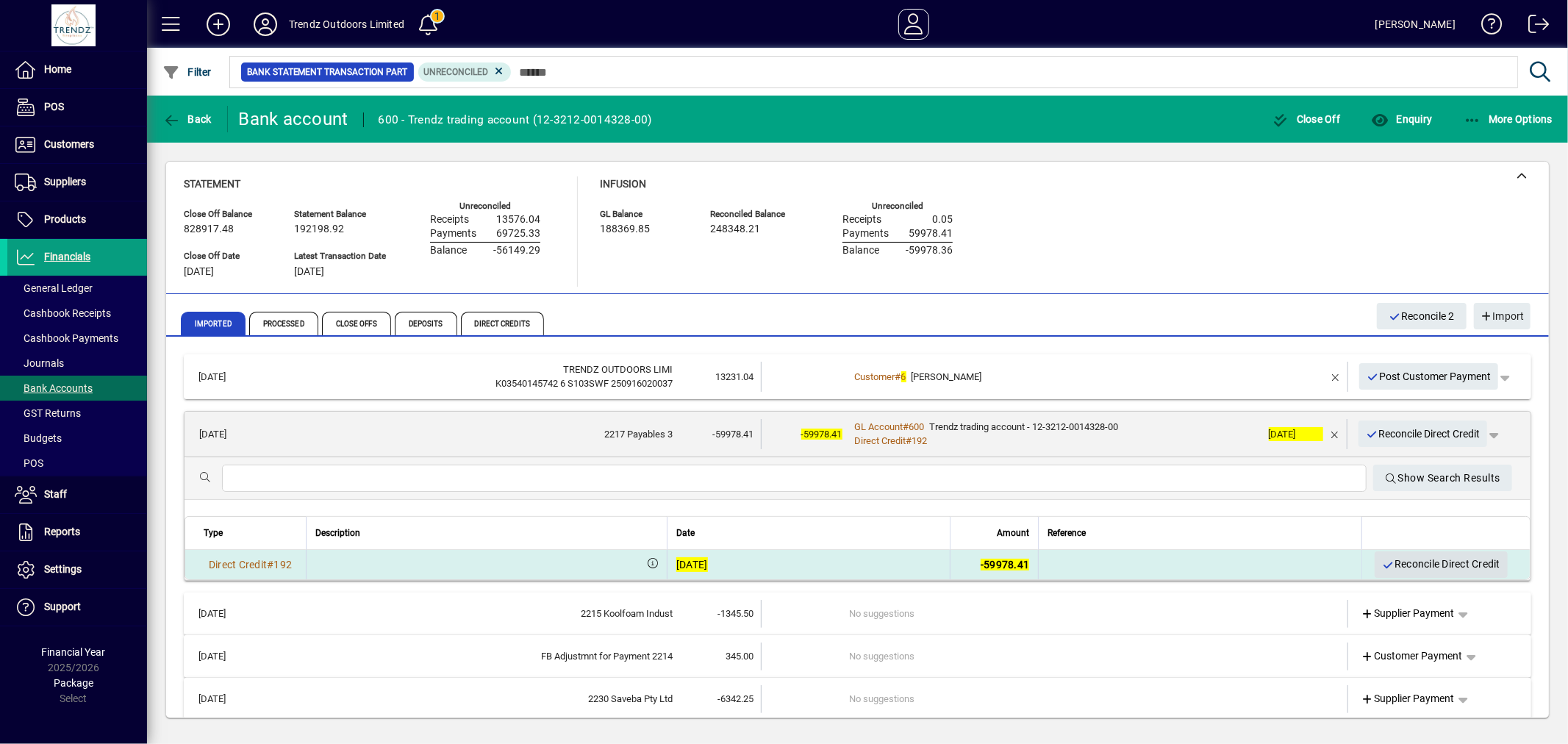
click at [1420, 566] on span "Reconcile Direct Credit" at bounding box center [1440, 564] width 118 height 24
